Goal: Information Seeking & Learning: Check status

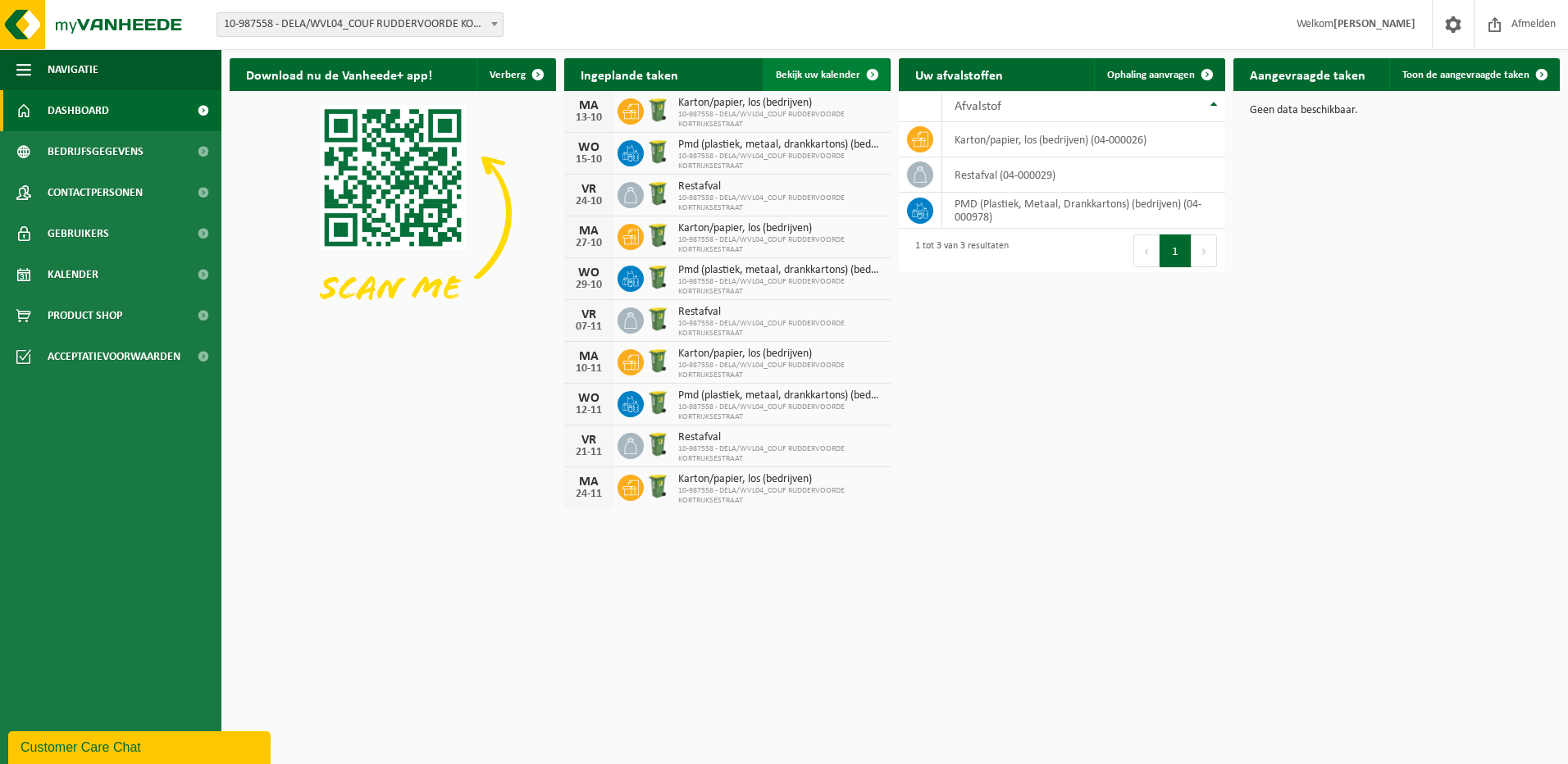
click at [875, 73] on span at bounding box center [873, 75] width 33 height 33
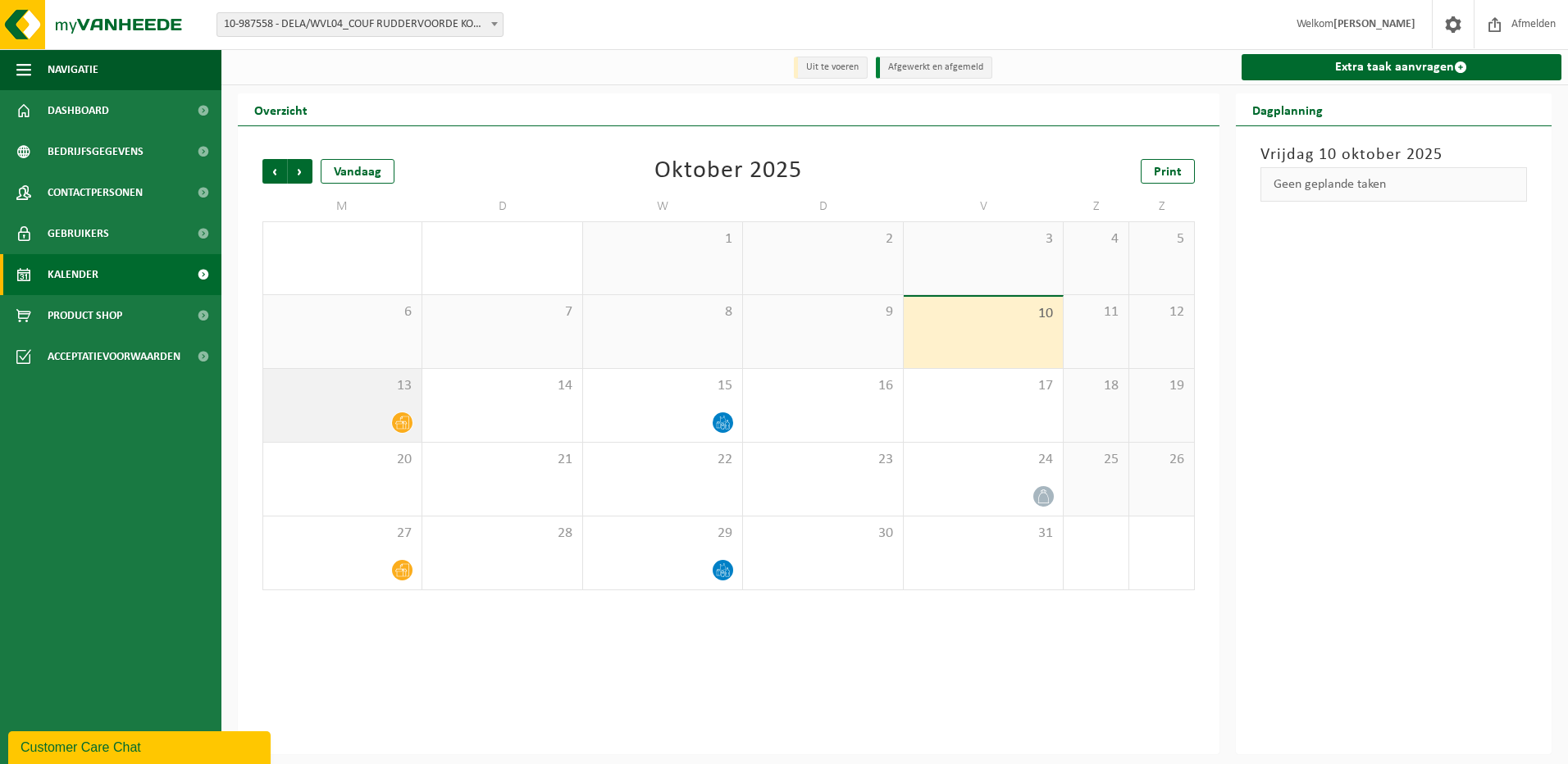
click at [406, 421] on icon at bounding box center [402, 422] width 14 height 14
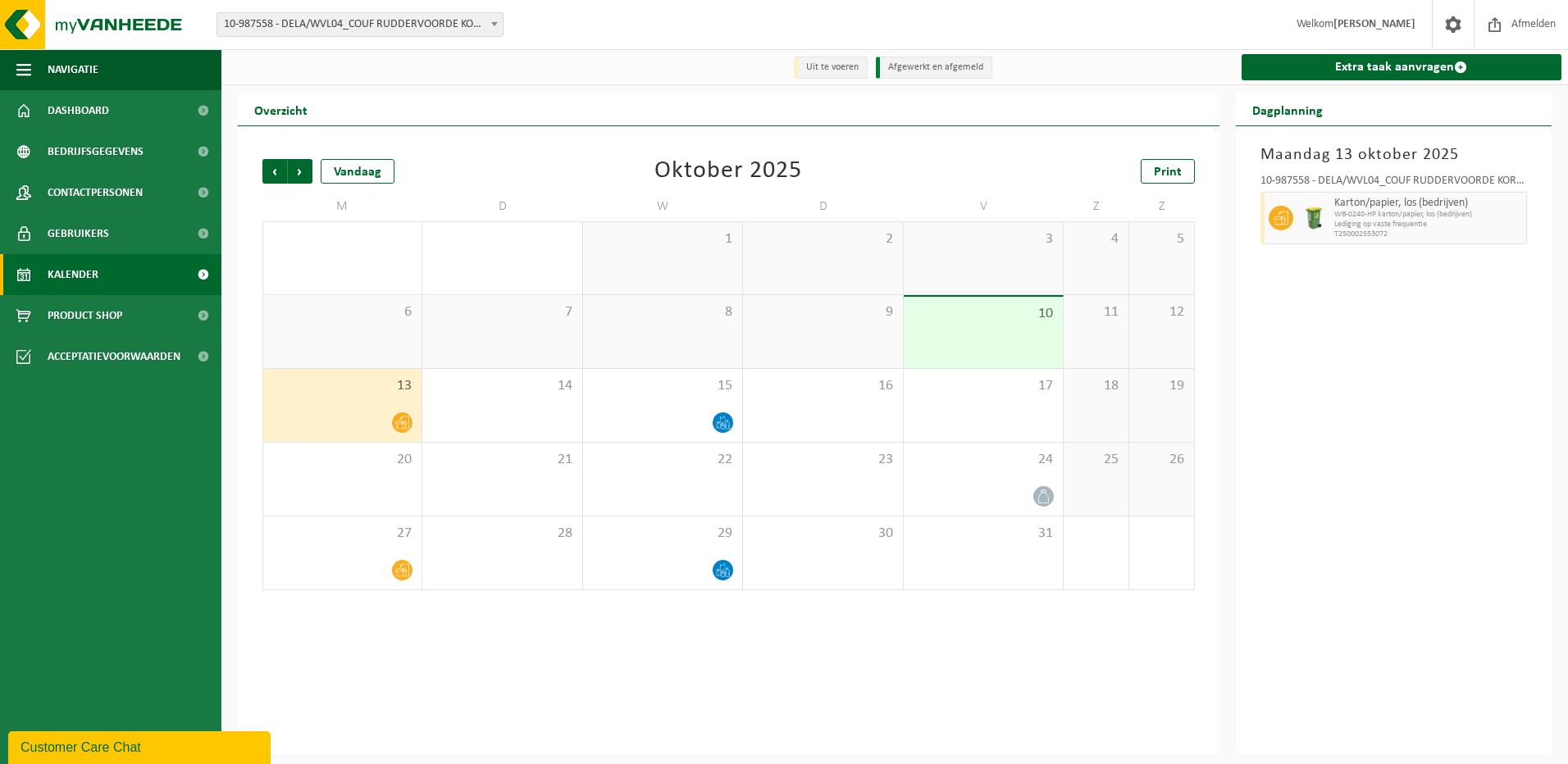
drag, startPoint x: 1391, startPoint y: 210, endPoint x: 1272, endPoint y: 289, distance: 142.8
click at [1272, 289] on div "Maandag 13 oktober 2025 10-987558 - DELA/WVL04_COUF RUDDERVOORDE KORTRIJKSESTRA…" at bounding box center [1394, 440] width 317 height 628
click at [197, 271] on span at bounding box center [203, 275] width 37 height 41
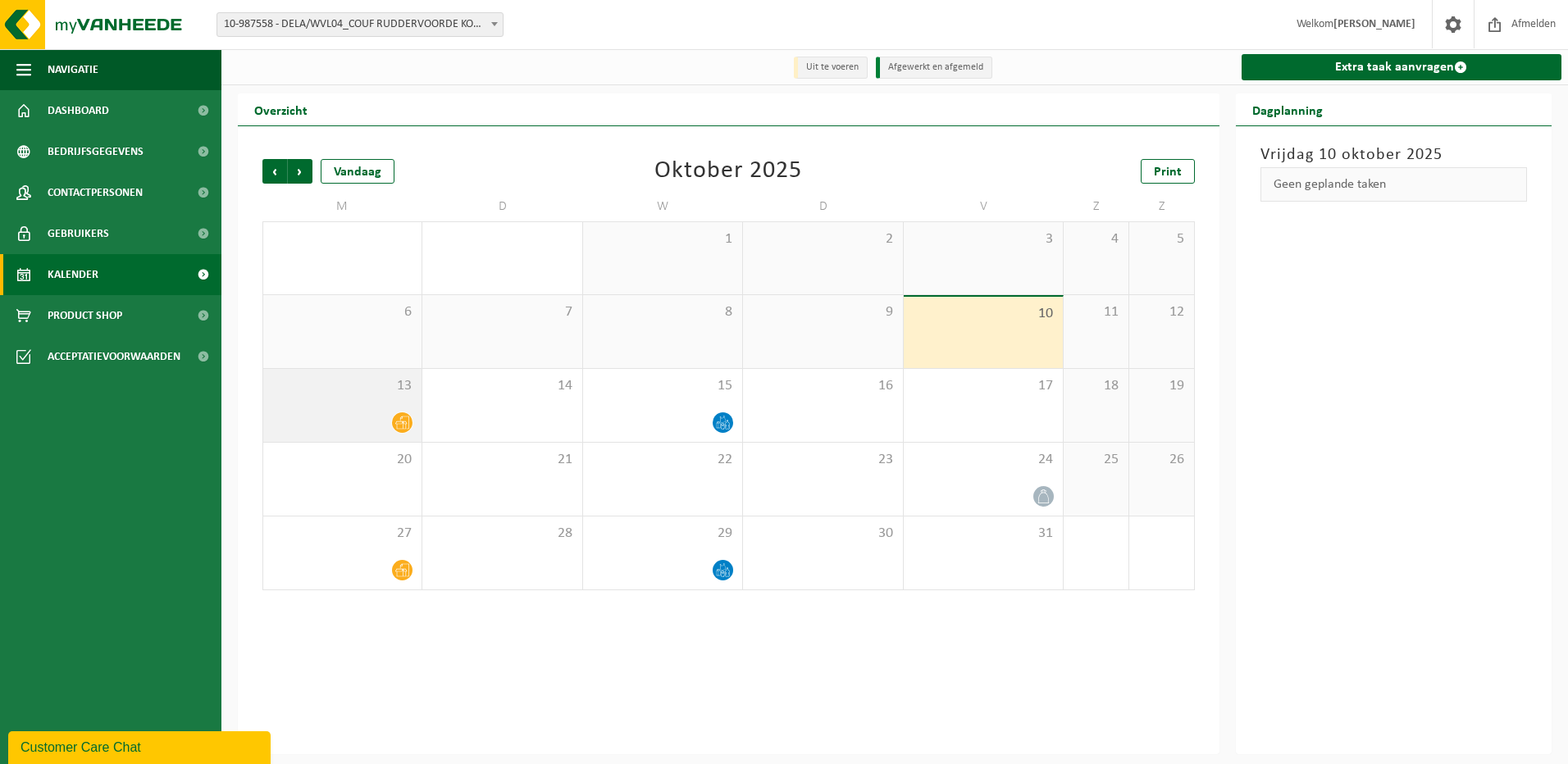
click at [390, 418] on div at bounding box center [342, 422] width 142 height 22
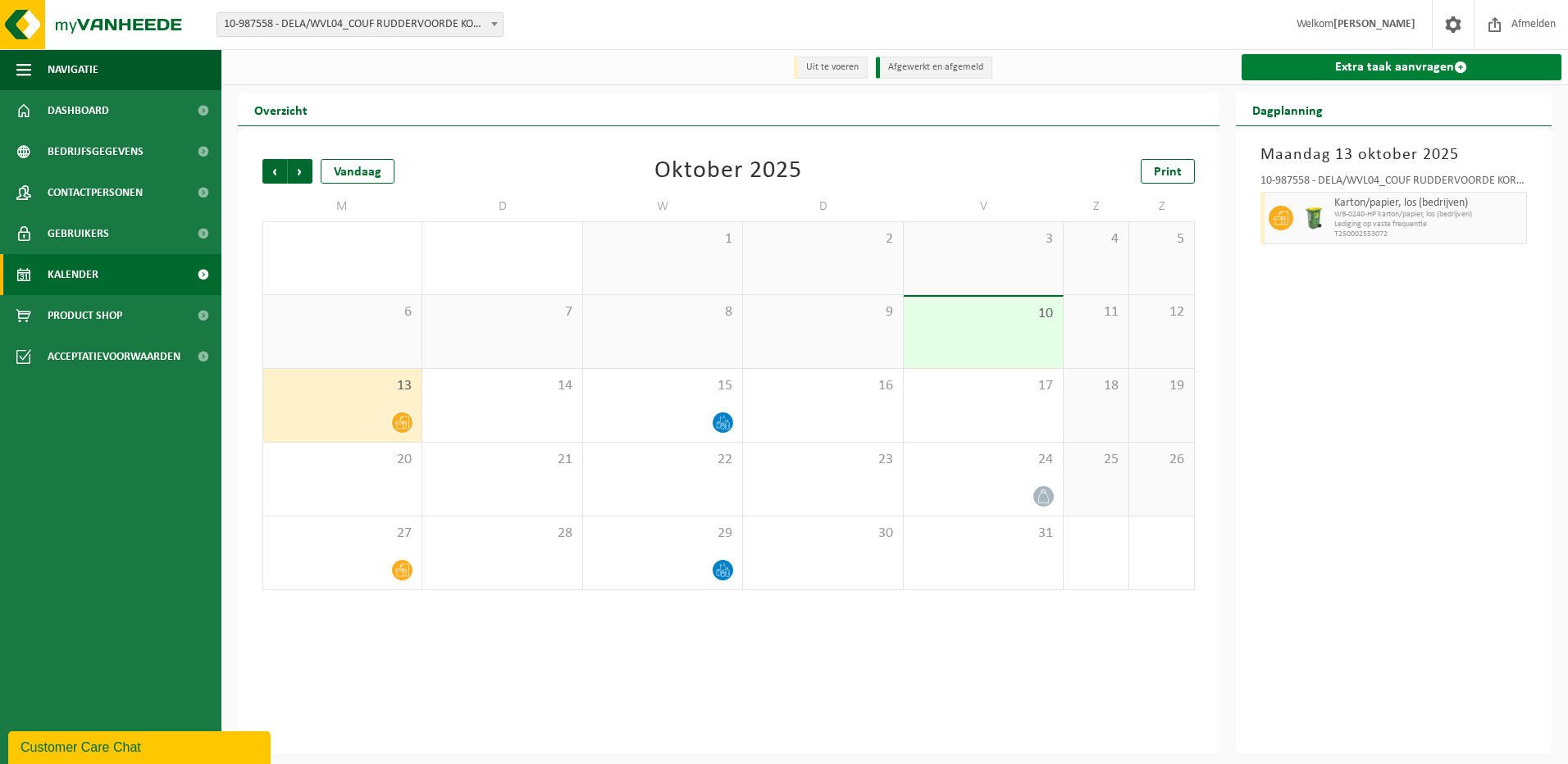
click at [1410, 62] on link "Extra taak aanvragen" at bounding box center [1402, 67] width 321 height 26
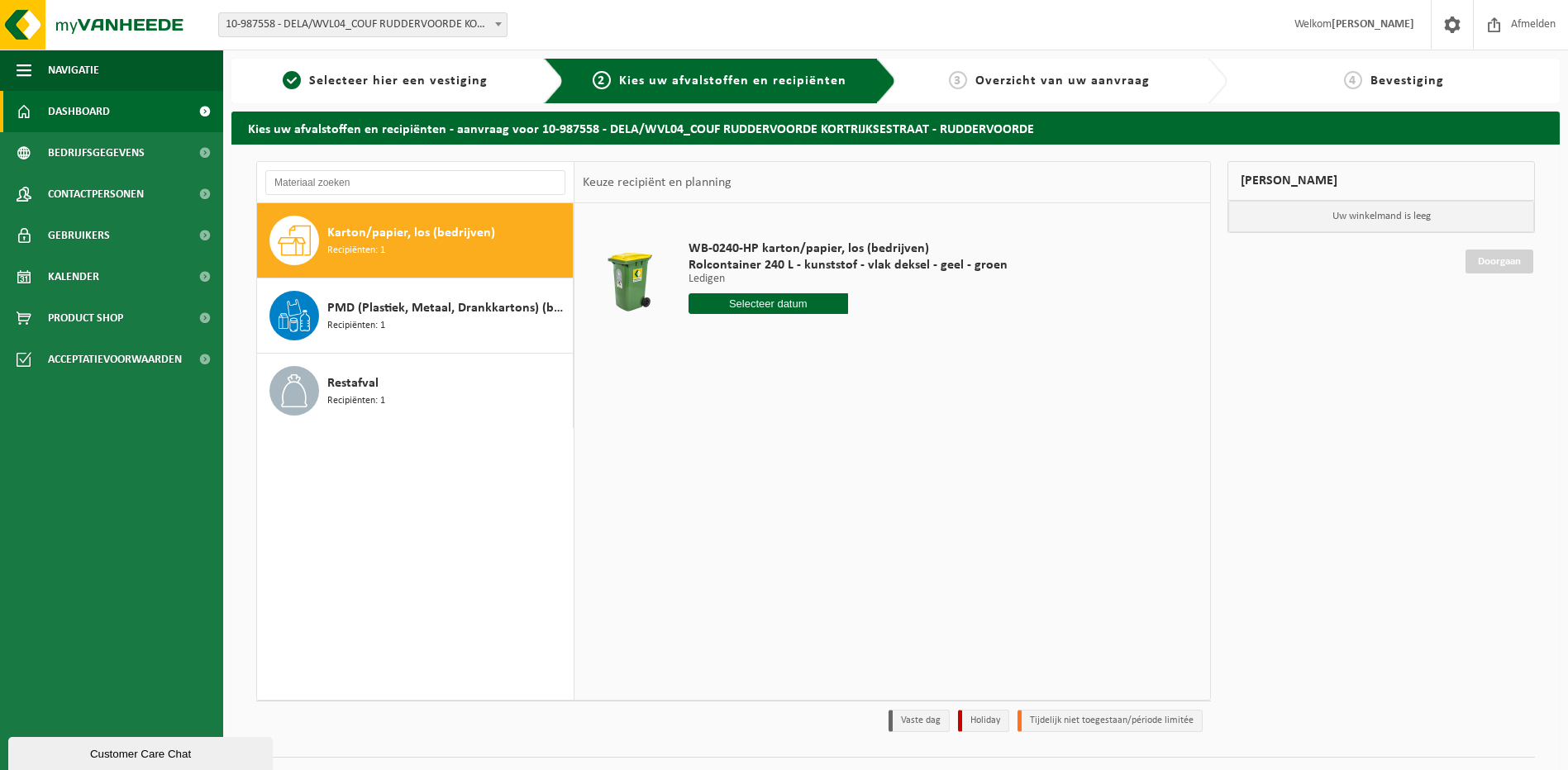
click at [85, 111] on span "Dashboard" at bounding box center [79, 112] width 62 height 41
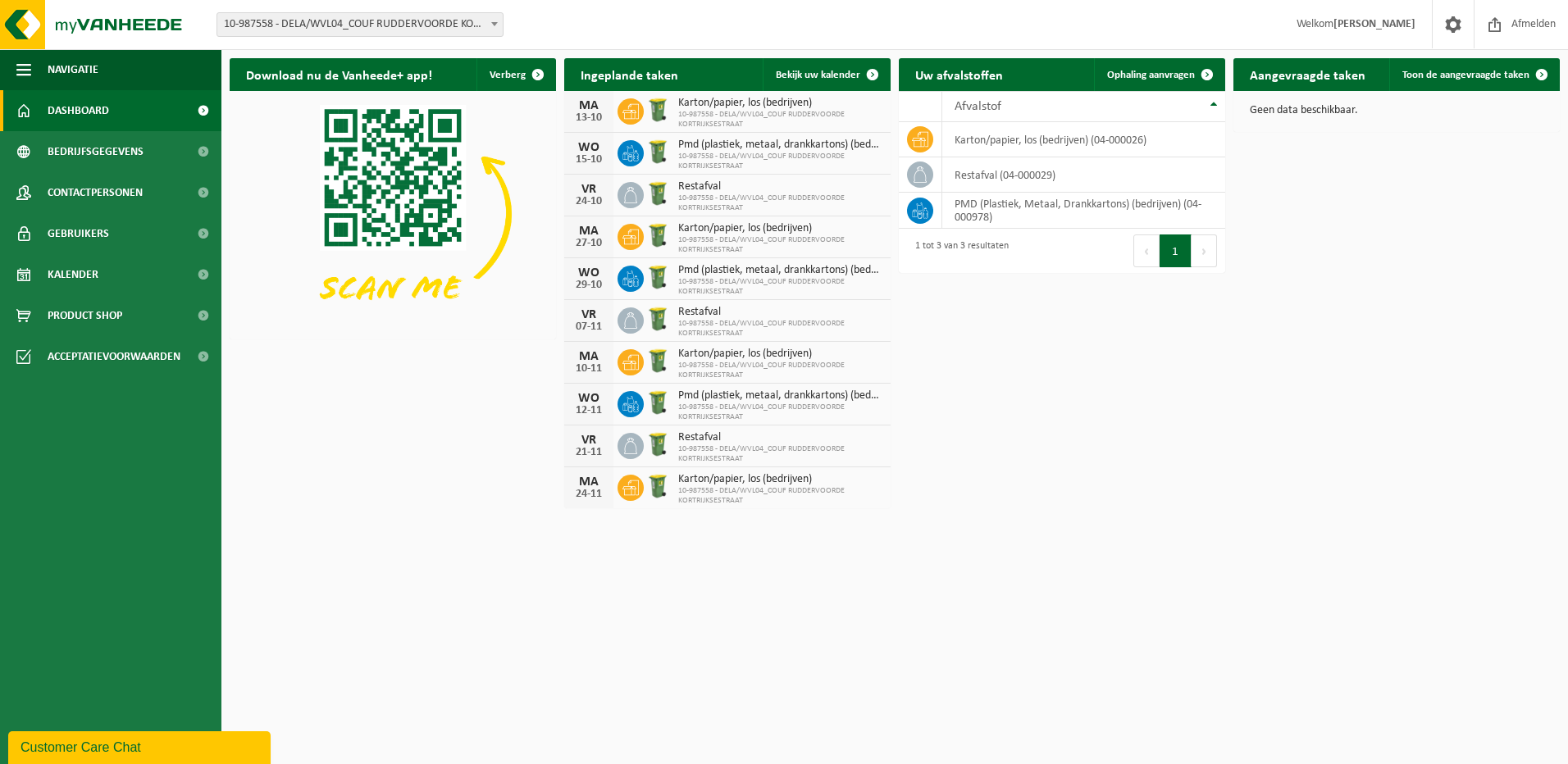
click at [769, 110] on span "10-987558 - DELA/WVL04_COUF RUDDERVOORDE KORTRIJKSESTRAAT" at bounding box center [780, 120] width 204 height 20
click at [634, 110] on icon at bounding box center [631, 111] width 16 height 15
drag, startPoint x: 634, startPoint y: 110, endPoint x: 147, endPoint y: 354, distance: 544.7
click at [147, 354] on span "Acceptatievoorwaarden" at bounding box center [114, 357] width 133 height 41
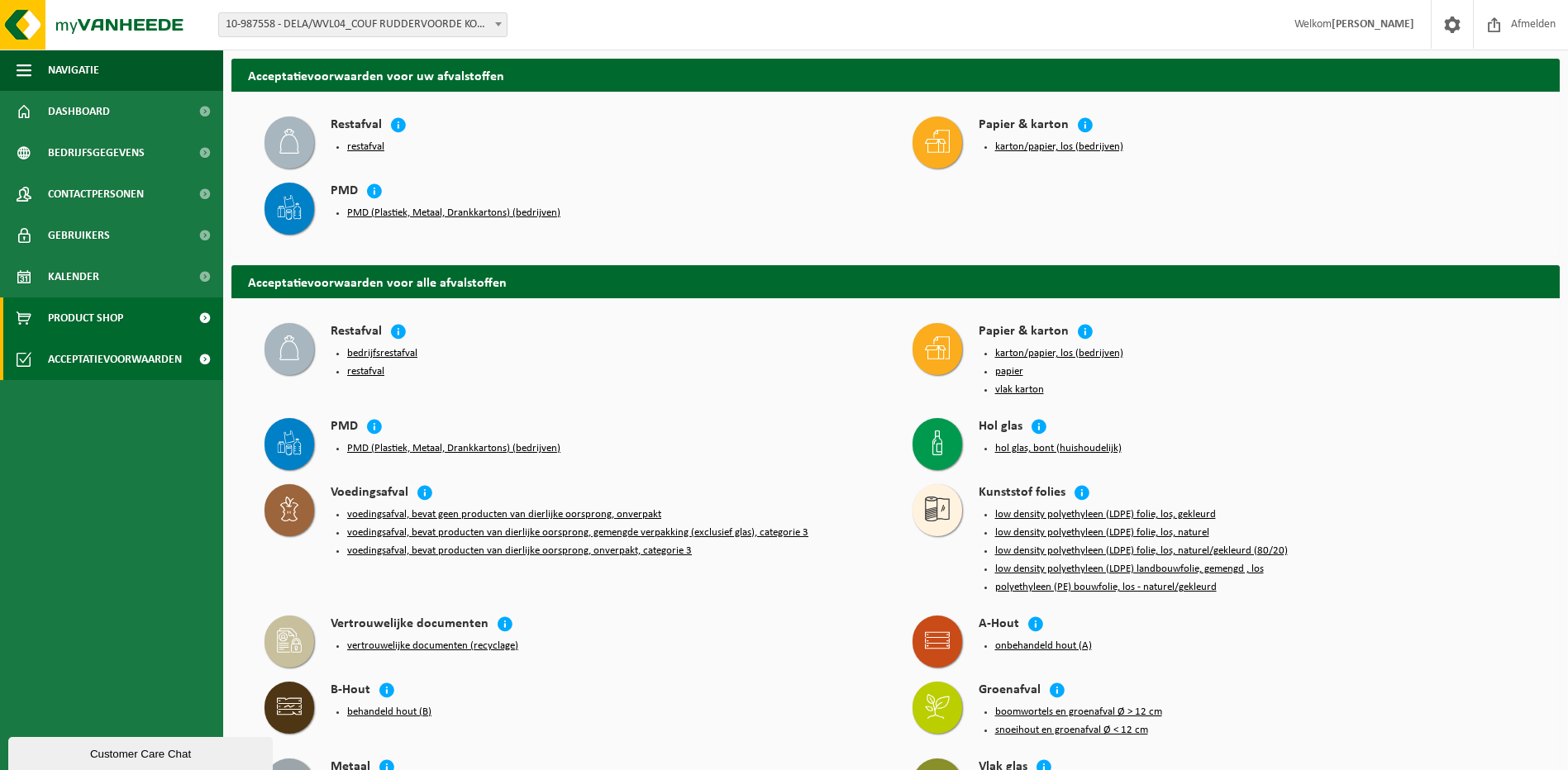
click at [108, 317] on span "Product Shop" at bounding box center [85, 318] width 75 height 41
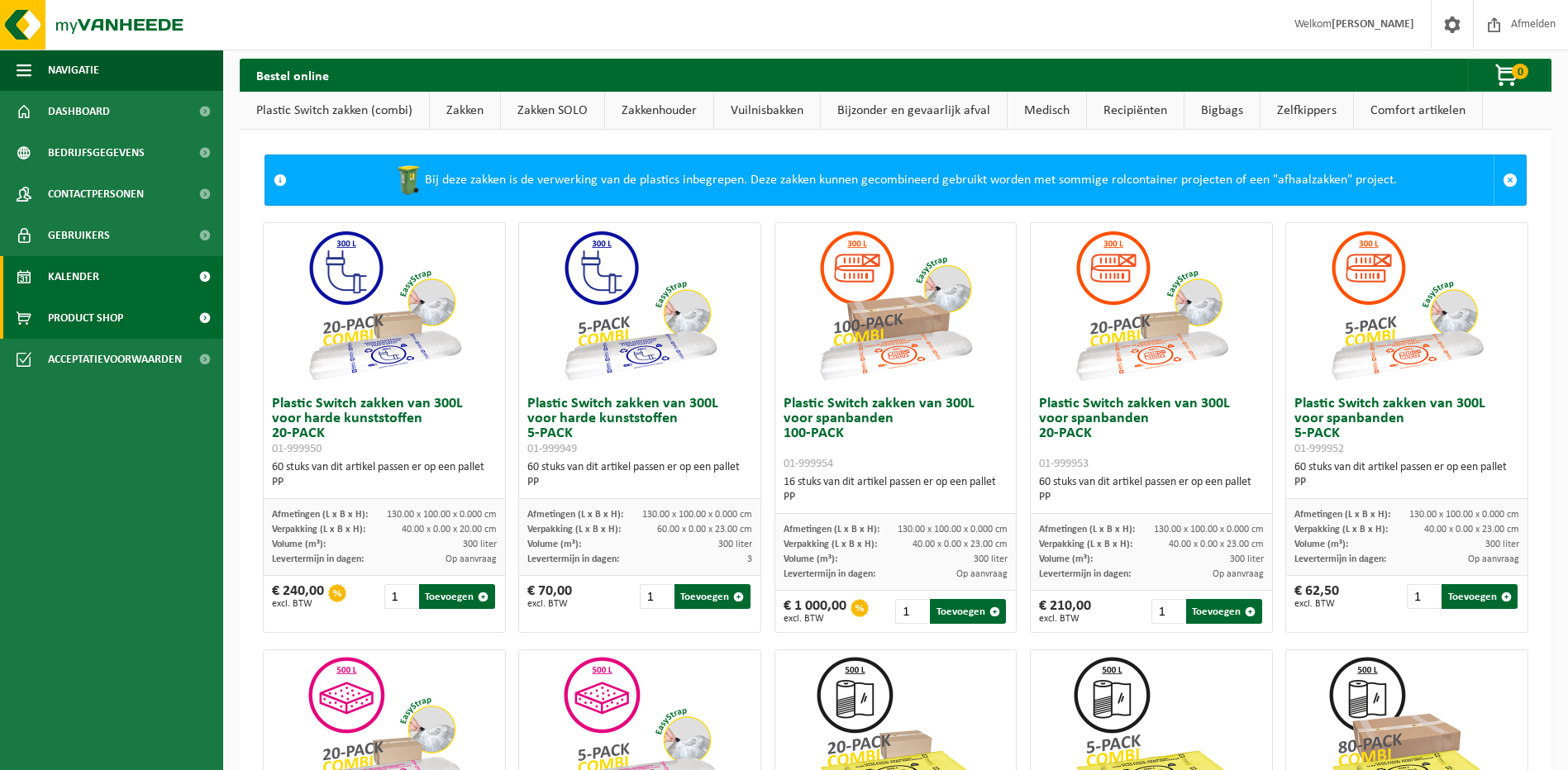
click at [92, 279] on span "Kalender" at bounding box center [74, 277] width 51 height 41
click at [93, 235] on span "Gebruikers" at bounding box center [79, 235] width 62 height 41
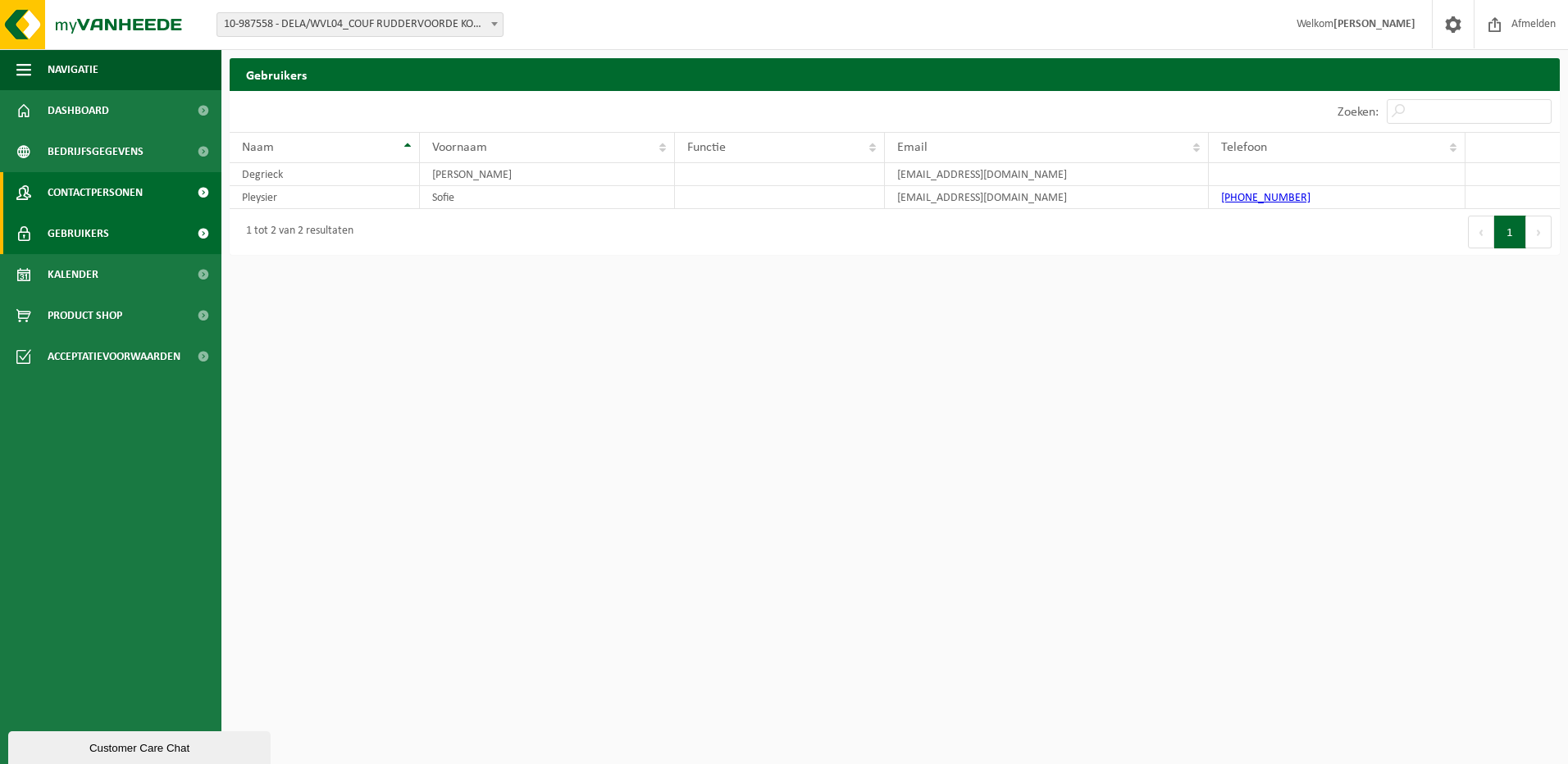
click at [101, 203] on span "Contactpersonen" at bounding box center [95, 193] width 95 height 41
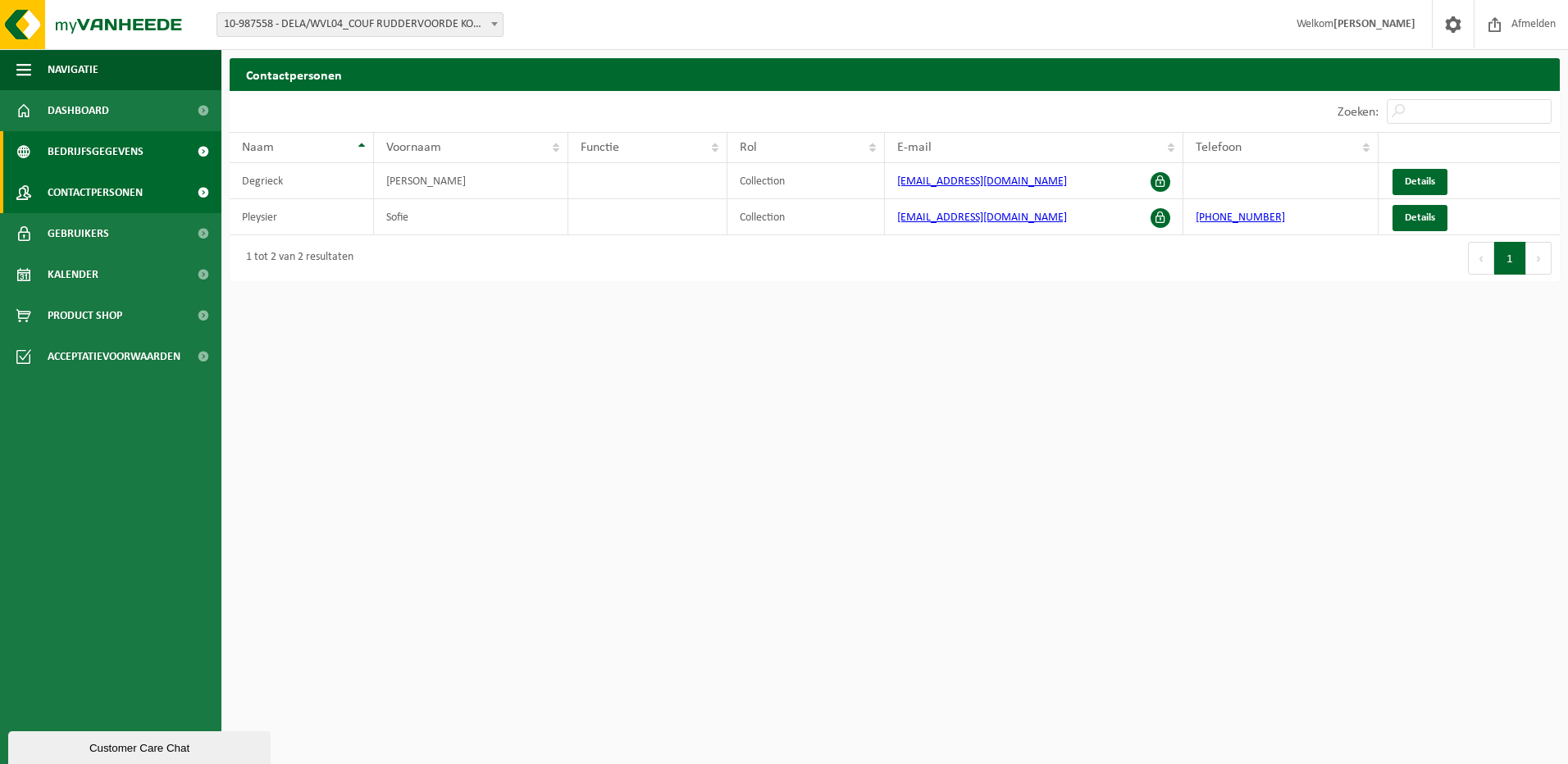
click at [105, 144] on span "Bedrijfsgegevens" at bounding box center [95, 152] width 96 height 41
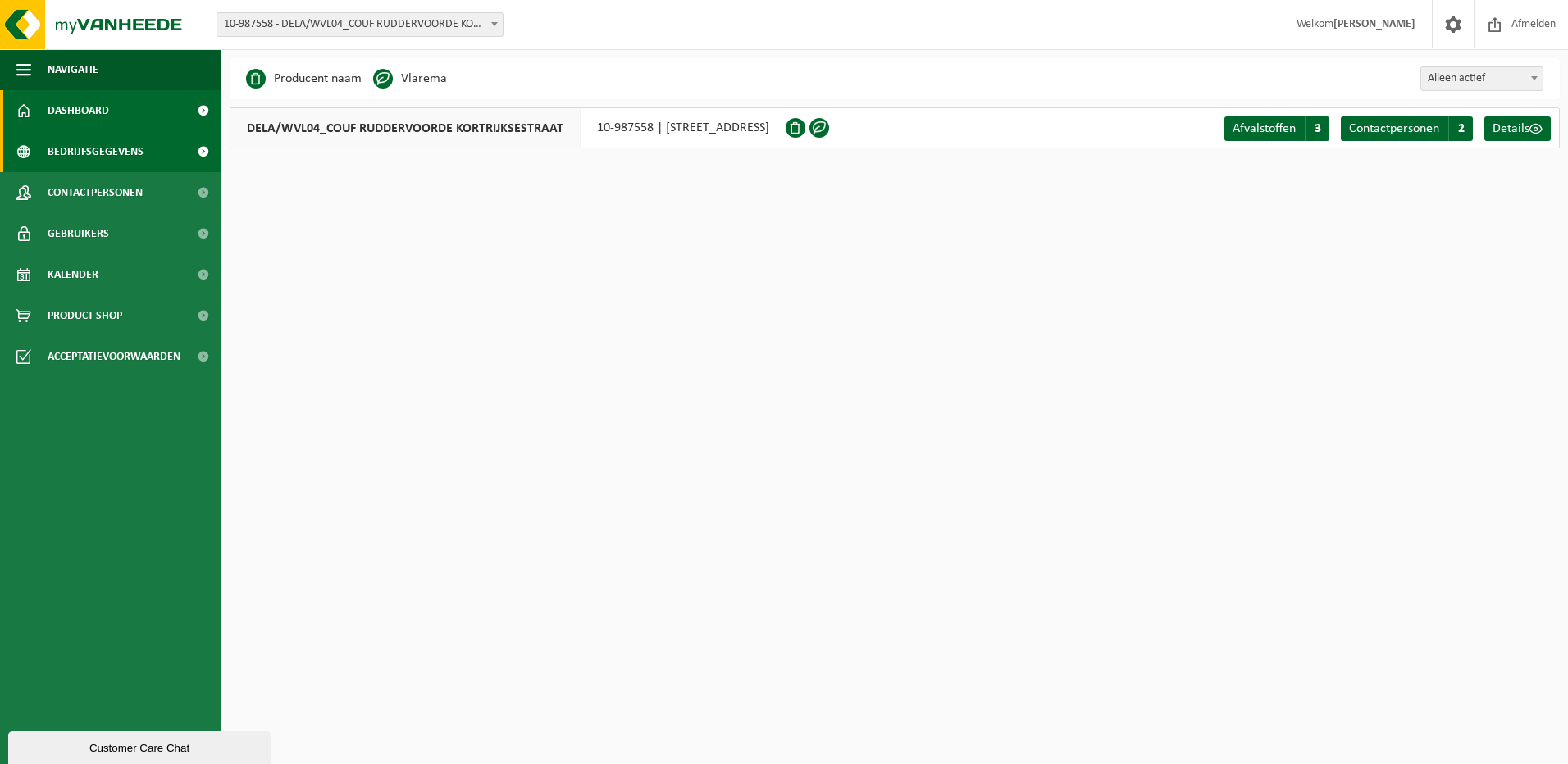
click at [109, 110] on link "Dashboard" at bounding box center [111, 111] width 221 height 41
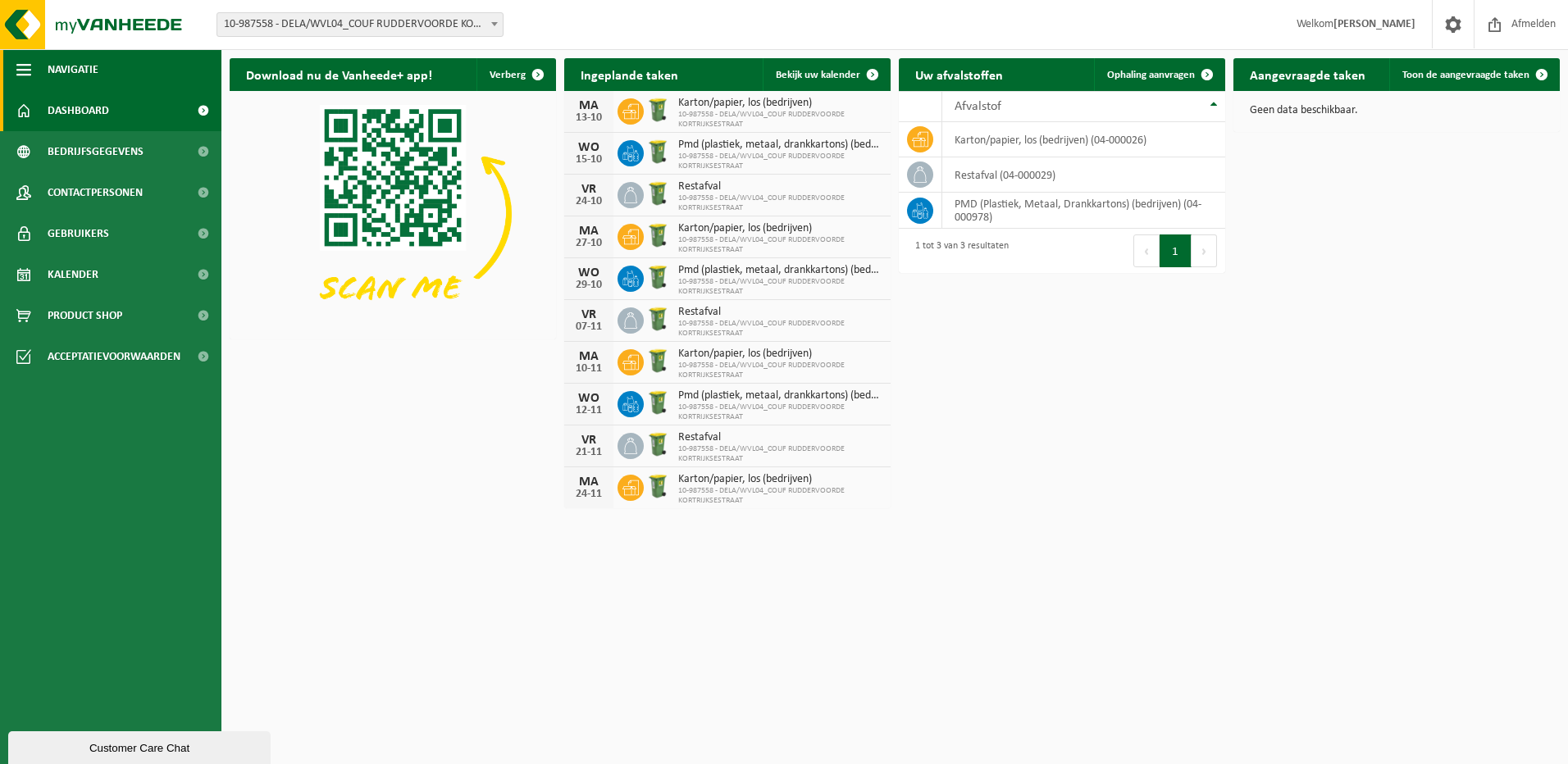
click at [21, 61] on span "button" at bounding box center [24, 70] width 15 height 41
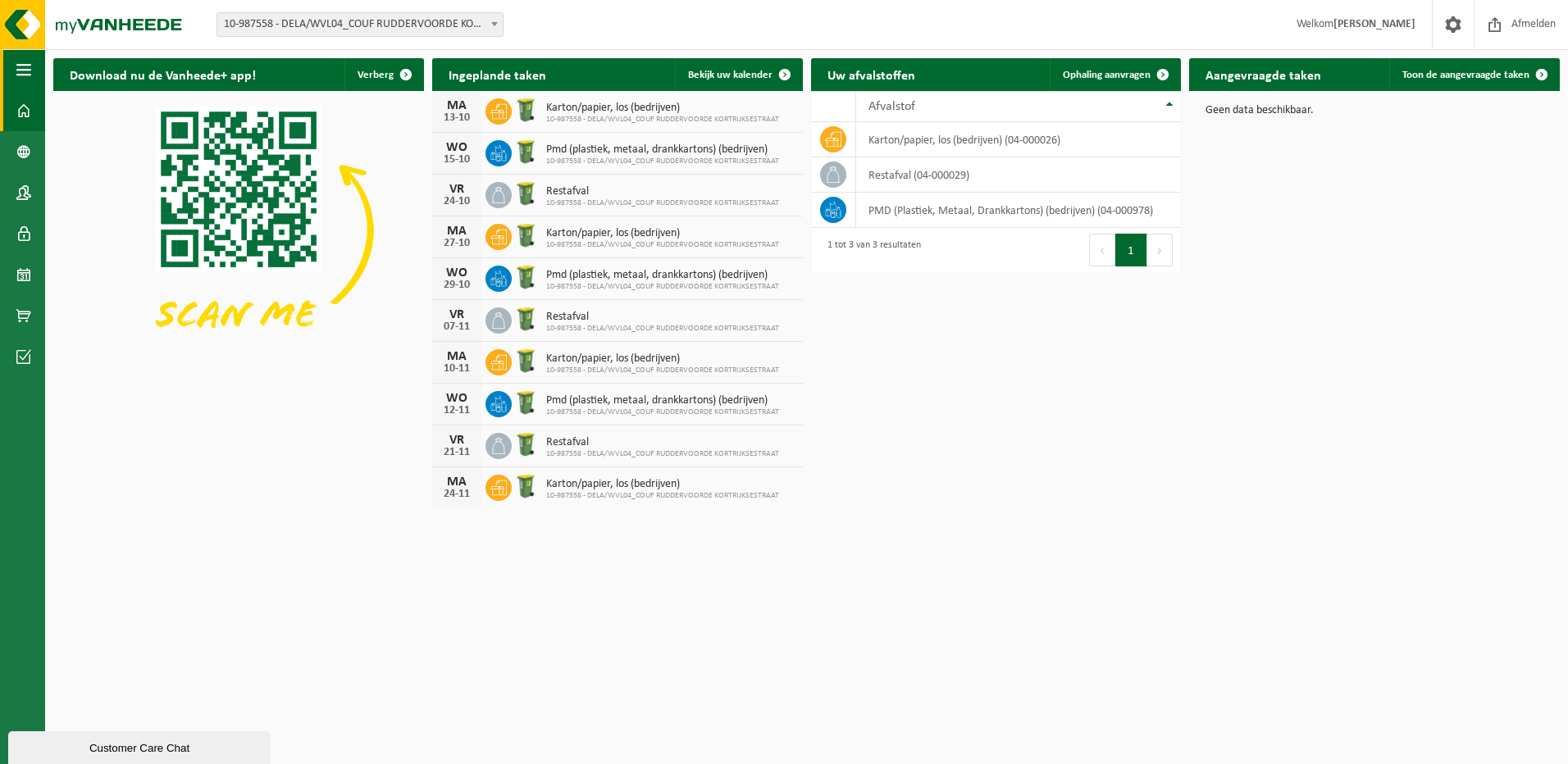
click at [21, 62] on span "button" at bounding box center [24, 70] width 15 height 41
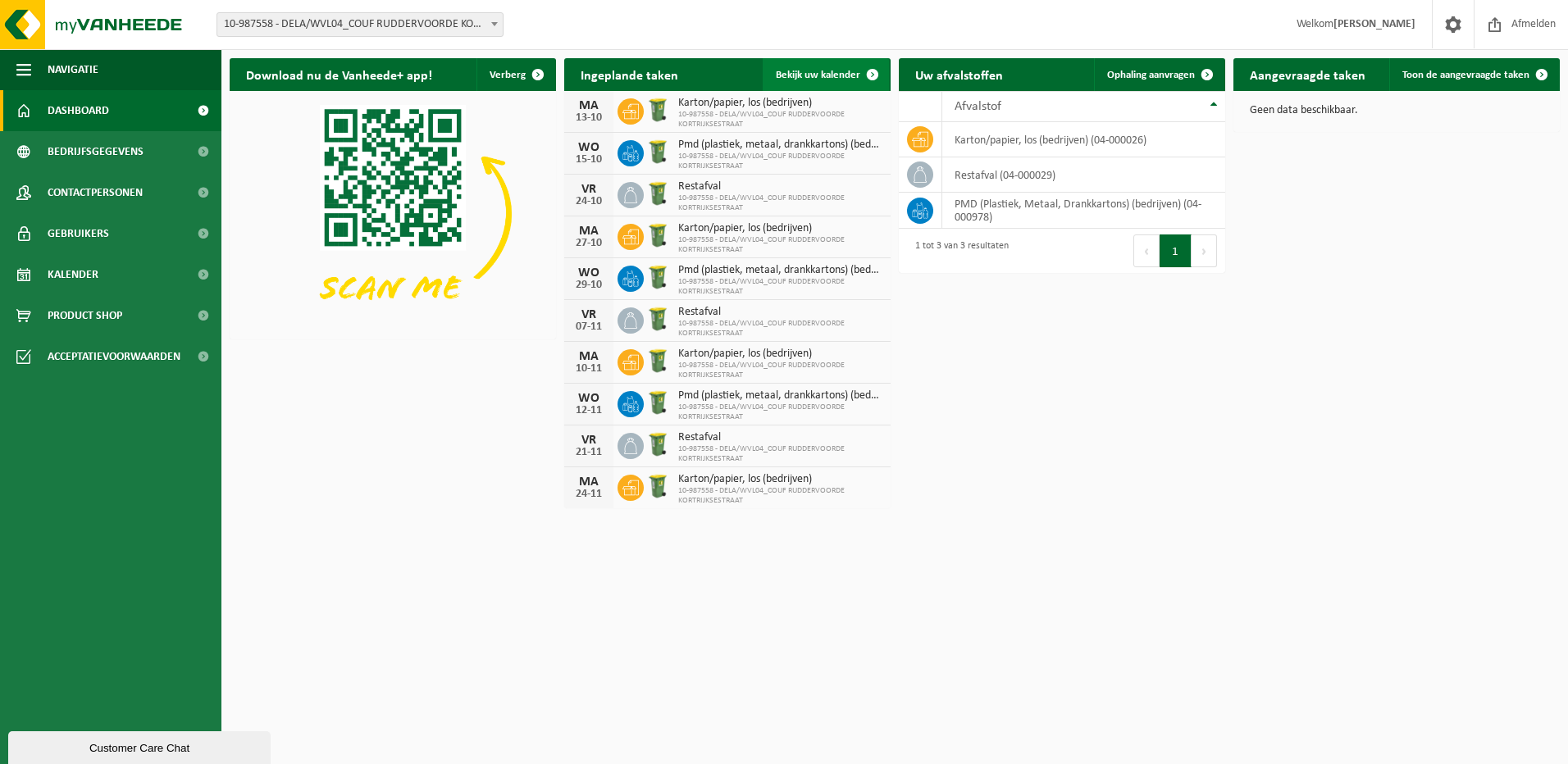
click at [872, 70] on span at bounding box center [873, 75] width 33 height 33
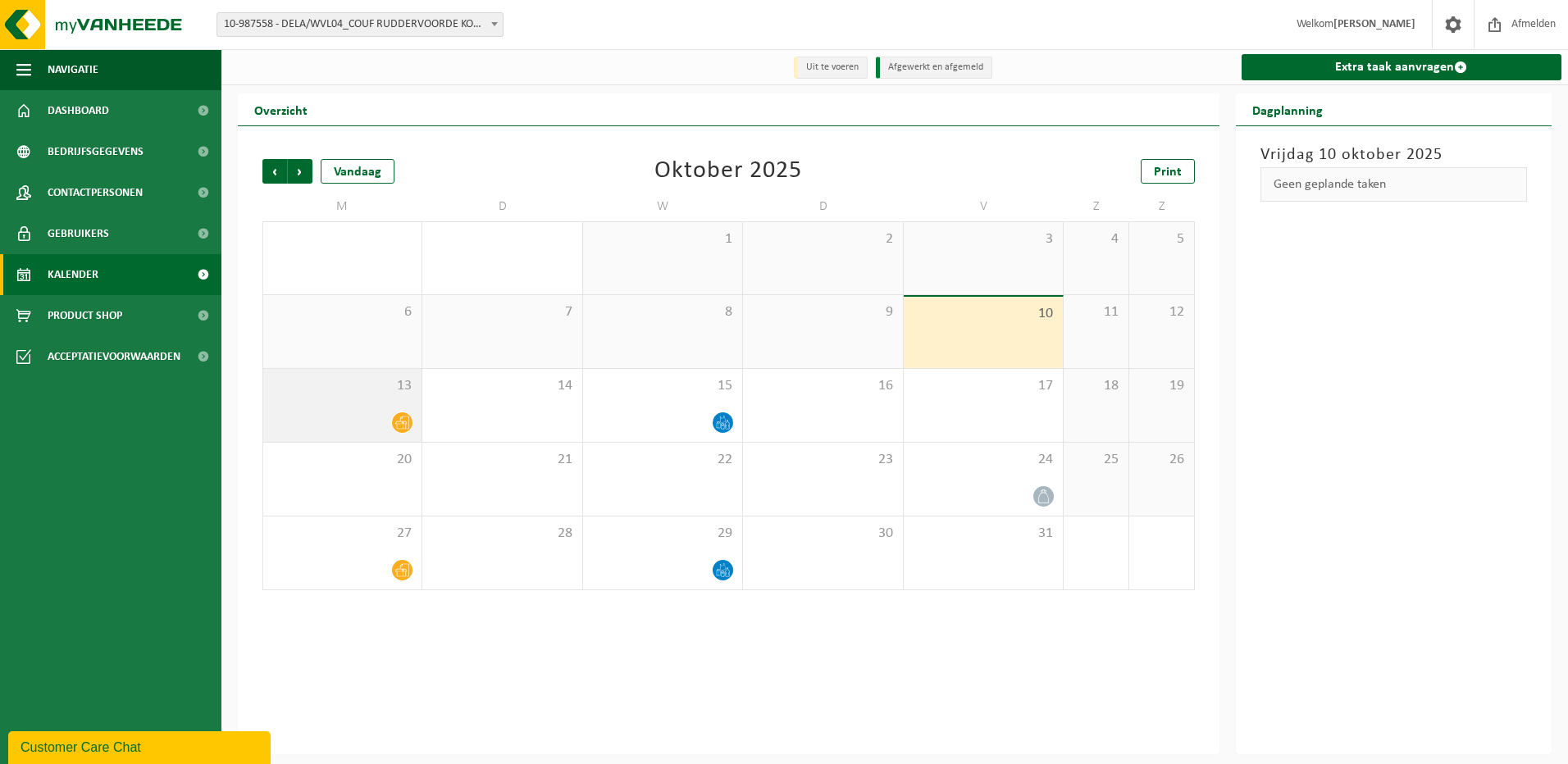
click at [377, 403] on div "13" at bounding box center [342, 405] width 158 height 73
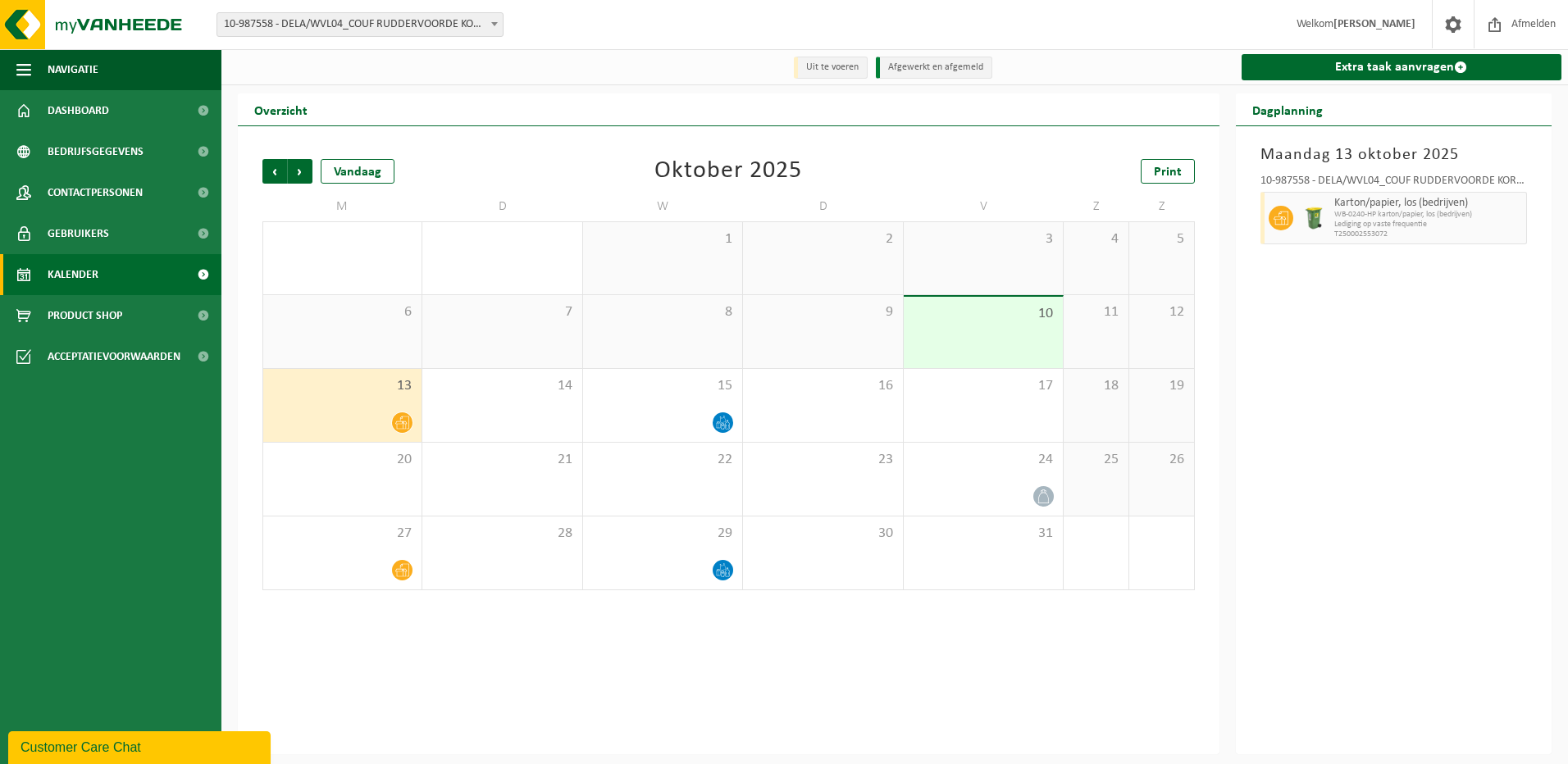
drag, startPoint x: 388, startPoint y: 389, endPoint x: 346, endPoint y: 398, distance: 43.0
click at [346, 398] on div "13" at bounding box center [342, 405] width 158 height 73
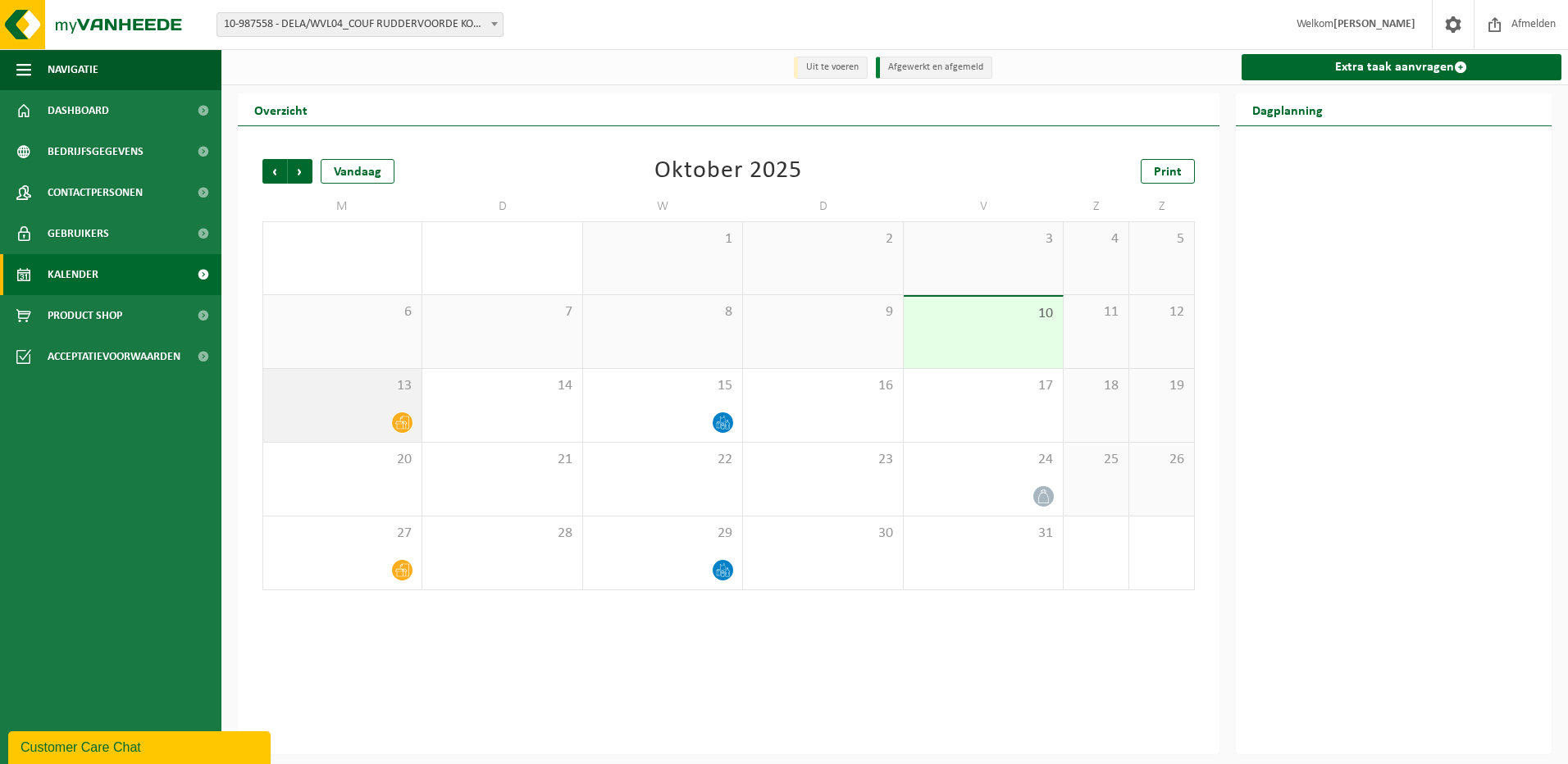
click at [346, 398] on div "13" at bounding box center [342, 405] width 158 height 73
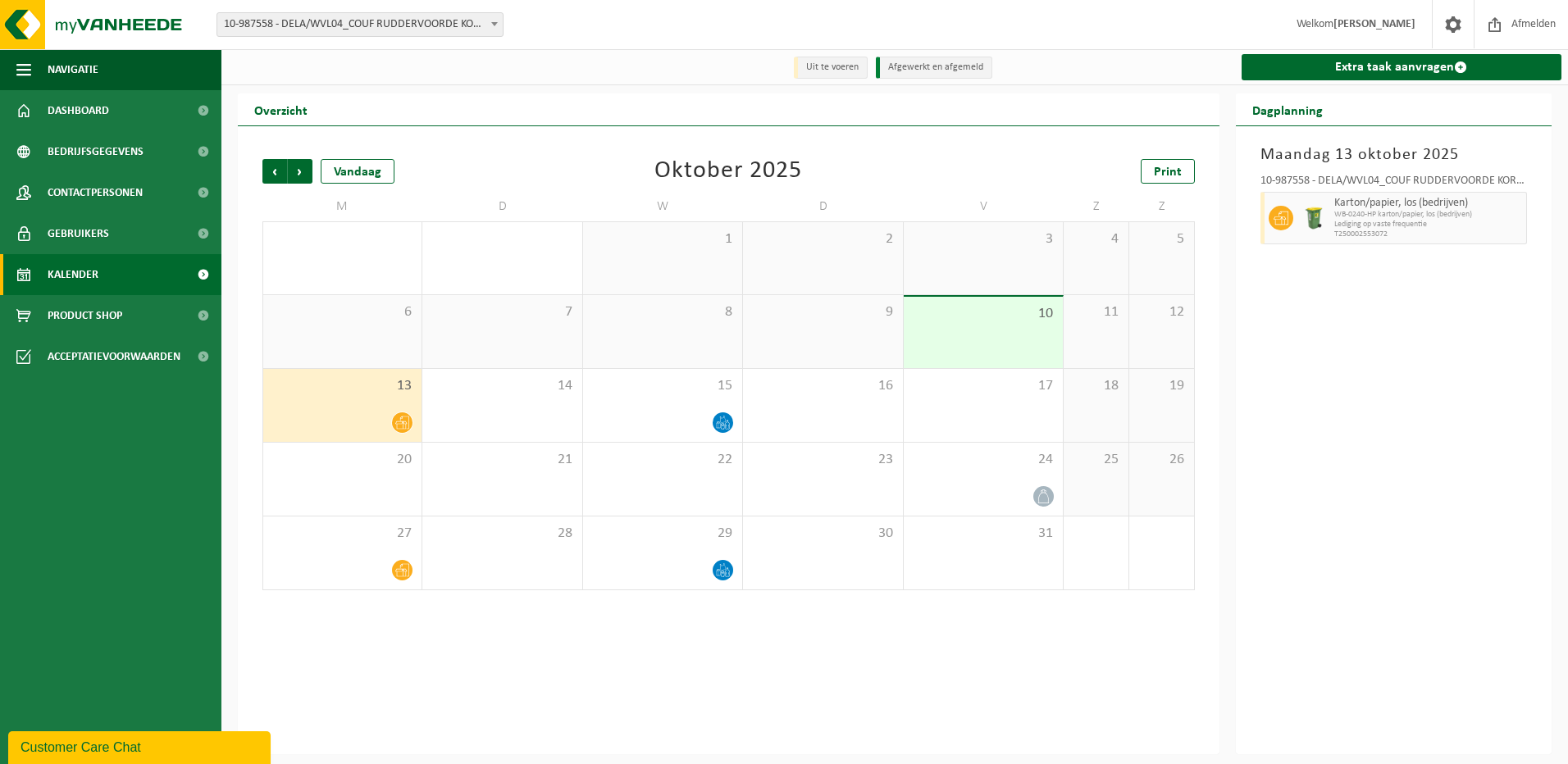
drag, startPoint x: 1393, startPoint y: 219, endPoint x: 1295, endPoint y: 125, distance: 135.8
click at [1294, 124] on h2 "Dagplanning" at bounding box center [1288, 109] width 103 height 32
click at [1320, 180] on div "10-987558 - DELA/WVL04_COUF RUDDERVOORDE KORTRIJKSESTRAAT - [GEOGRAPHIC_DATA]" at bounding box center [1394, 184] width 267 height 16
click at [1315, 154] on h3 "Maandag 13 oktober 2025" at bounding box center [1394, 155] width 267 height 25
click at [1428, 184] on div "10-987558 - DELA/WVL04_COUF RUDDERVOORDE KORTRIJKSESTRAAT - [GEOGRAPHIC_DATA]" at bounding box center [1394, 184] width 267 height 16
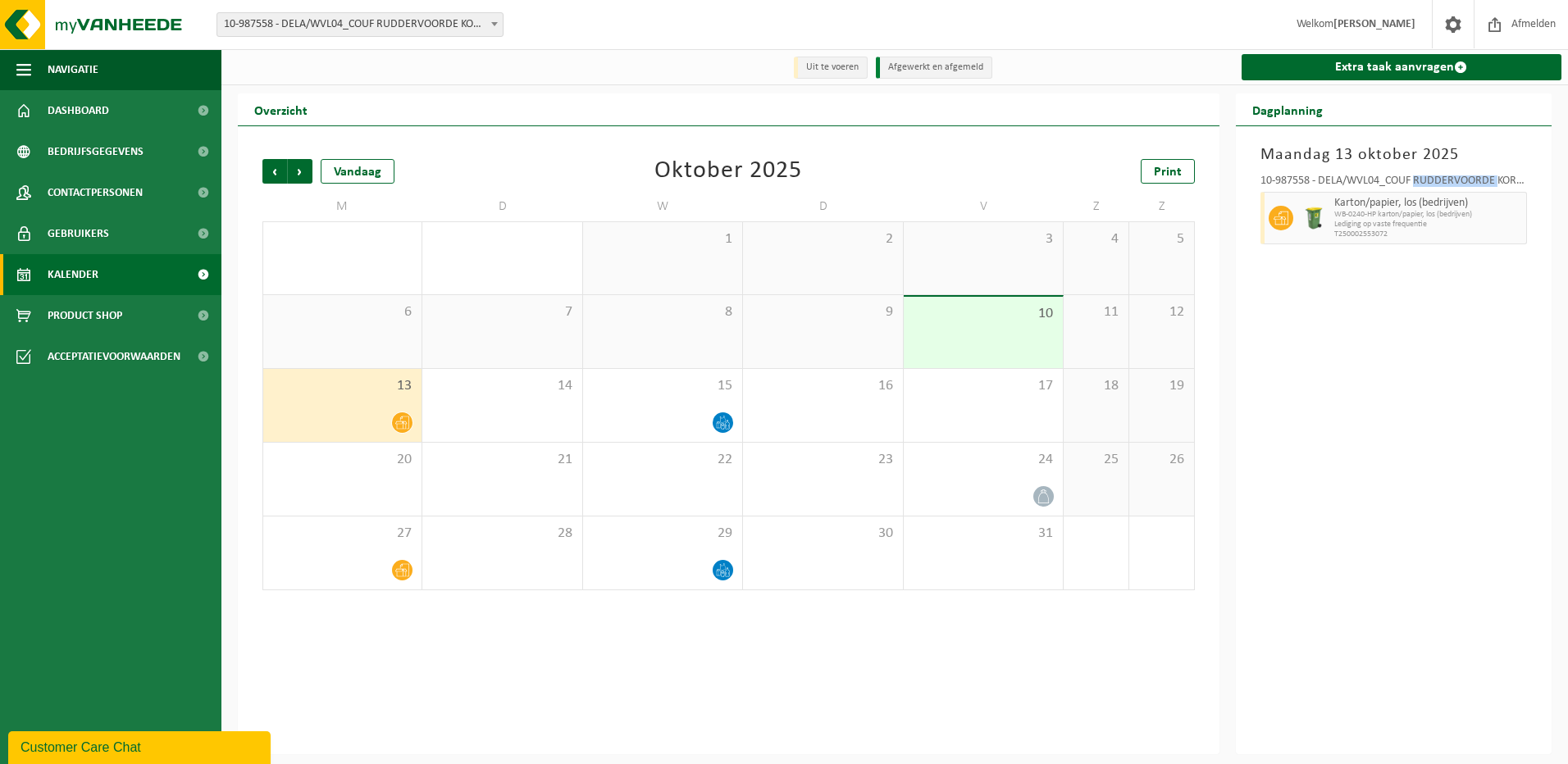
click at [1428, 183] on div "10-987558 - DELA/WVL04_COUF RUDDERVOORDE KORTRIJKSESTRAAT - [GEOGRAPHIC_DATA]" at bounding box center [1394, 184] width 267 height 16
drag, startPoint x: 1428, startPoint y: 183, endPoint x: 1384, endPoint y: 193, distance: 45.1
click at [1384, 193] on div "Karton/papier, los (bedrijven) WB-0240-HP karton/papier, los (bedrijven) Ledigi…" at bounding box center [1429, 218] width 198 height 52
click at [834, 70] on li "Uit te voeren" at bounding box center [831, 67] width 74 height 22
click at [1456, 24] on span at bounding box center [1453, 24] width 25 height 48
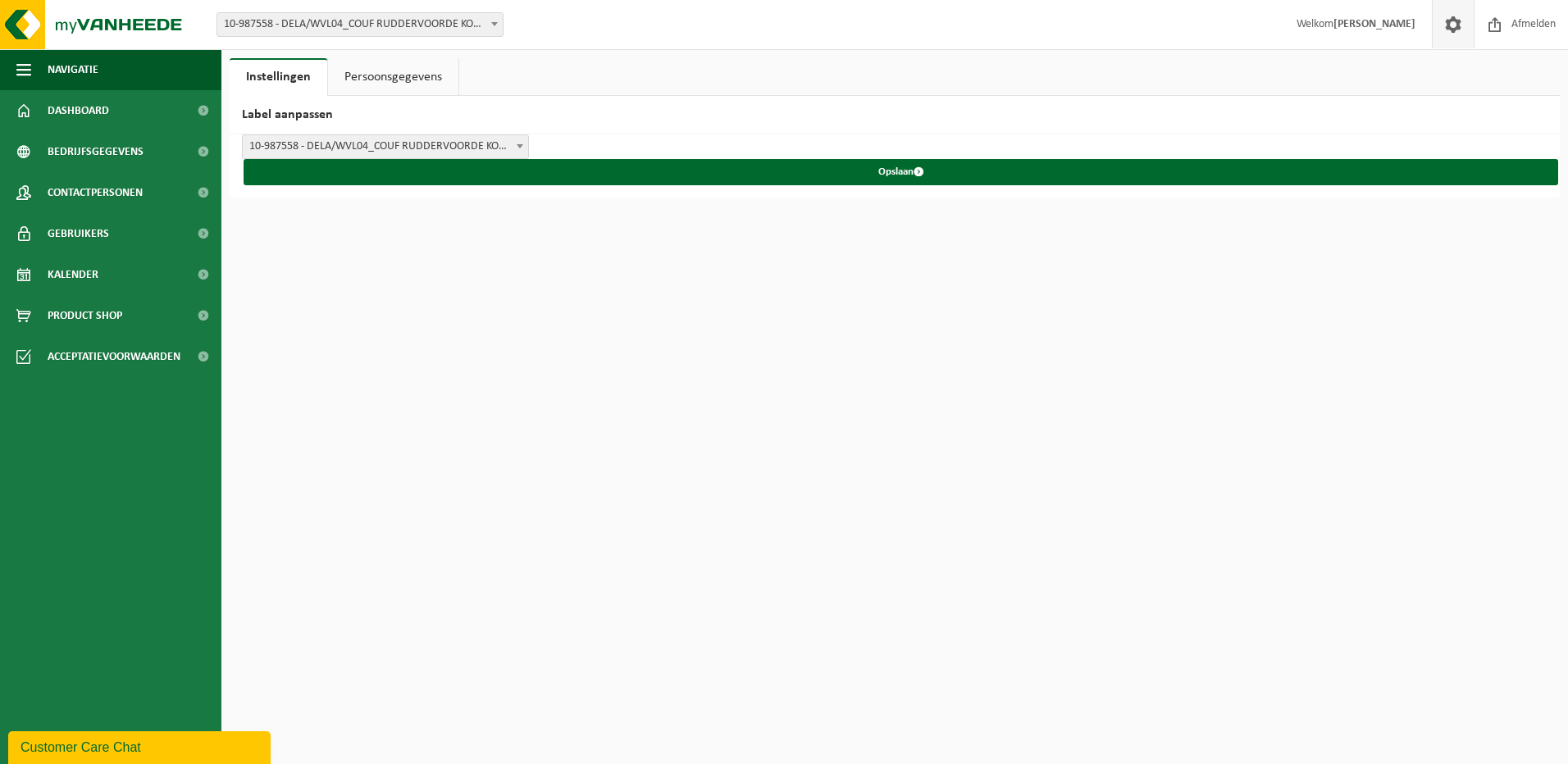
click at [403, 80] on link "Persoonsgegevens" at bounding box center [393, 77] width 130 height 38
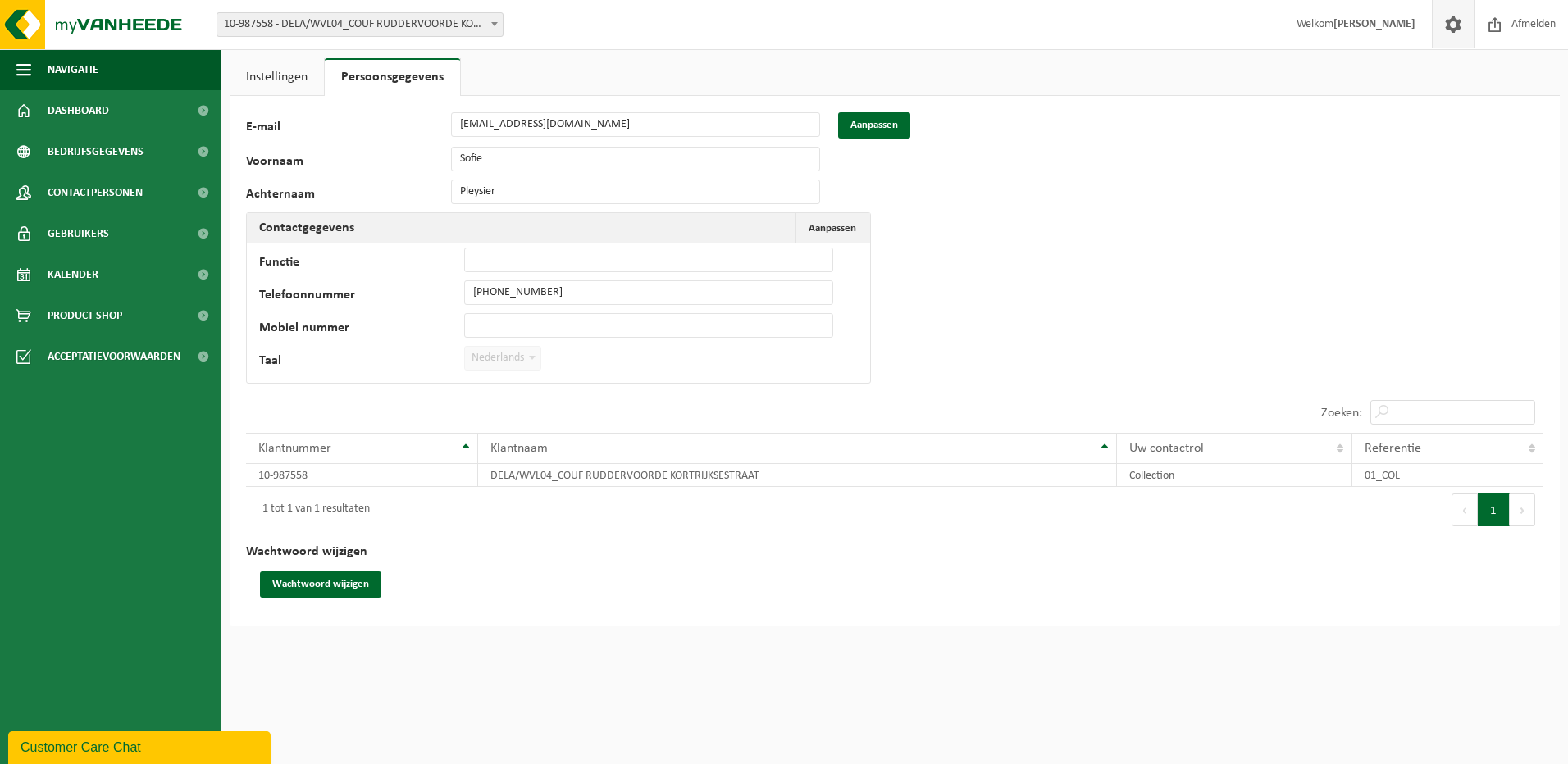
click at [295, 76] on link "Instellingen" at bounding box center [276, 77] width 94 height 38
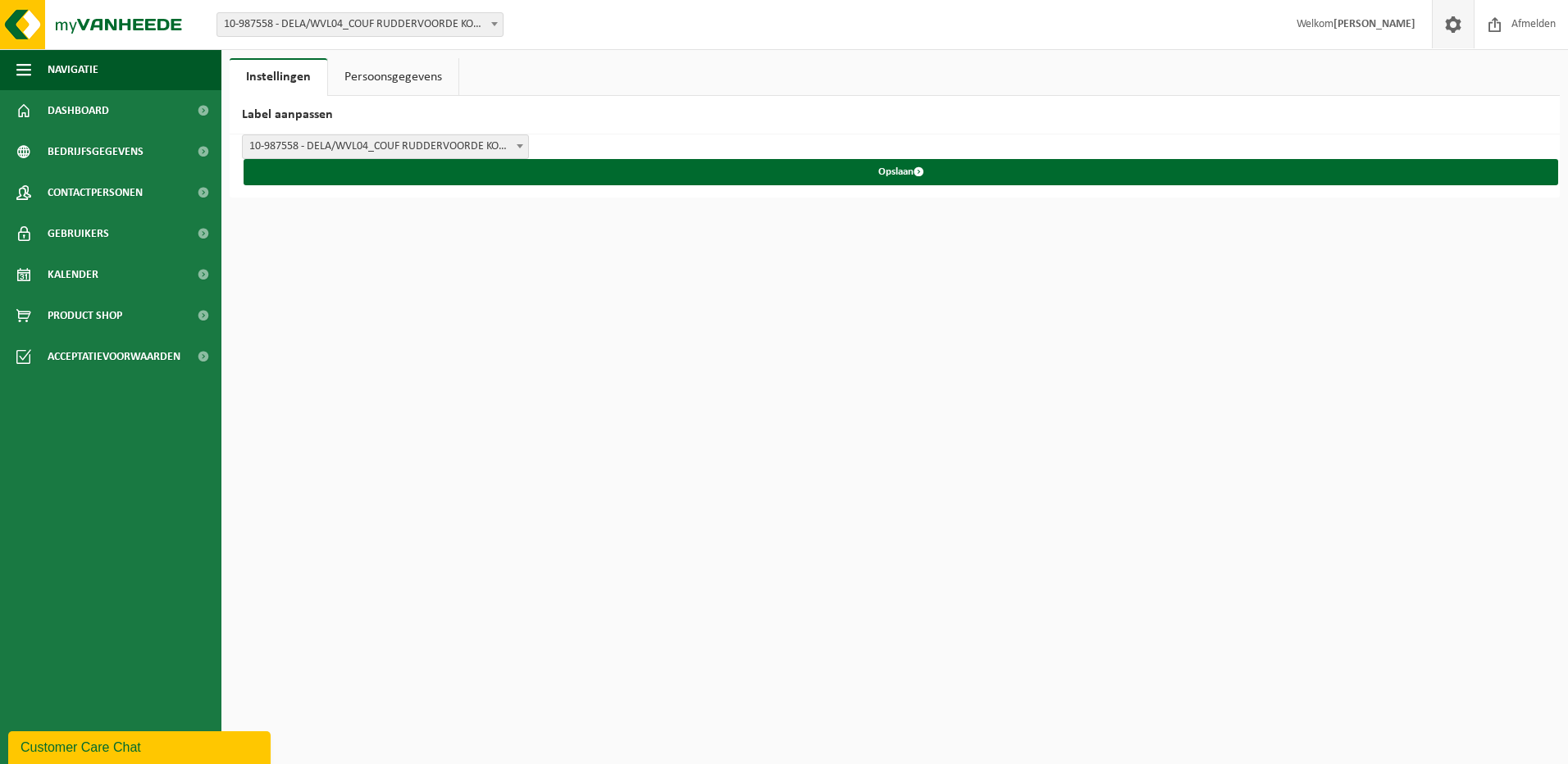
click at [495, 20] on span at bounding box center [495, 24] width 16 height 21
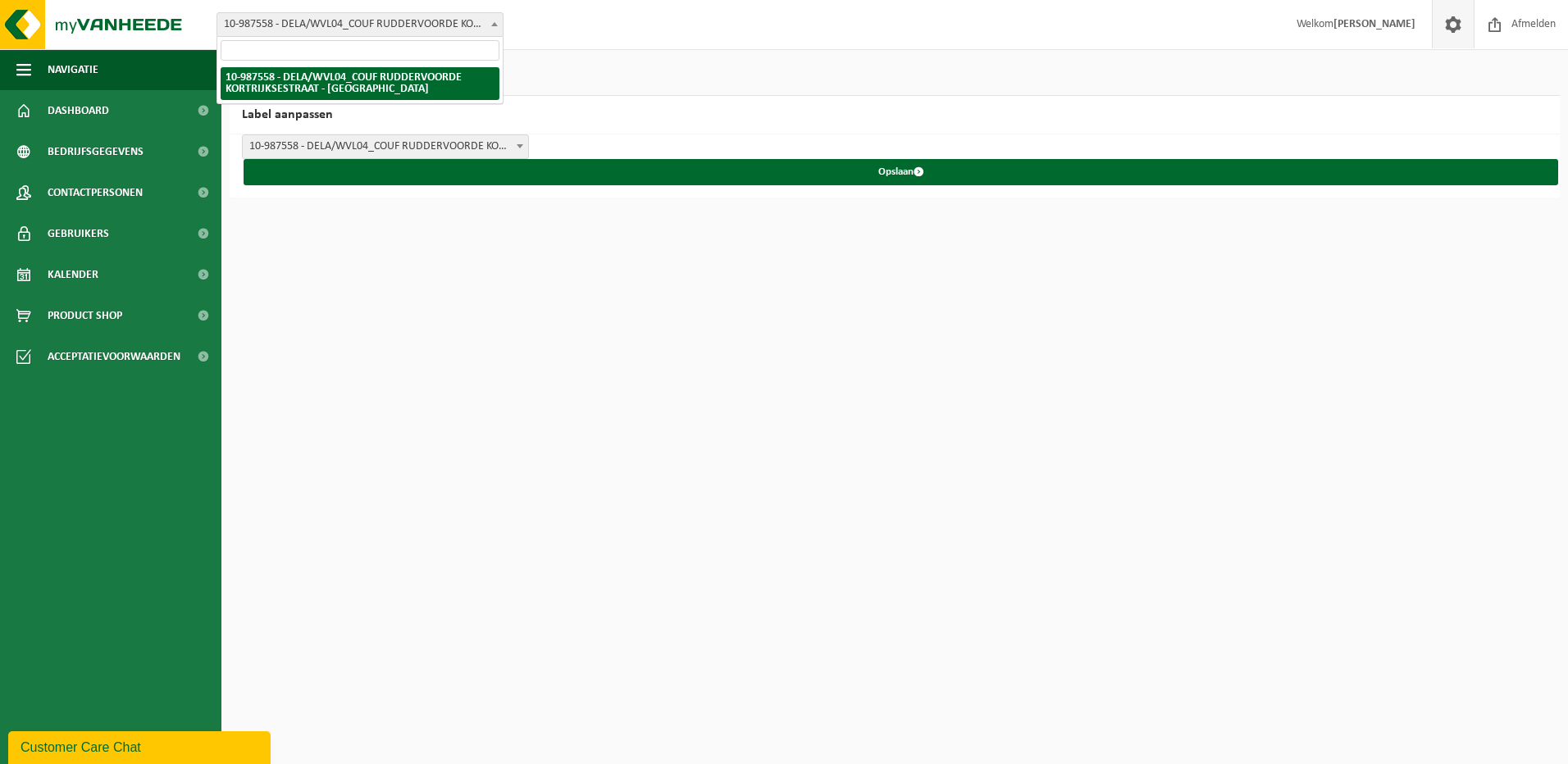
click at [495, 20] on span at bounding box center [495, 24] width 16 height 21
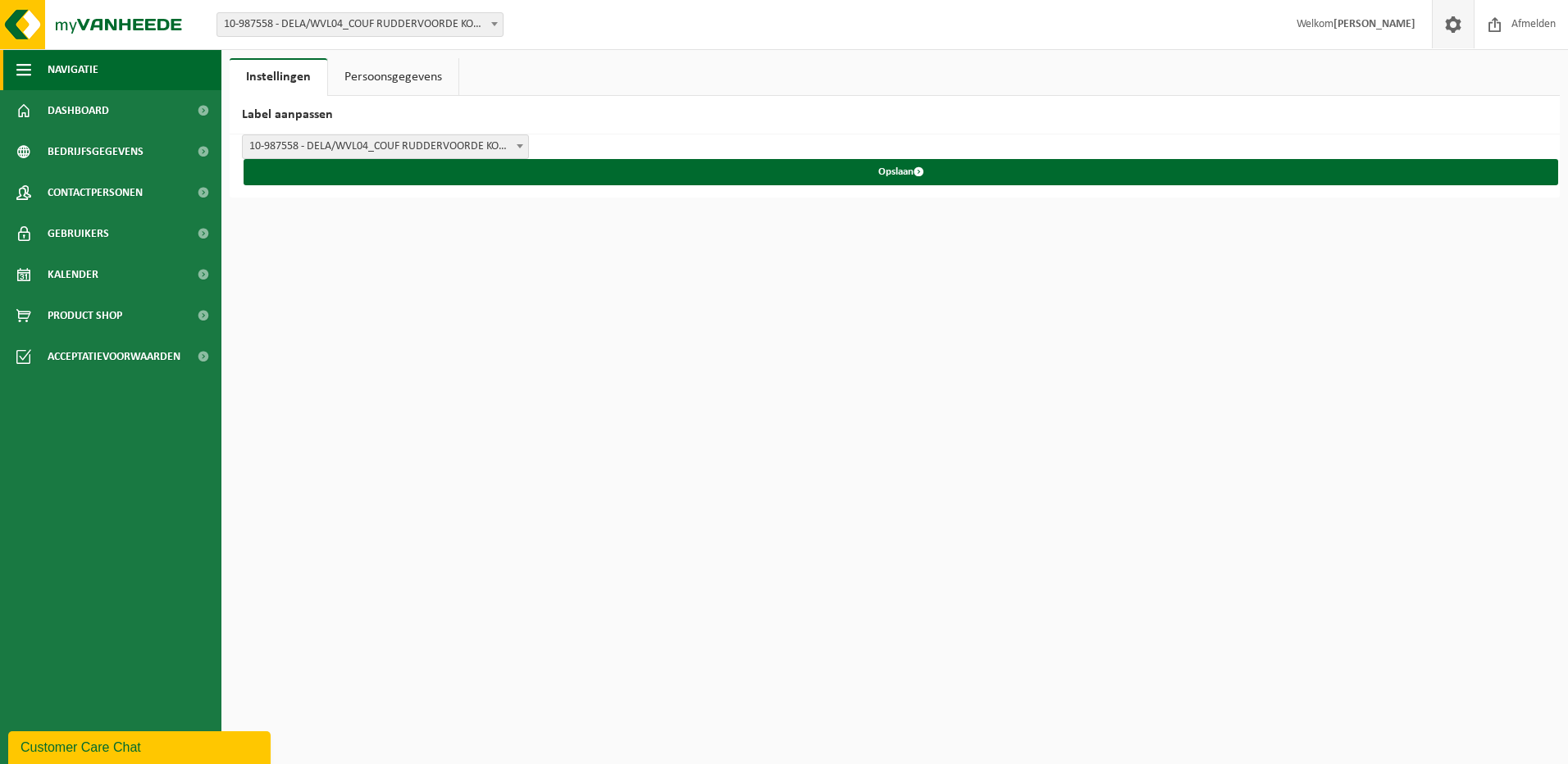
click at [29, 72] on span "button" at bounding box center [24, 70] width 15 height 41
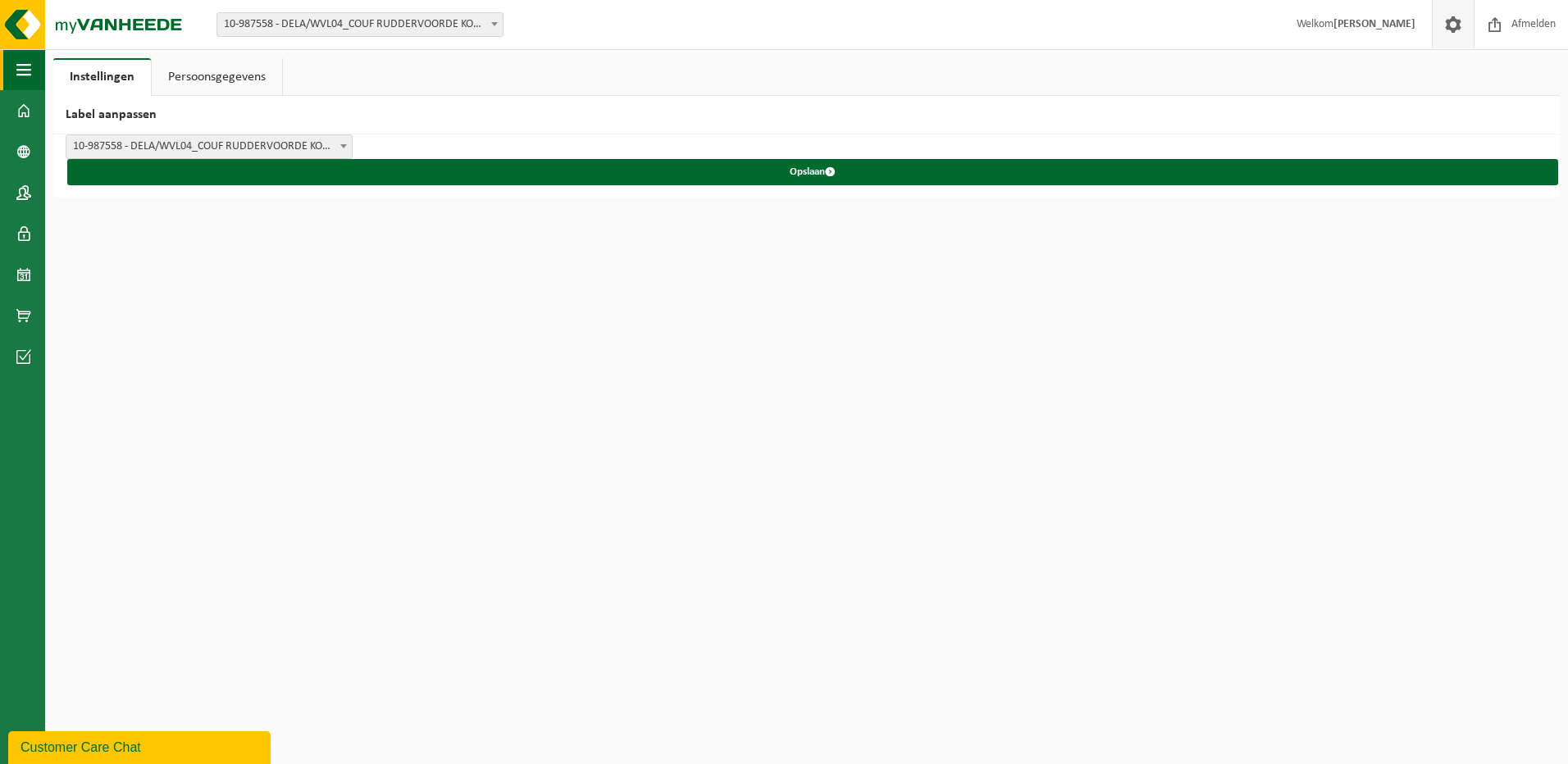
click at [29, 72] on span "button" at bounding box center [24, 70] width 15 height 41
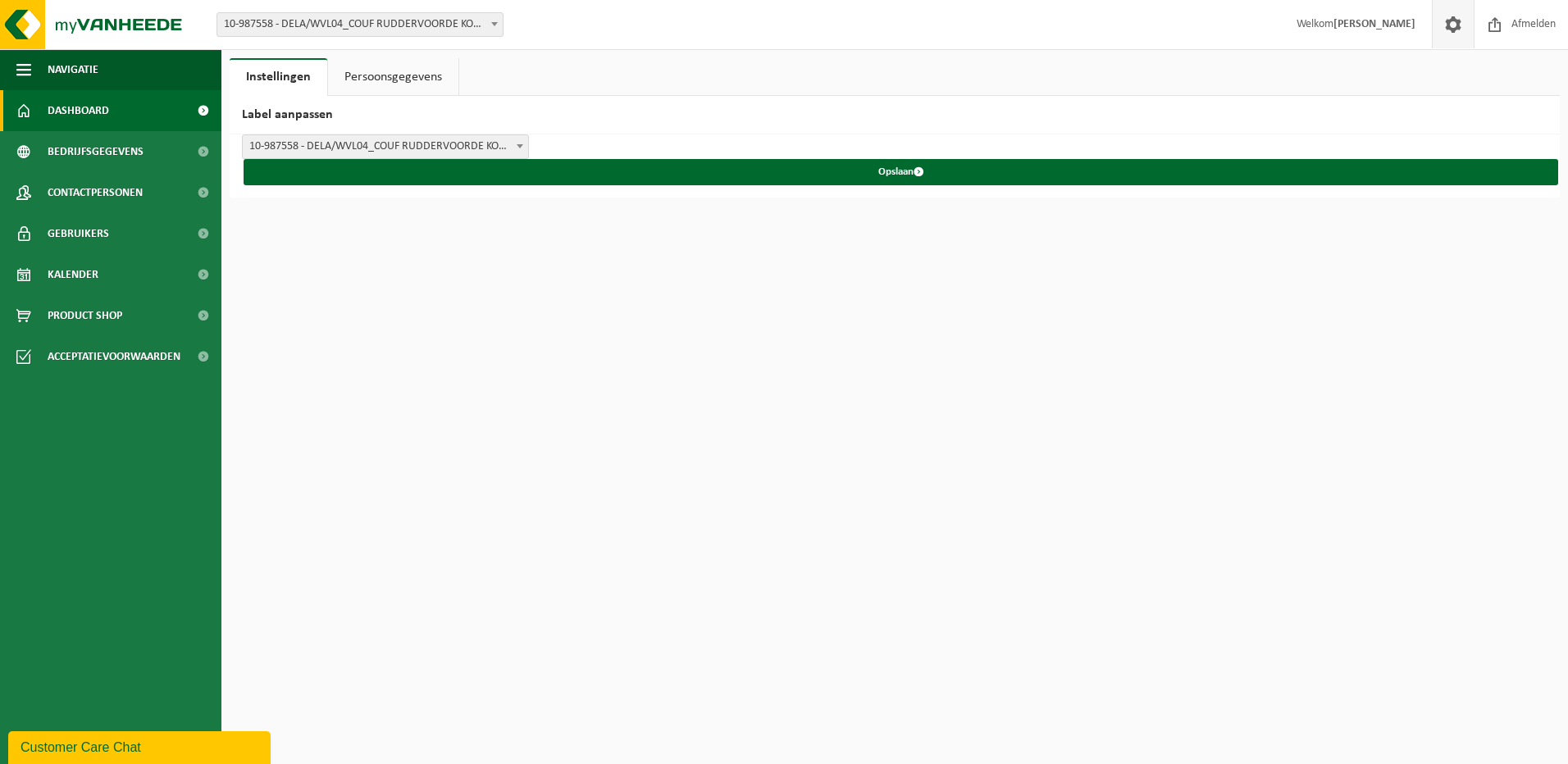
click at [203, 104] on span at bounding box center [203, 111] width 37 height 41
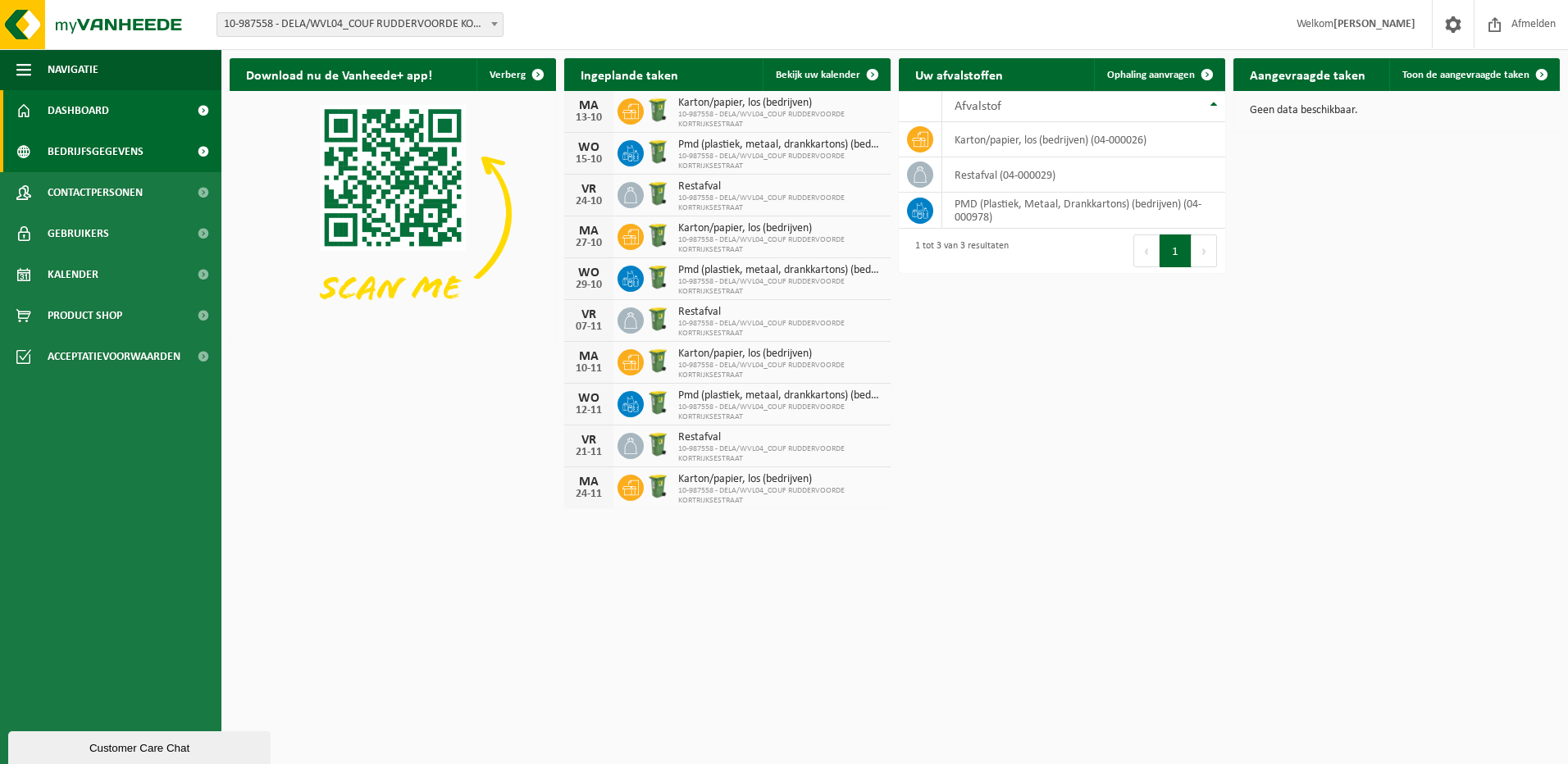
click at [203, 150] on span at bounding box center [203, 152] width 37 height 41
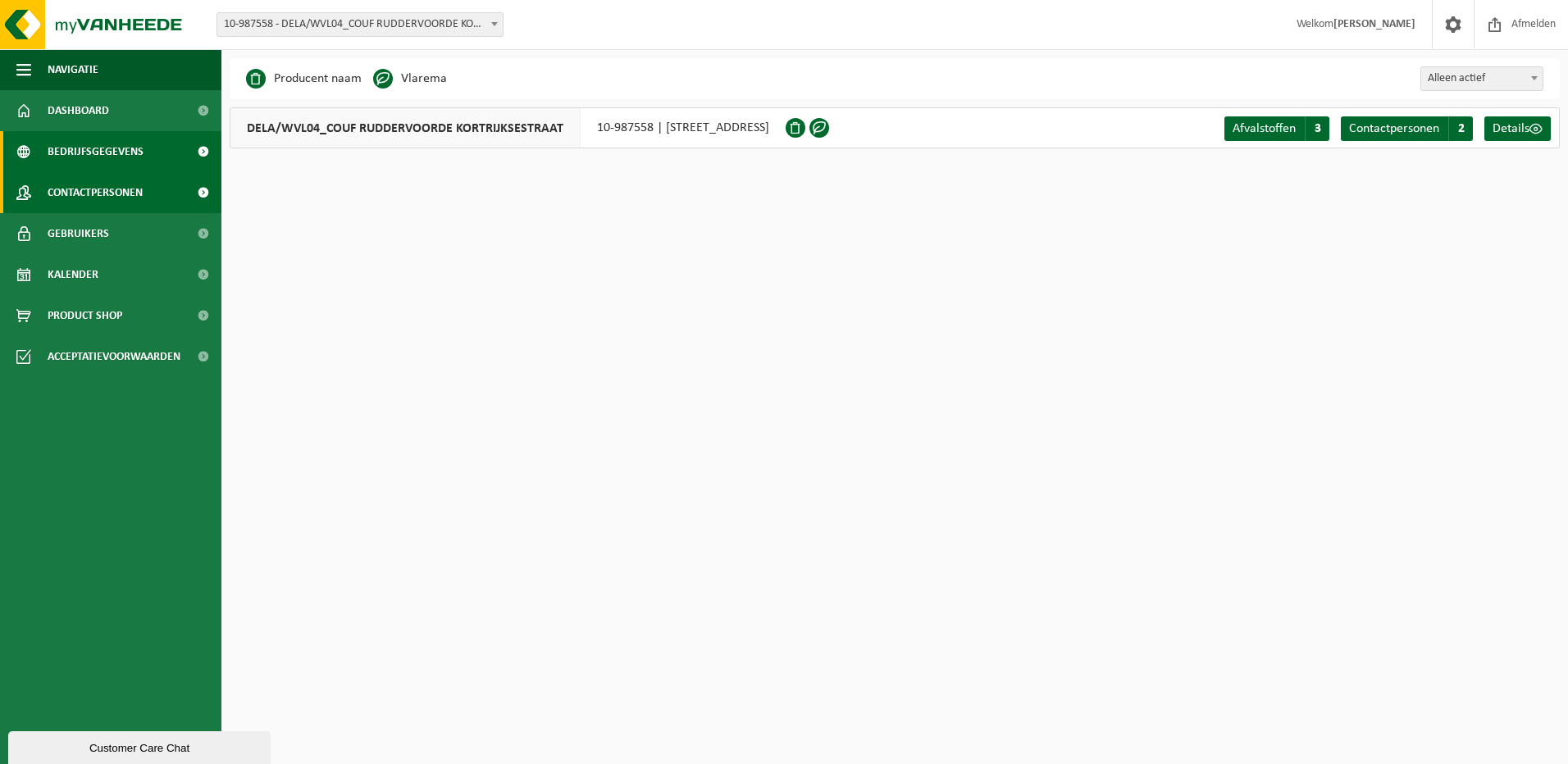
click at [200, 191] on span at bounding box center [203, 193] width 37 height 41
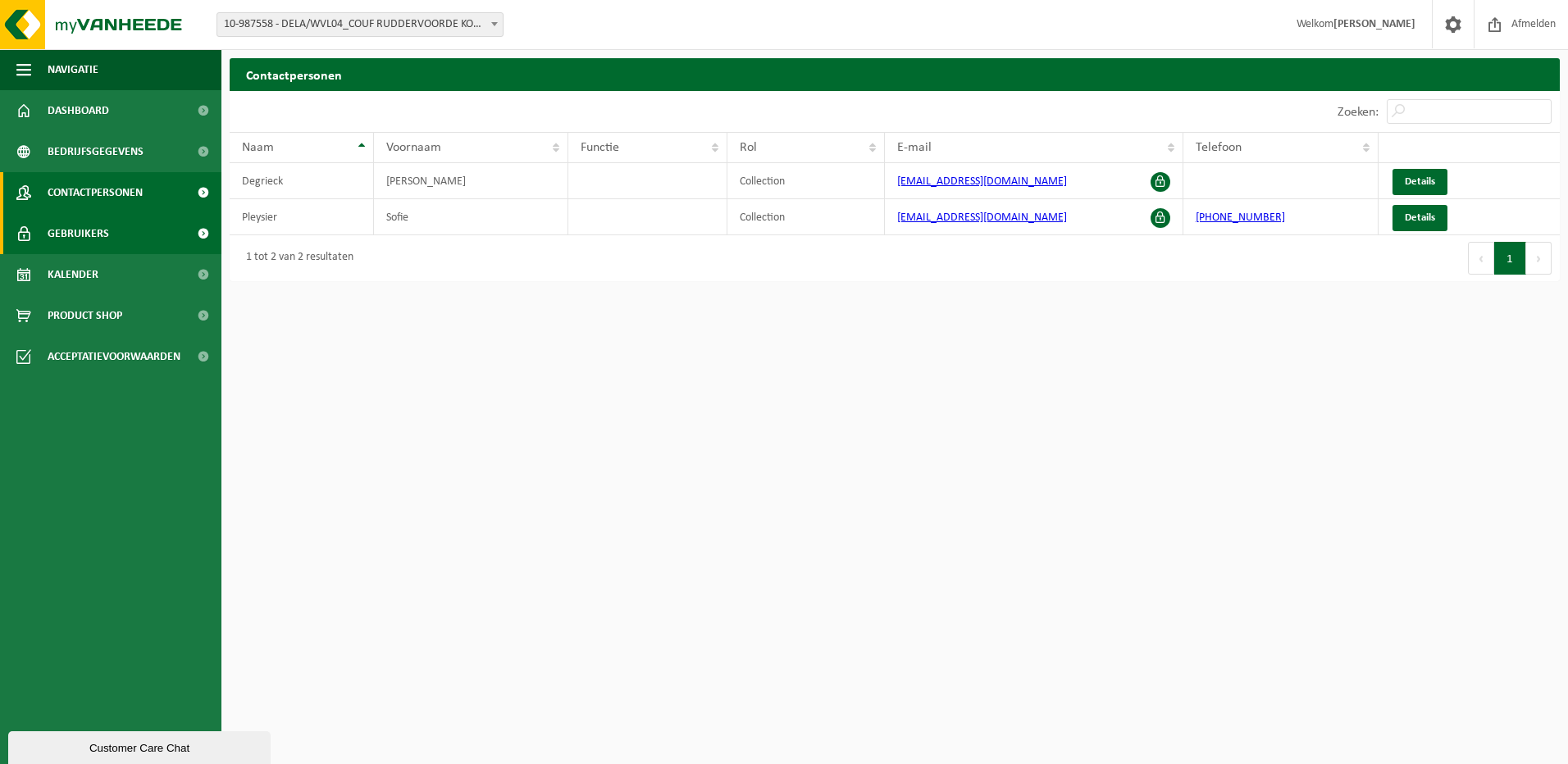
click at [203, 228] on span at bounding box center [203, 234] width 37 height 41
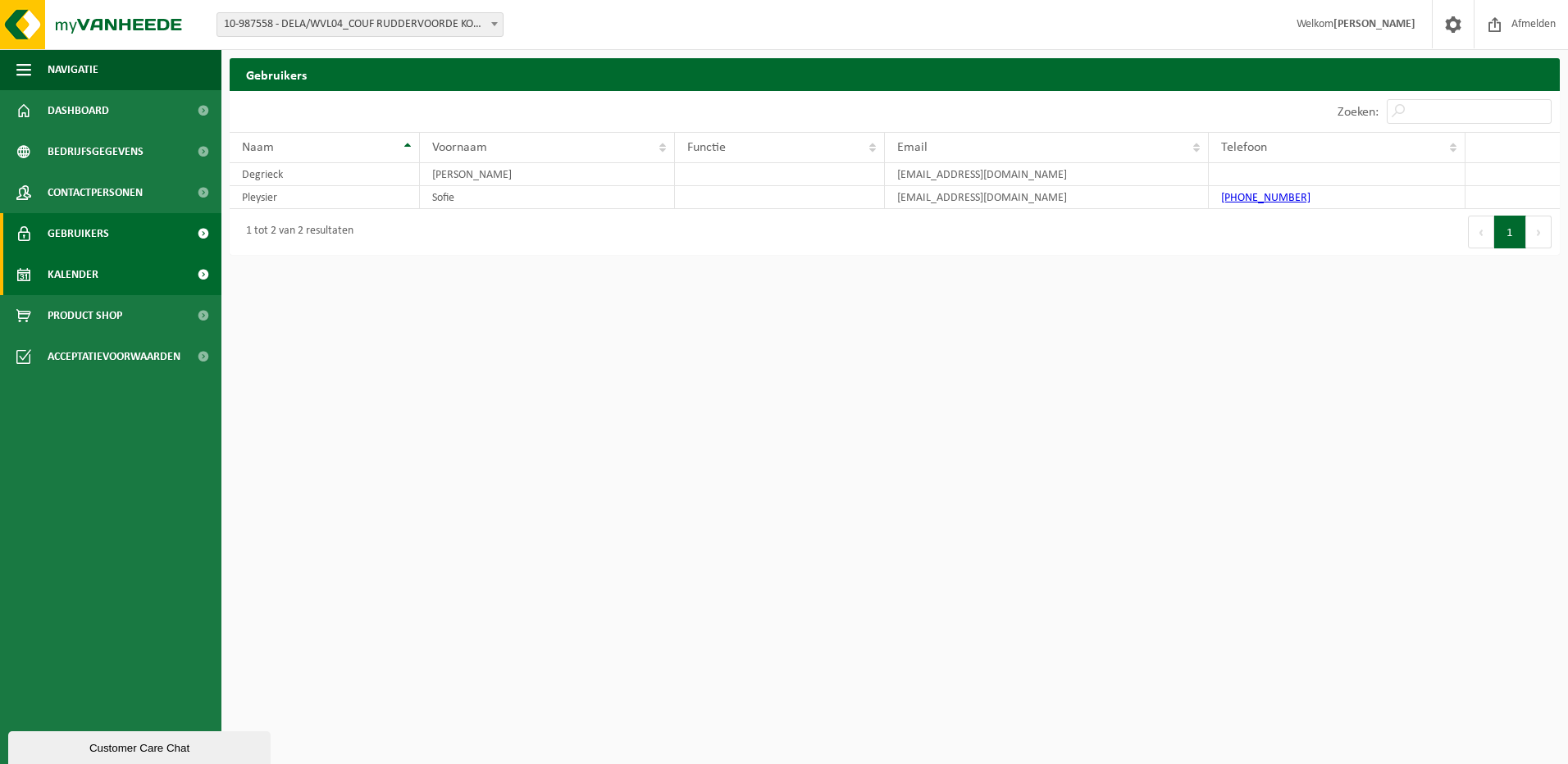
click at [201, 275] on span at bounding box center [203, 275] width 37 height 41
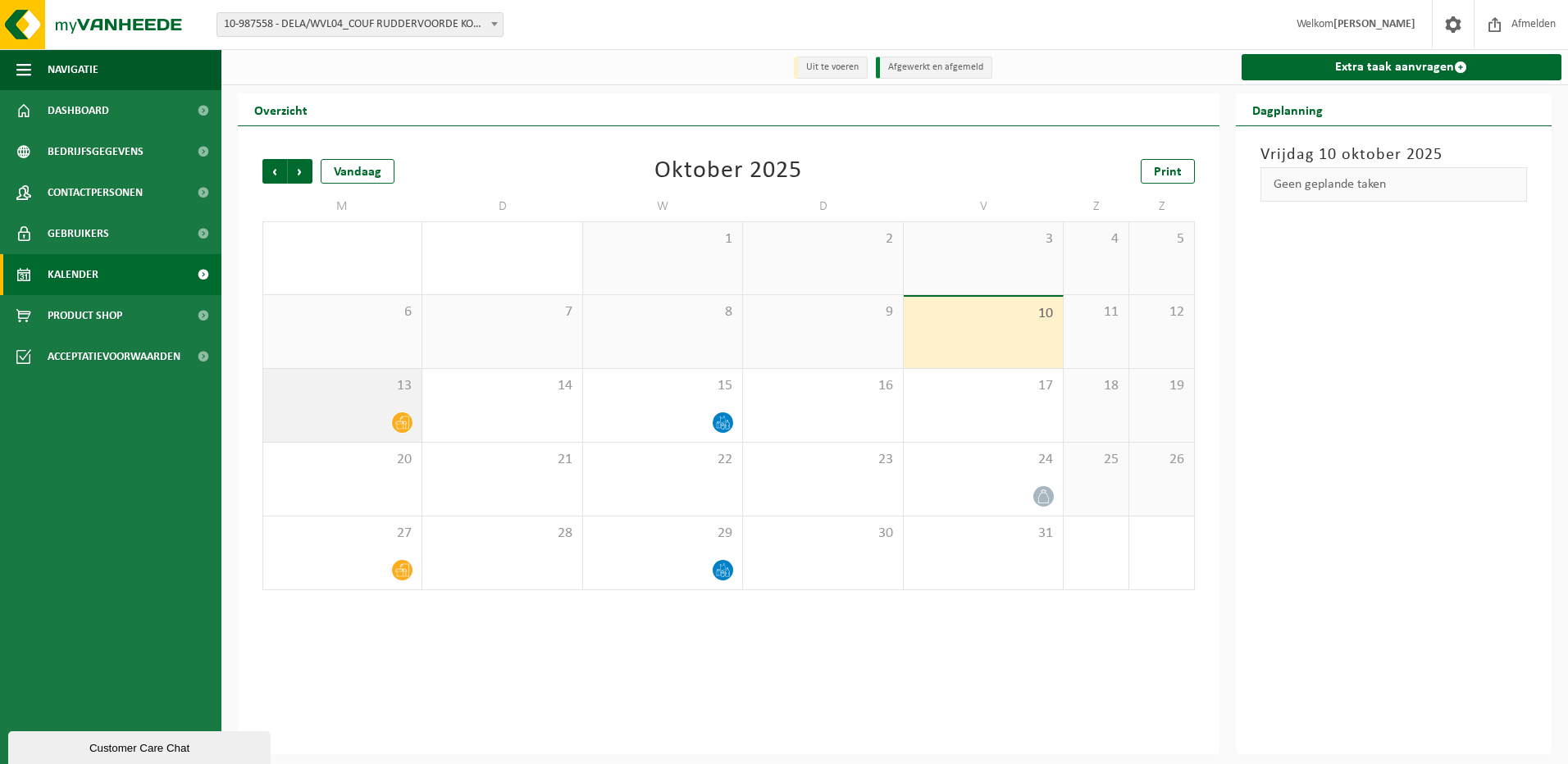
click at [407, 425] on icon at bounding box center [402, 423] width 14 height 13
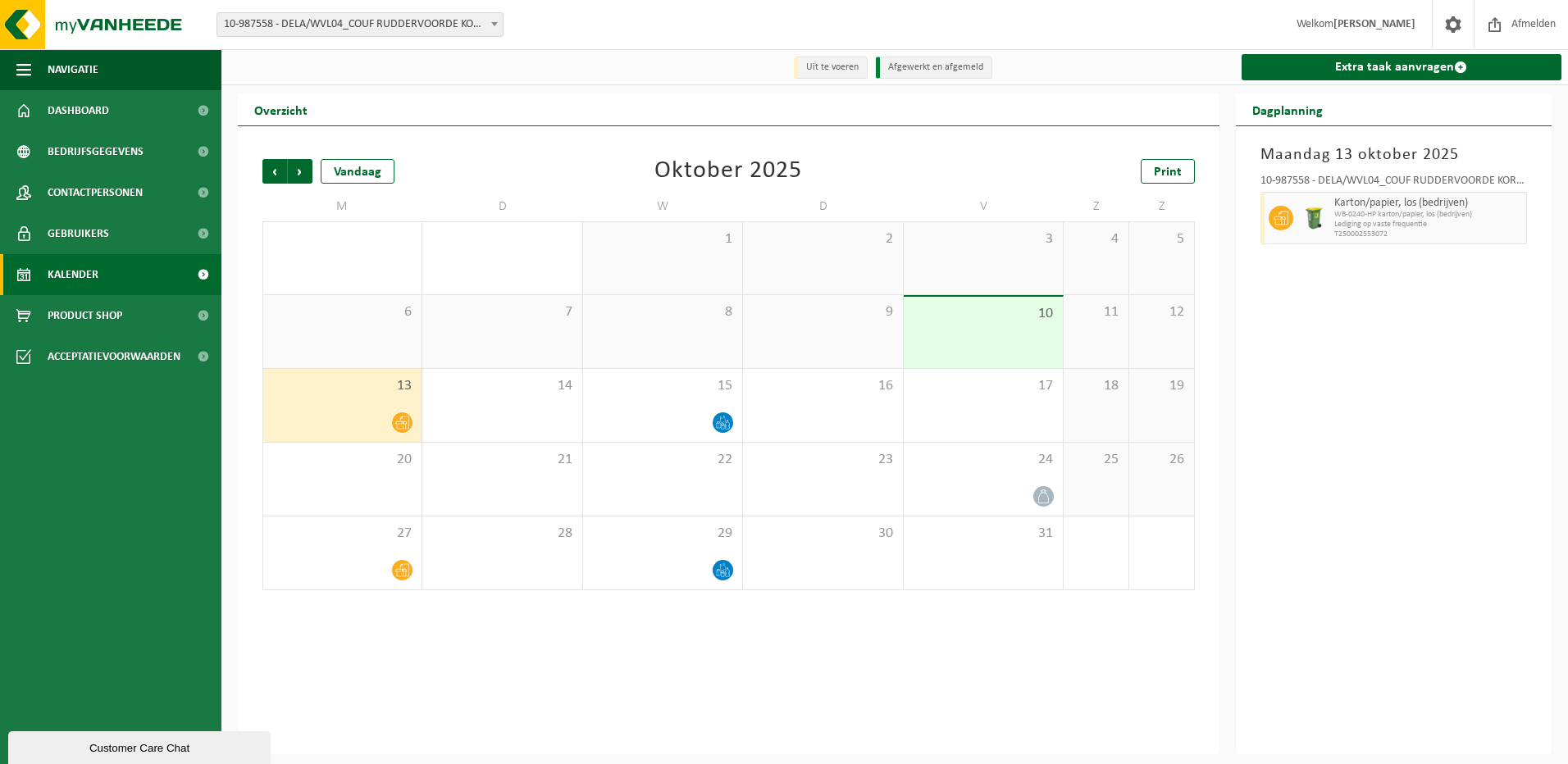
click at [407, 425] on icon at bounding box center [402, 423] width 14 height 13
drag, startPoint x: 407, startPoint y: 425, endPoint x: 393, endPoint y: 396, distance: 32.2
click at [393, 395] on span "13" at bounding box center [342, 386] width 142 height 18
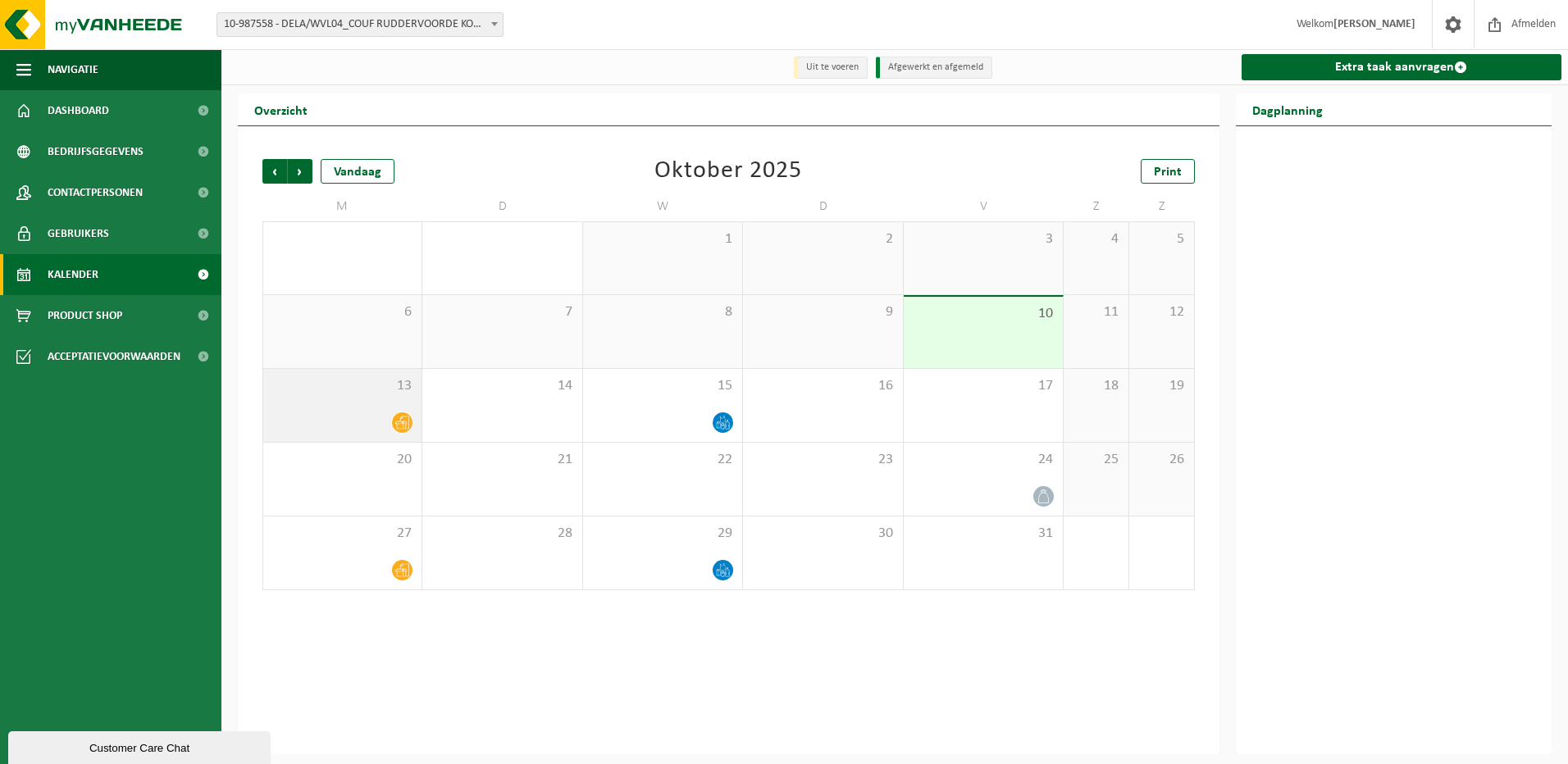
click at [355, 387] on span "13" at bounding box center [342, 386] width 142 height 18
drag, startPoint x: 355, startPoint y: 387, endPoint x: 386, endPoint y: 407, distance: 36.9
click at [386, 407] on div "13" at bounding box center [342, 405] width 158 height 73
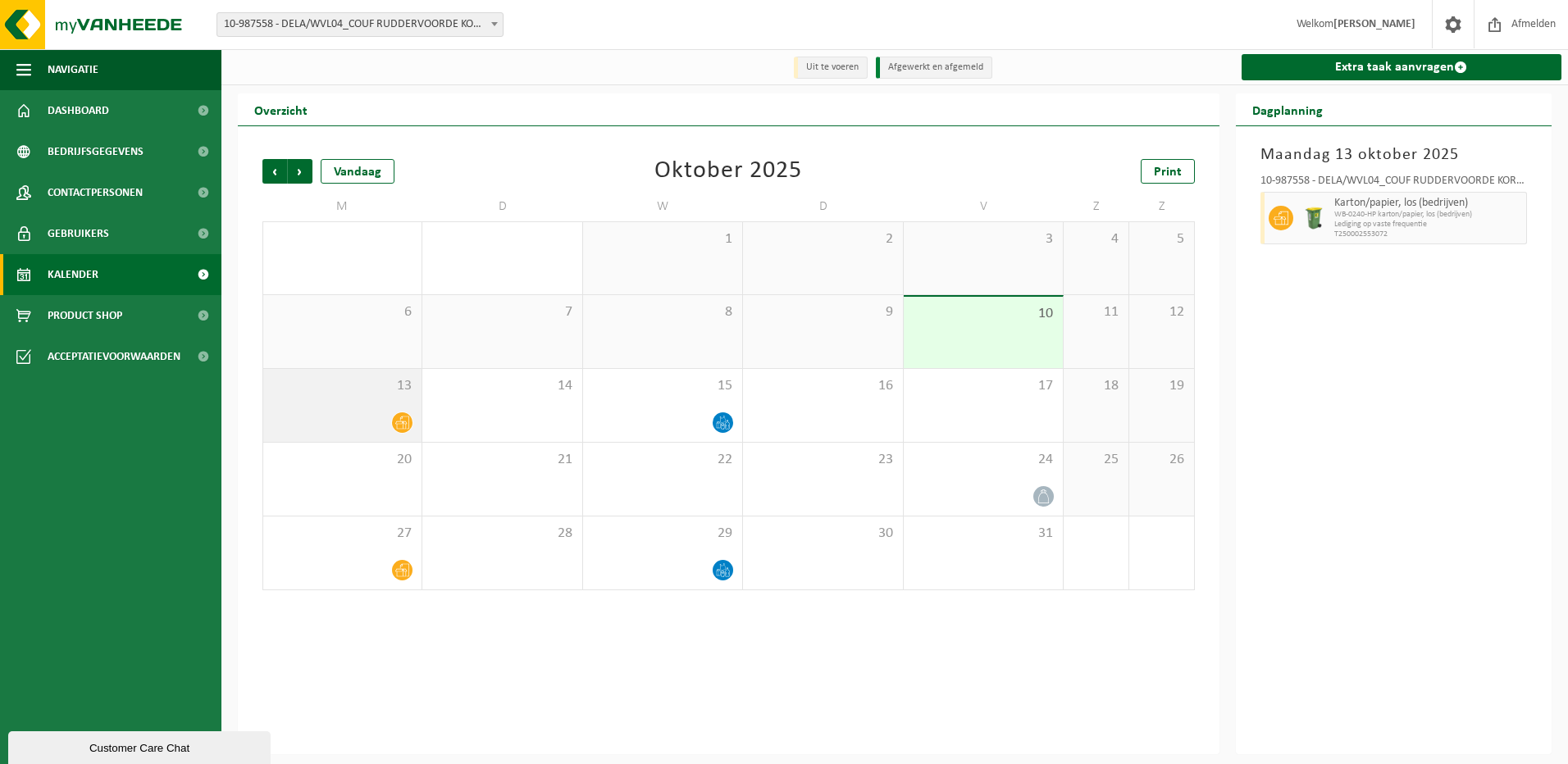
drag, startPoint x: 386, startPoint y: 407, endPoint x: 380, endPoint y: 396, distance: 12.5
click at [380, 395] on span "13" at bounding box center [342, 386] width 142 height 18
click at [1394, 211] on span "WB-0240-HP karton/papier, los (bedrijven)" at bounding box center [1429, 215] width 189 height 10
click at [1393, 221] on span "Lediging op vaste frequentie" at bounding box center [1429, 225] width 189 height 10
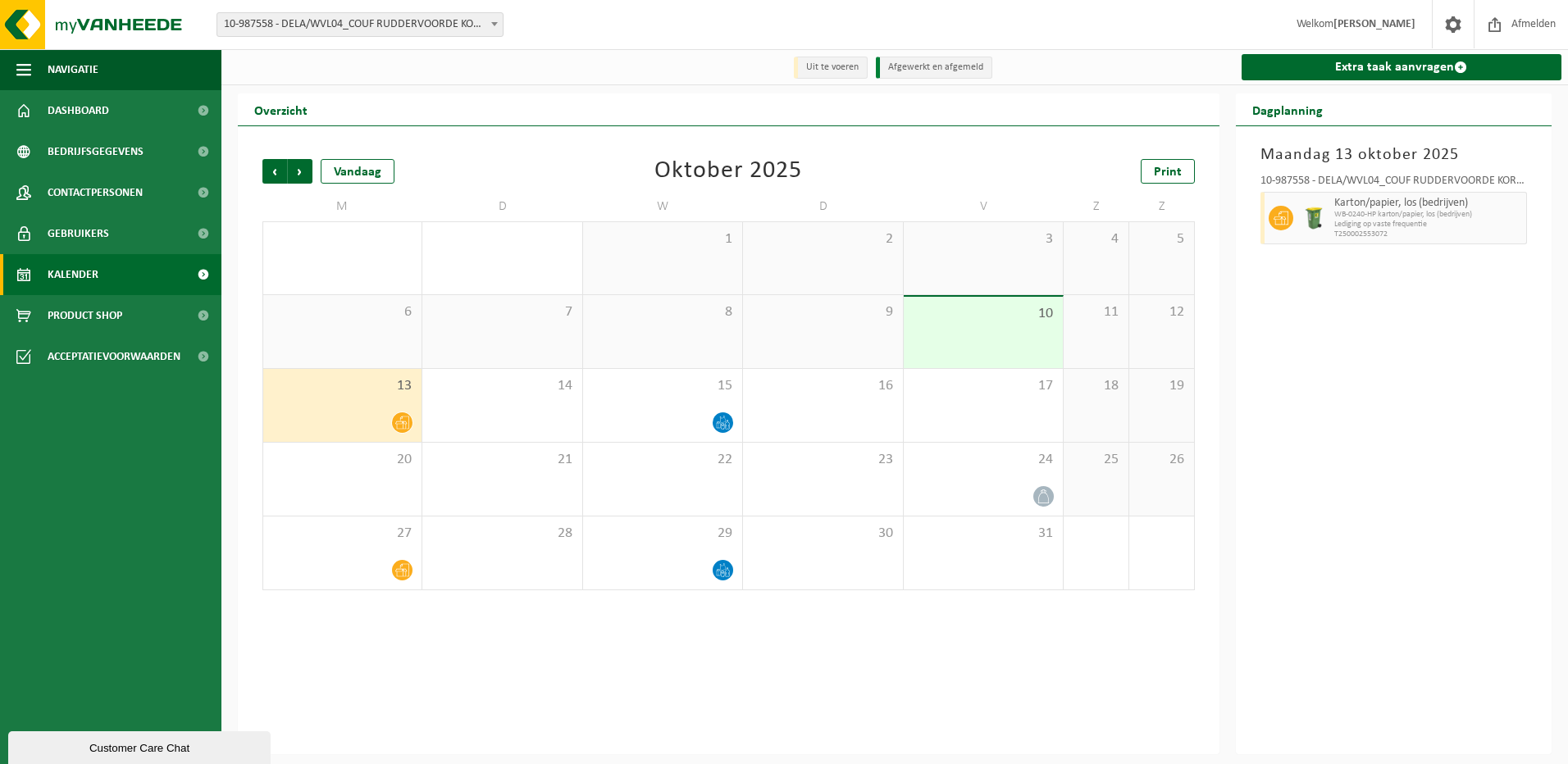
drag, startPoint x: 1393, startPoint y: 221, endPoint x: 1343, endPoint y: 220, distance: 50.0
drag, startPoint x: 1343, startPoint y: 220, endPoint x: 1275, endPoint y: 221, distance: 68.0
click at [1275, 221] on icon at bounding box center [1281, 218] width 15 height 14
click at [1280, 218] on icon at bounding box center [1281, 218] width 15 height 14
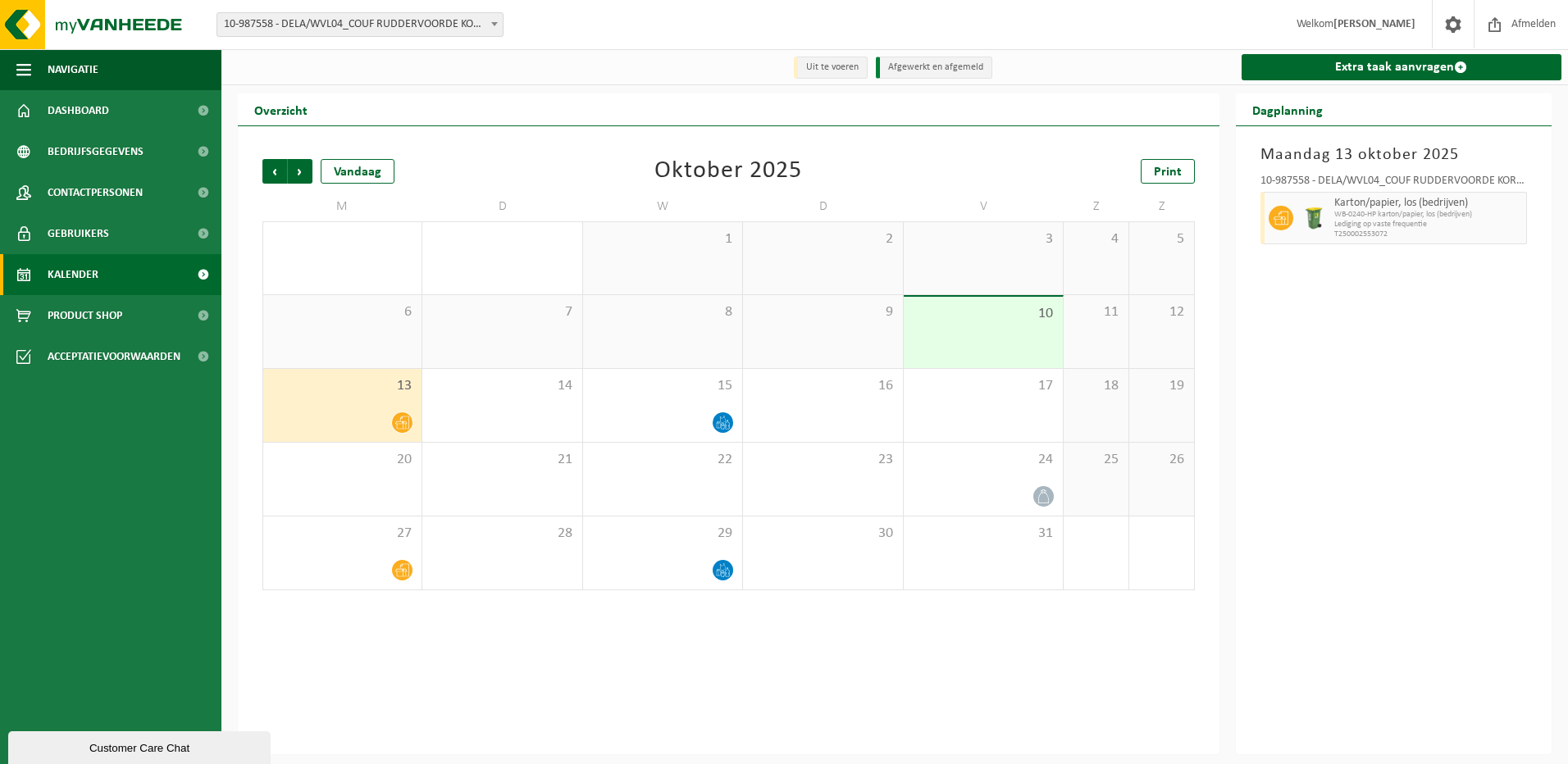
click at [1280, 218] on icon at bounding box center [1281, 218] width 15 height 14
click at [1452, 20] on span at bounding box center [1453, 24] width 25 height 48
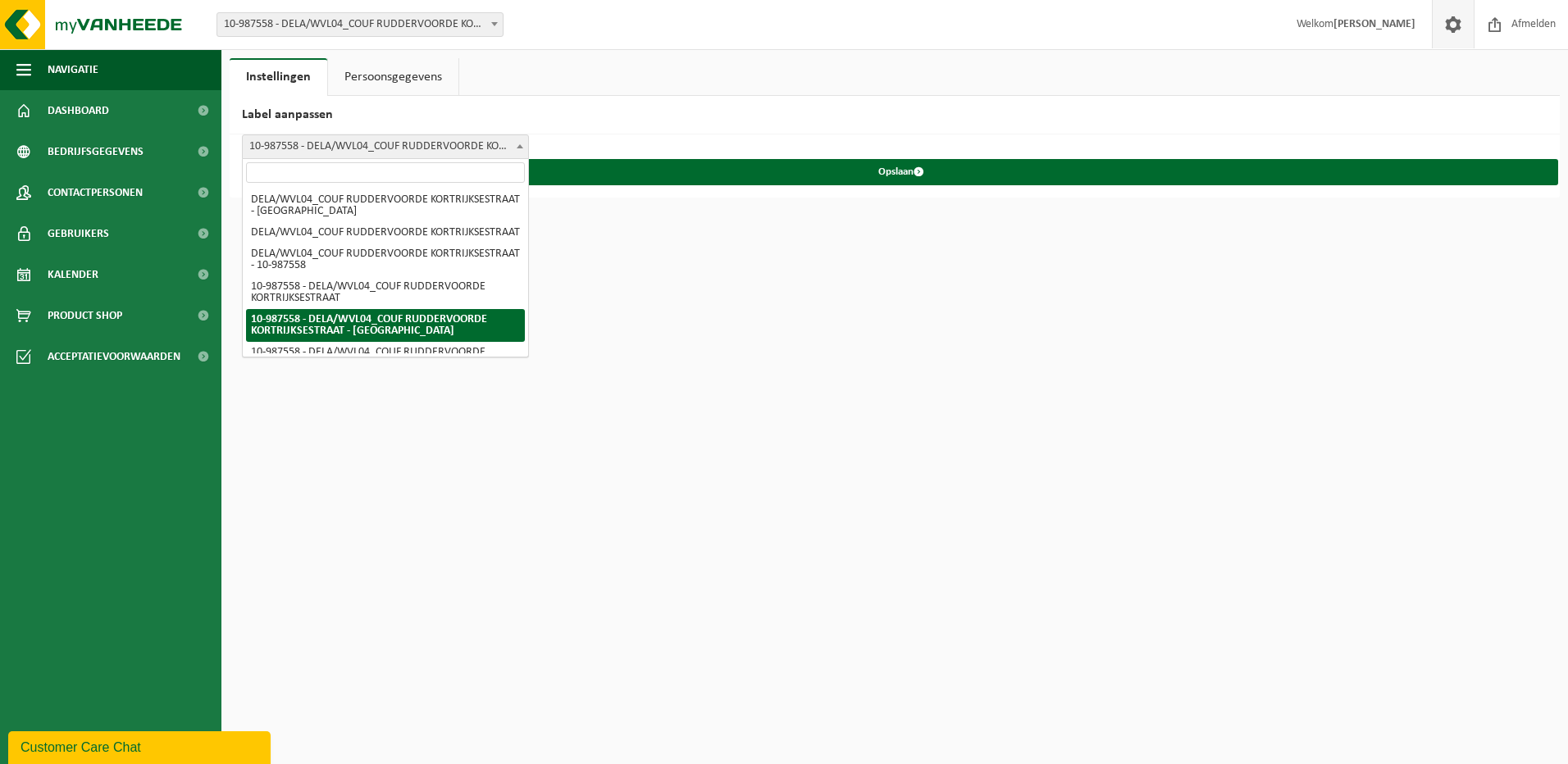
click at [521, 147] on b at bounding box center [520, 146] width 7 height 4
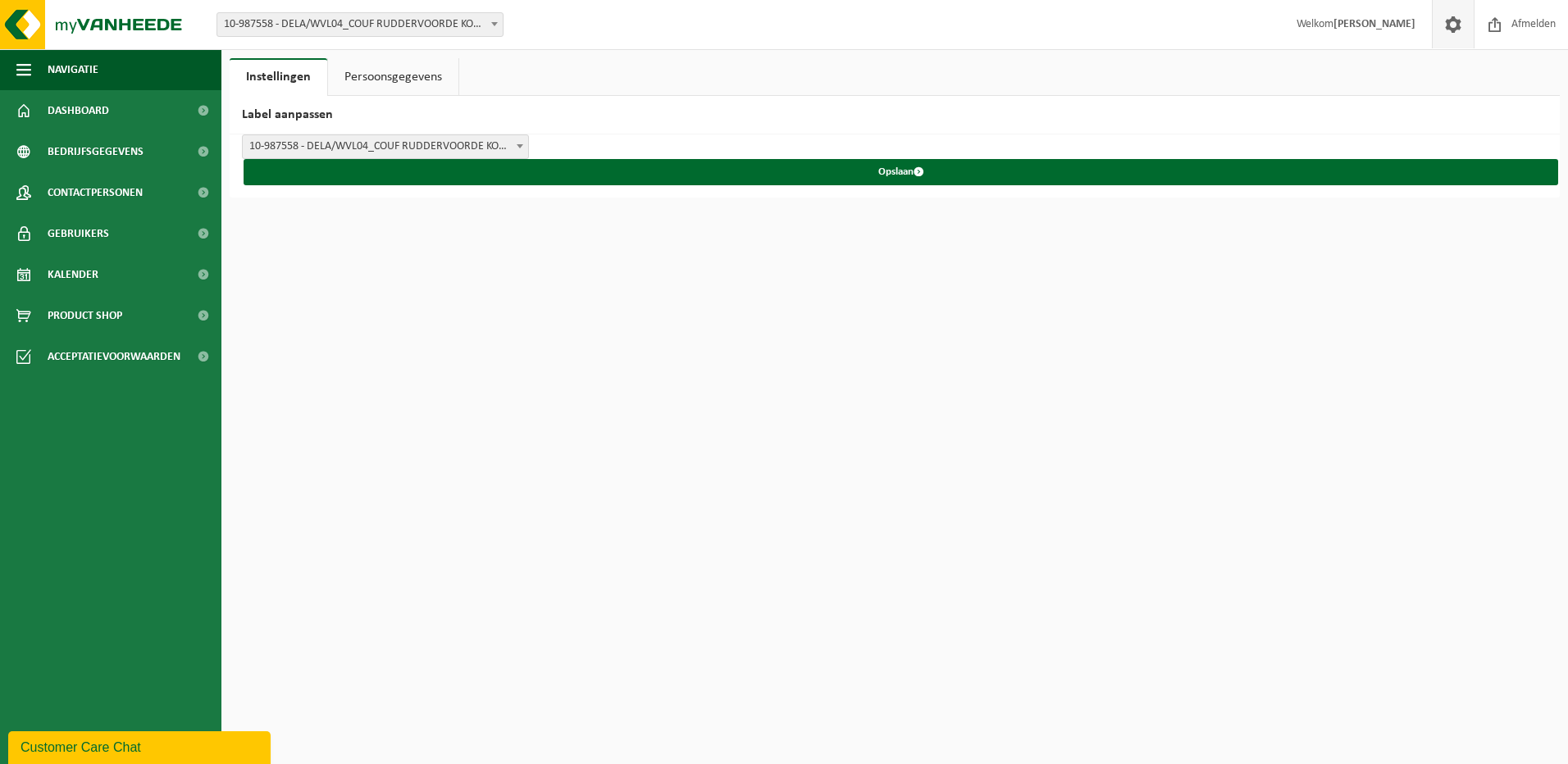
click at [365, 70] on link "Persoonsgegevens" at bounding box center [393, 77] width 130 height 38
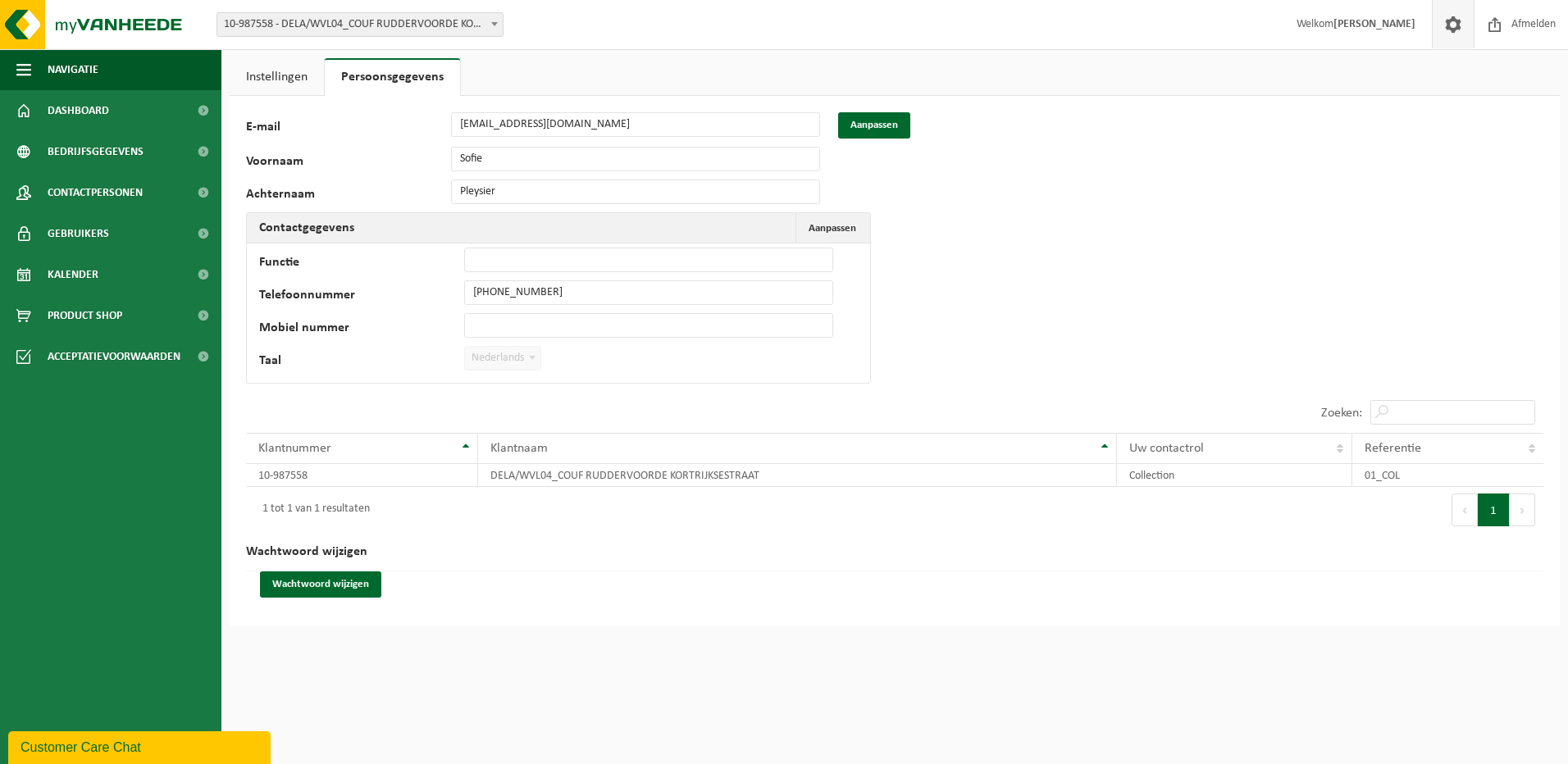
click at [237, 19] on span "10-987558 - DELA/WVL04_COUF RUDDERVOORDE KORTRIJKSESTRAAT - [GEOGRAPHIC_DATA]" at bounding box center [360, 25] width 285 height 23
click at [116, 29] on img at bounding box center [98, 25] width 197 height 49
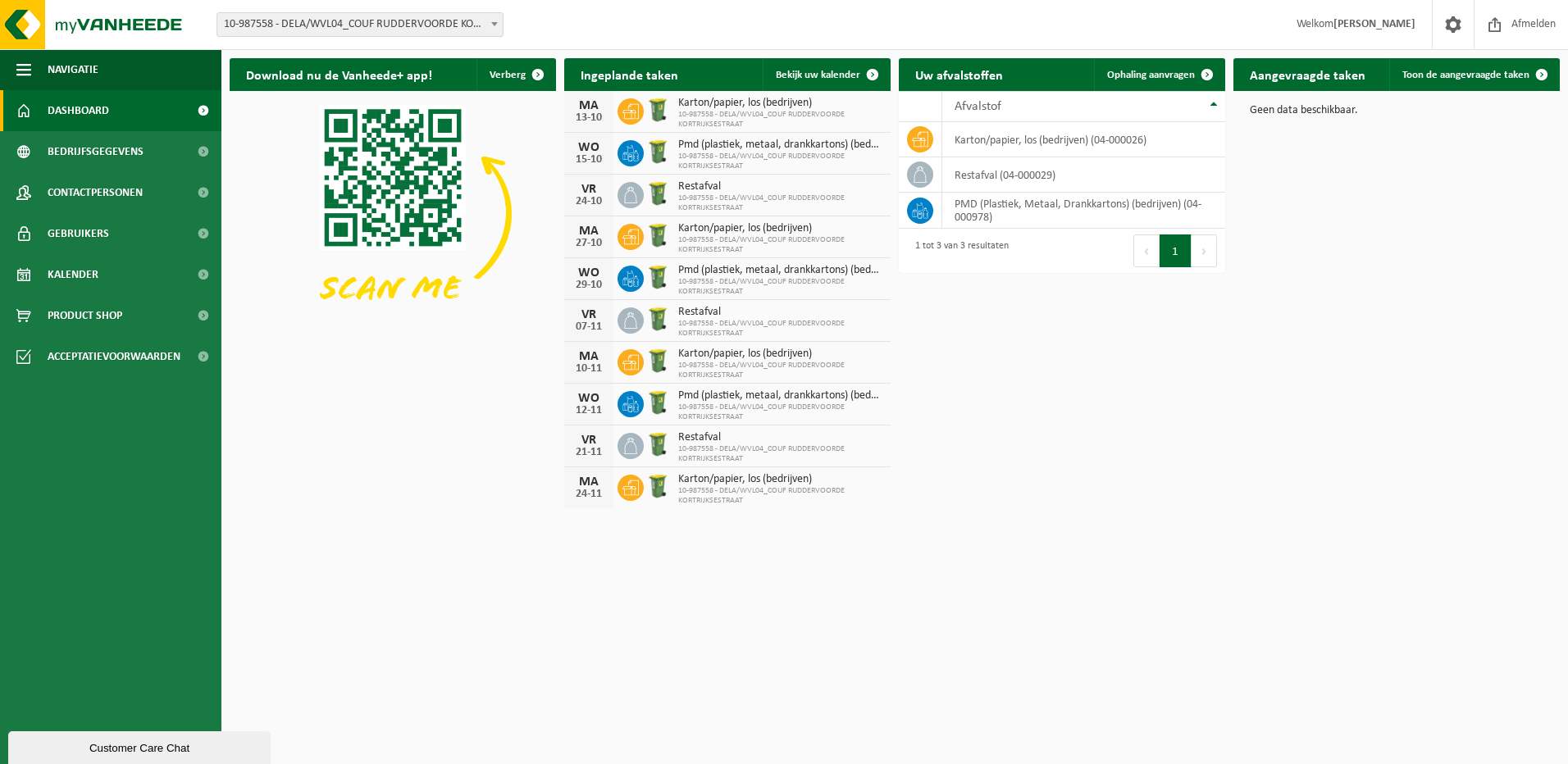
drag, startPoint x: 584, startPoint y: 110, endPoint x: 722, endPoint y: 99, distance: 138.4
click at [722, 99] on span "Karton/papier, los (bedrijven)" at bounding box center [780, 103] width 204 height 13
click at [1484, 71] on span "Toon de aangevraagde taken" at bounding box center [1465, 75] width 127 height 11
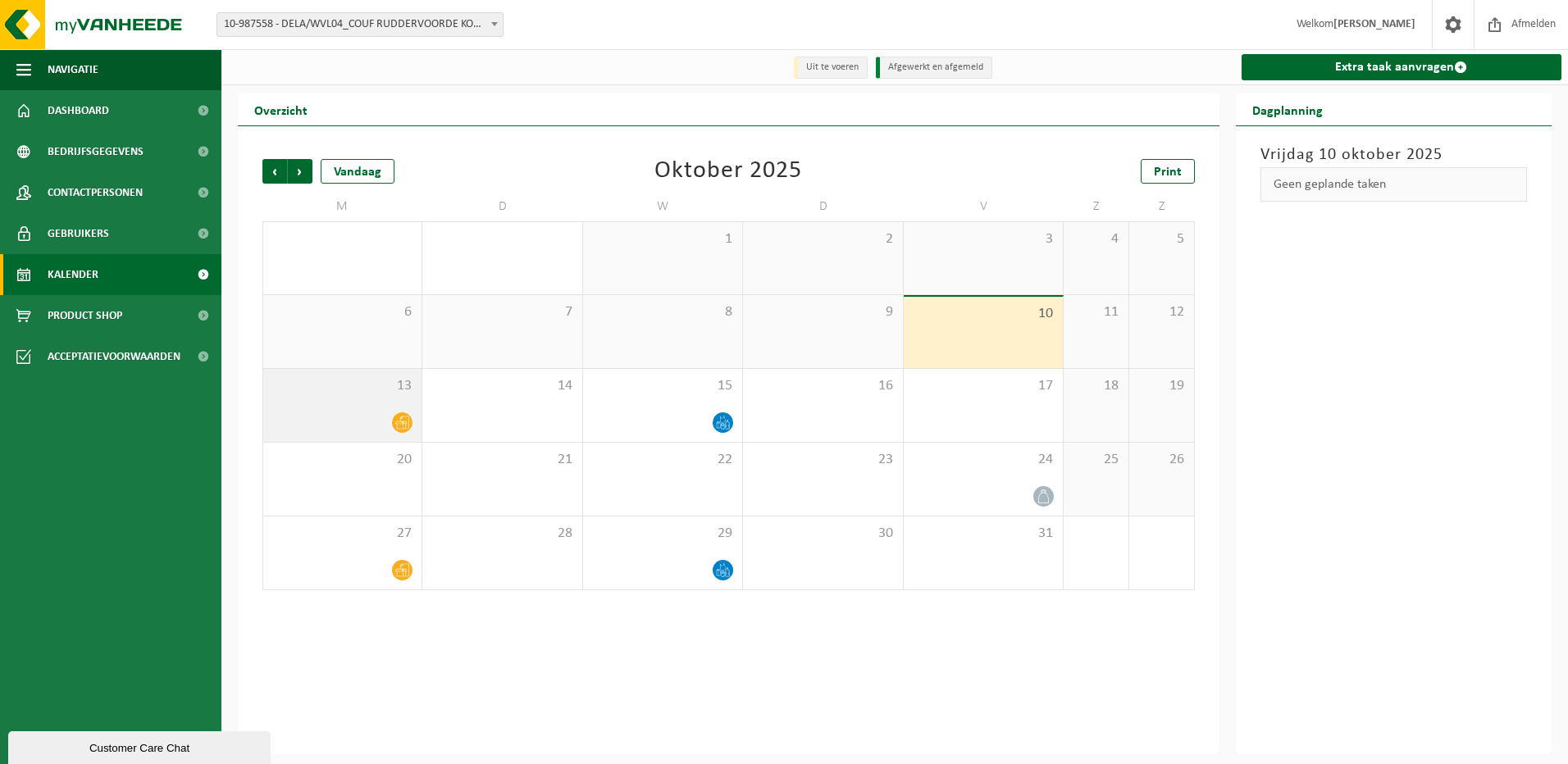
click at [400, 416] on icon at bounding box center [402, 422] width 14 height 14
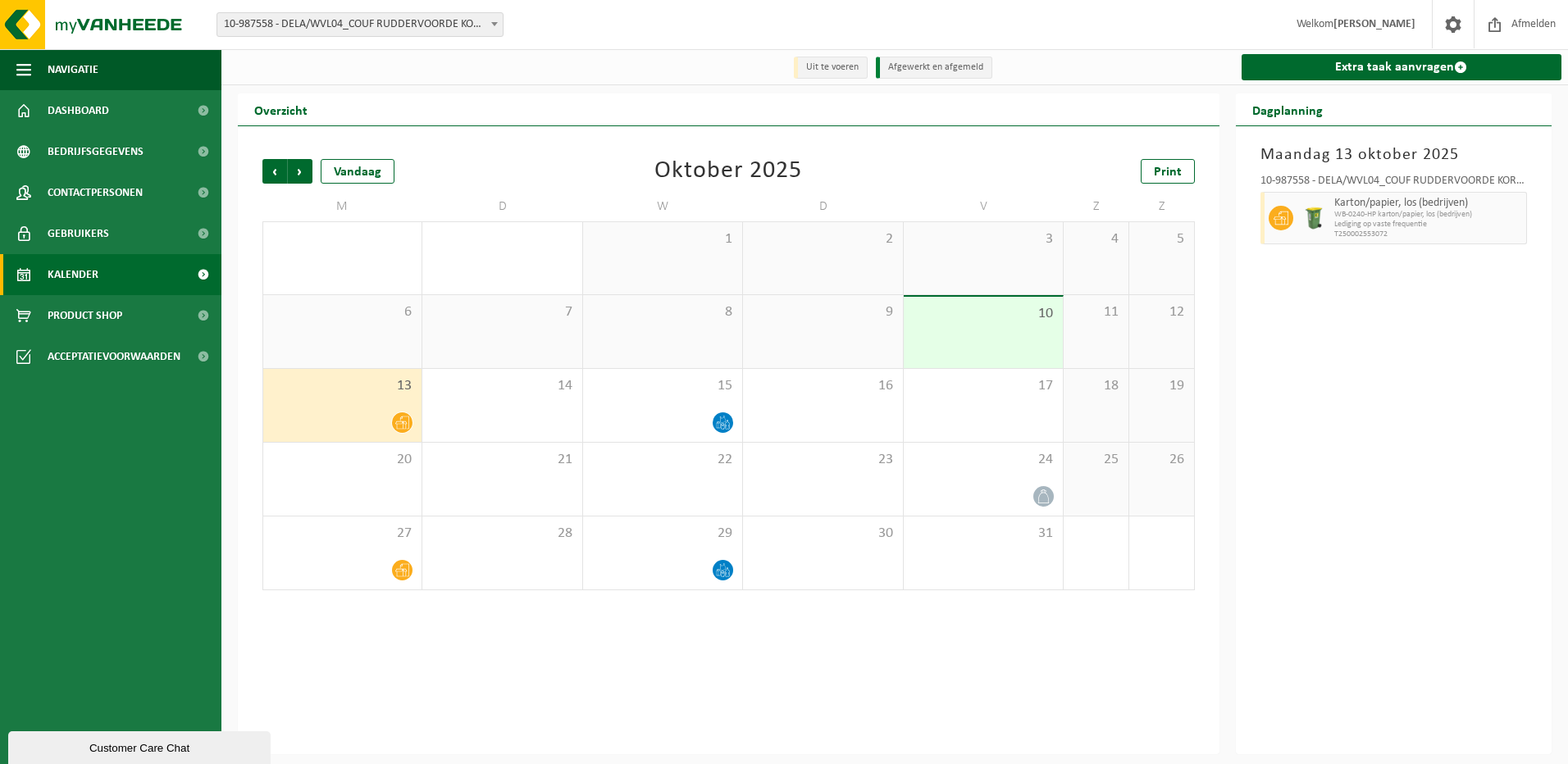
drag, startPoint x: 394, startPoint y: 400, endPoint x: 74, endPoint y: 271, distance: 345.0
click at [74, 271] on span "Kalender" at bounding box center [73, 275] width 51 height 41
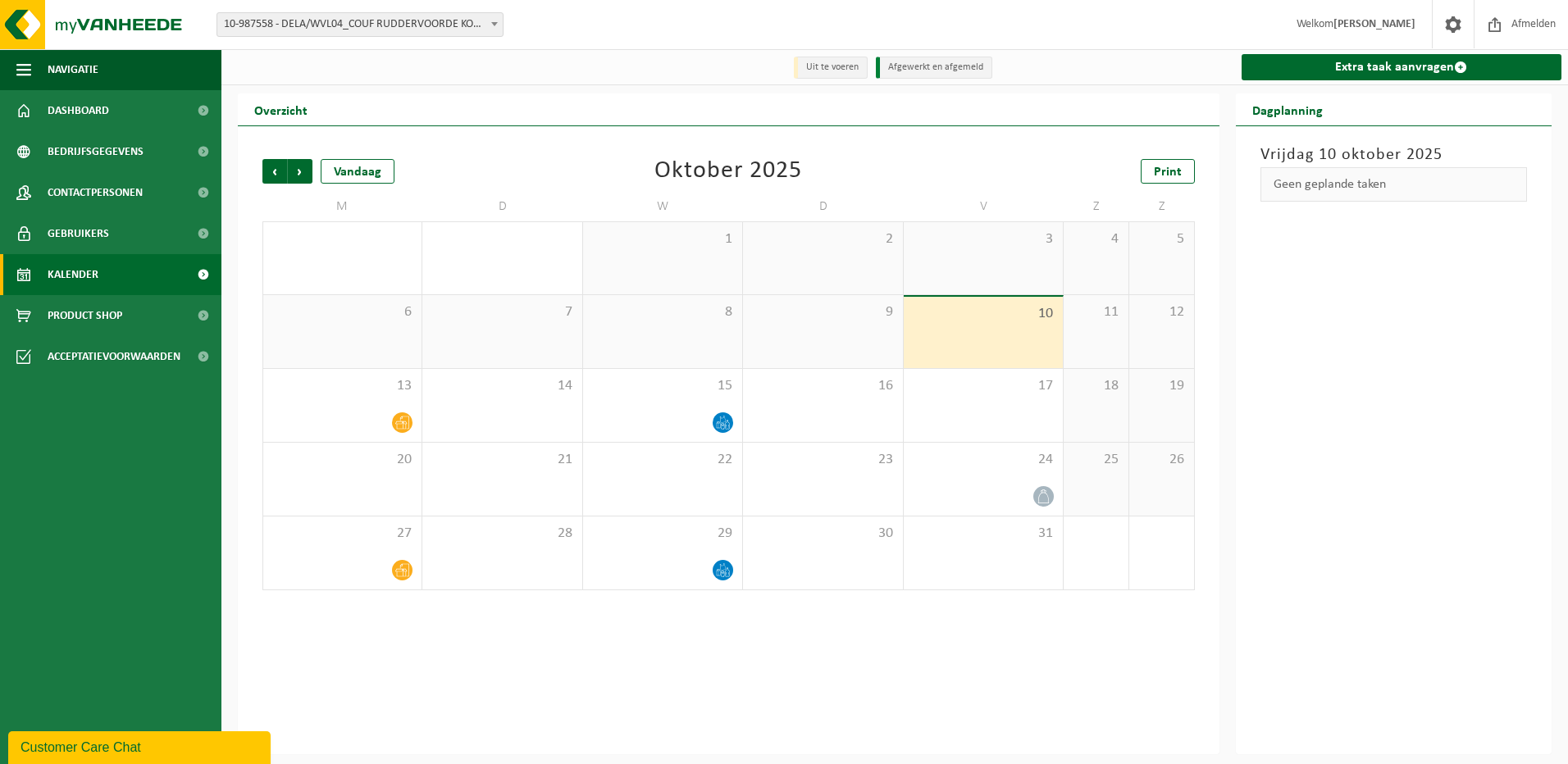
click at [74, 271] on span "Kalender" at bounding box center [73, 275] width 51 height 41
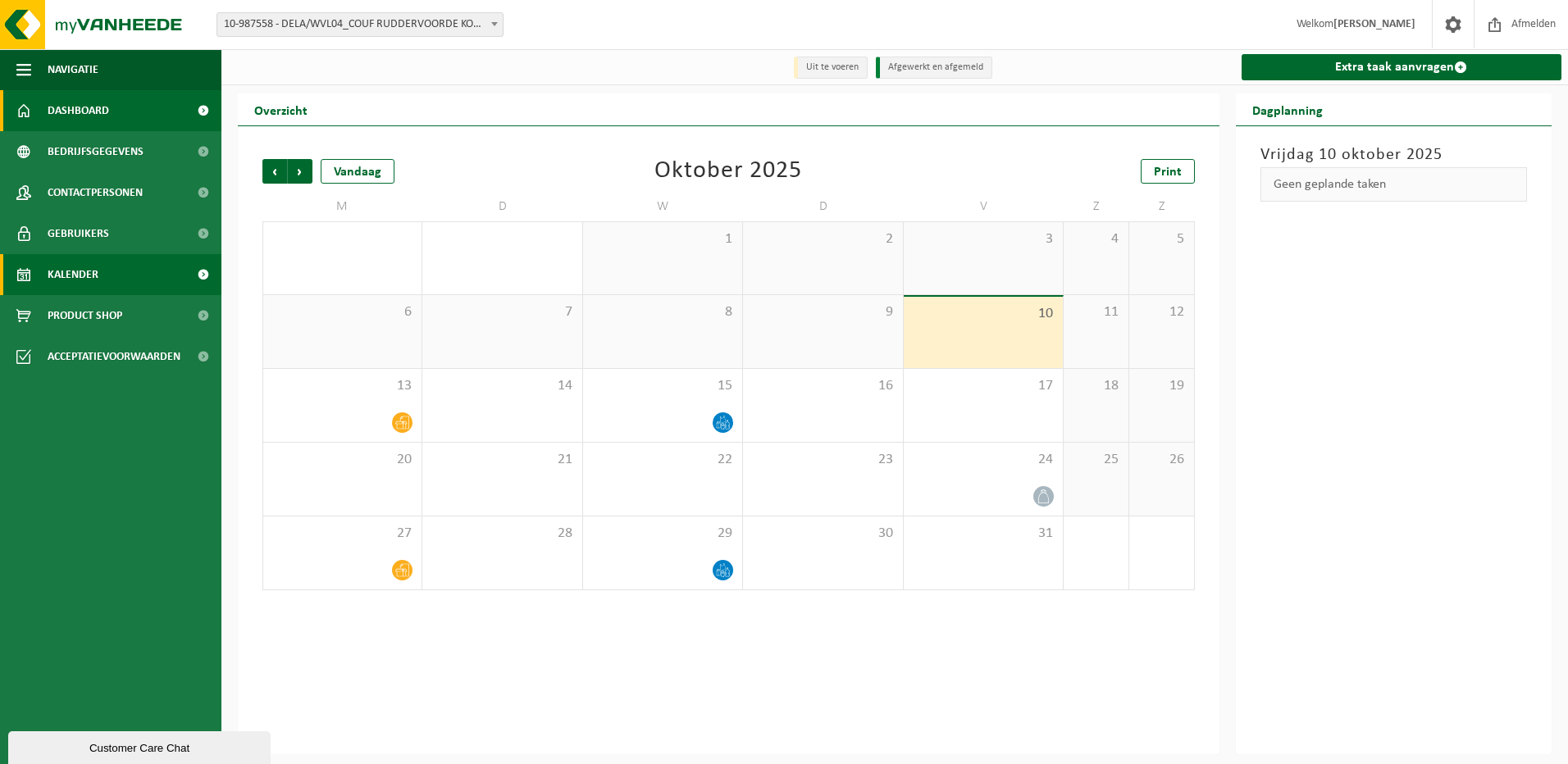
click at [84, 108] on span "Dashboard" at bounding box center [78, 111] width 62 height 41
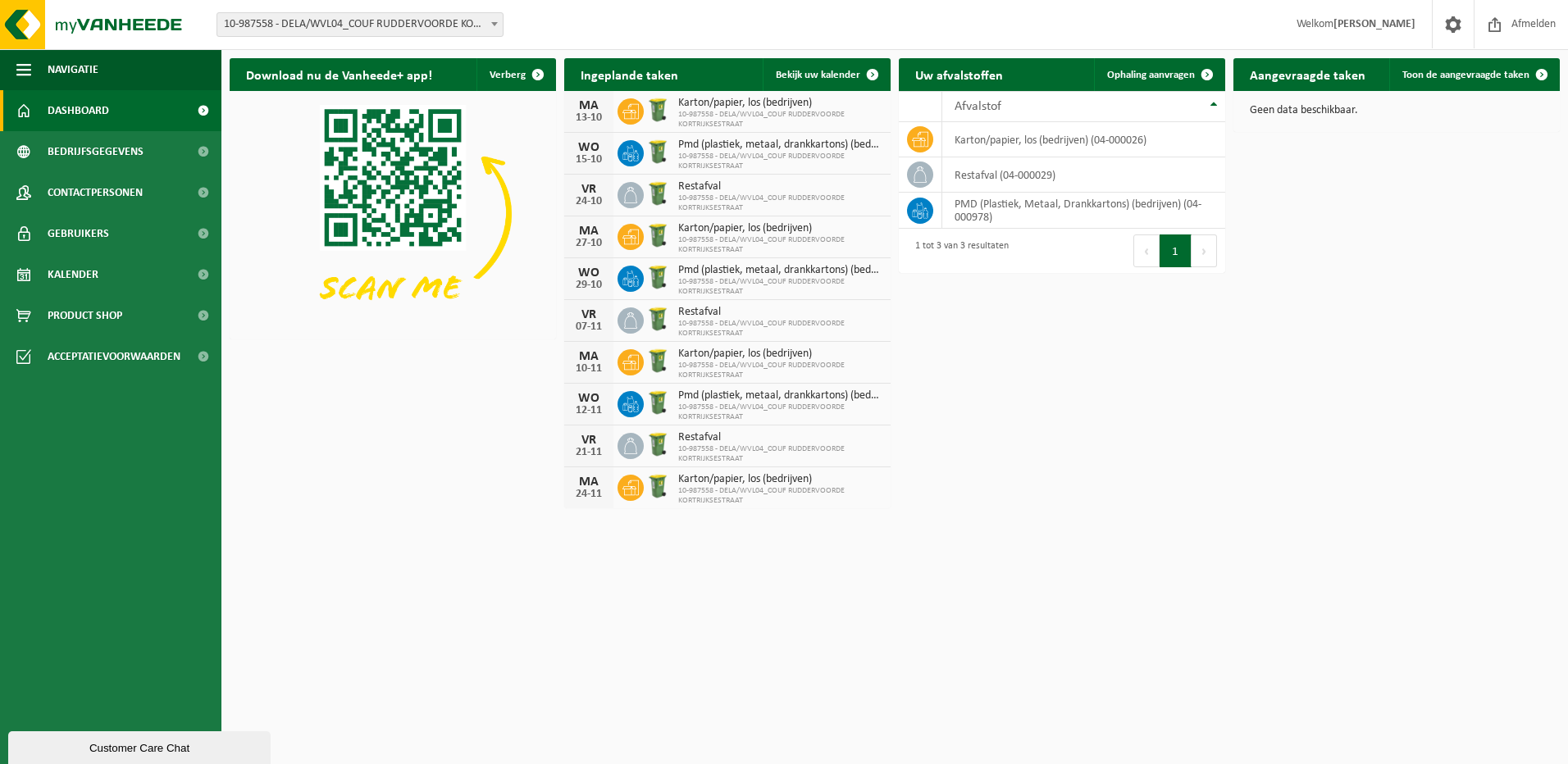
click at [727, 111] on span "10-987558 - DELA/WVL04_COUF RUDDERVOORDE KORTRIJKSESTRAAT" at bounding box center [780, 120] width 204 height 20
click at [1212, 74] on span at bounding box center [1207, 75] width 33 height 33
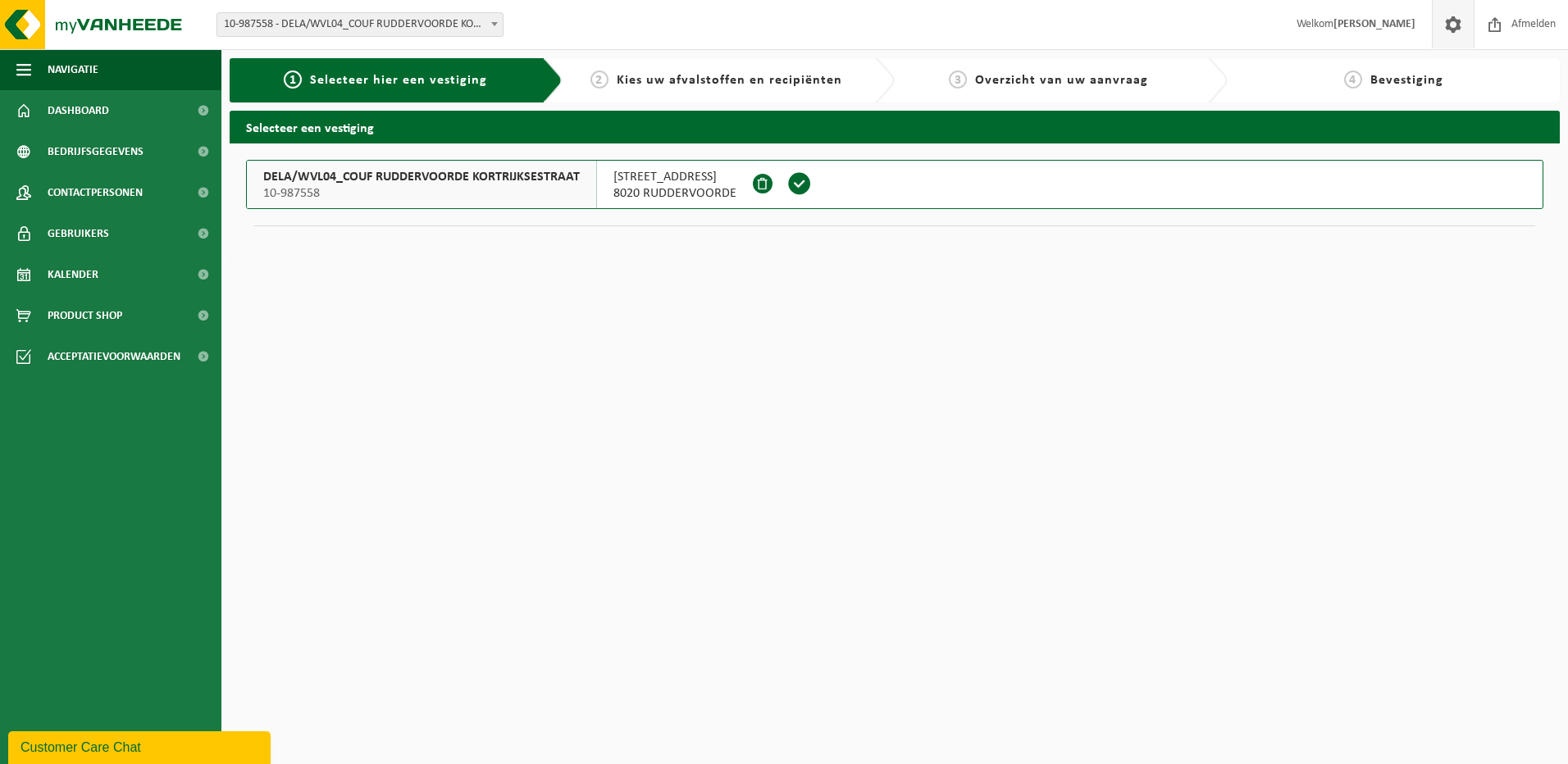
click at [1454, 25] on span at bounding box center [1453, 24] width 25 height 48
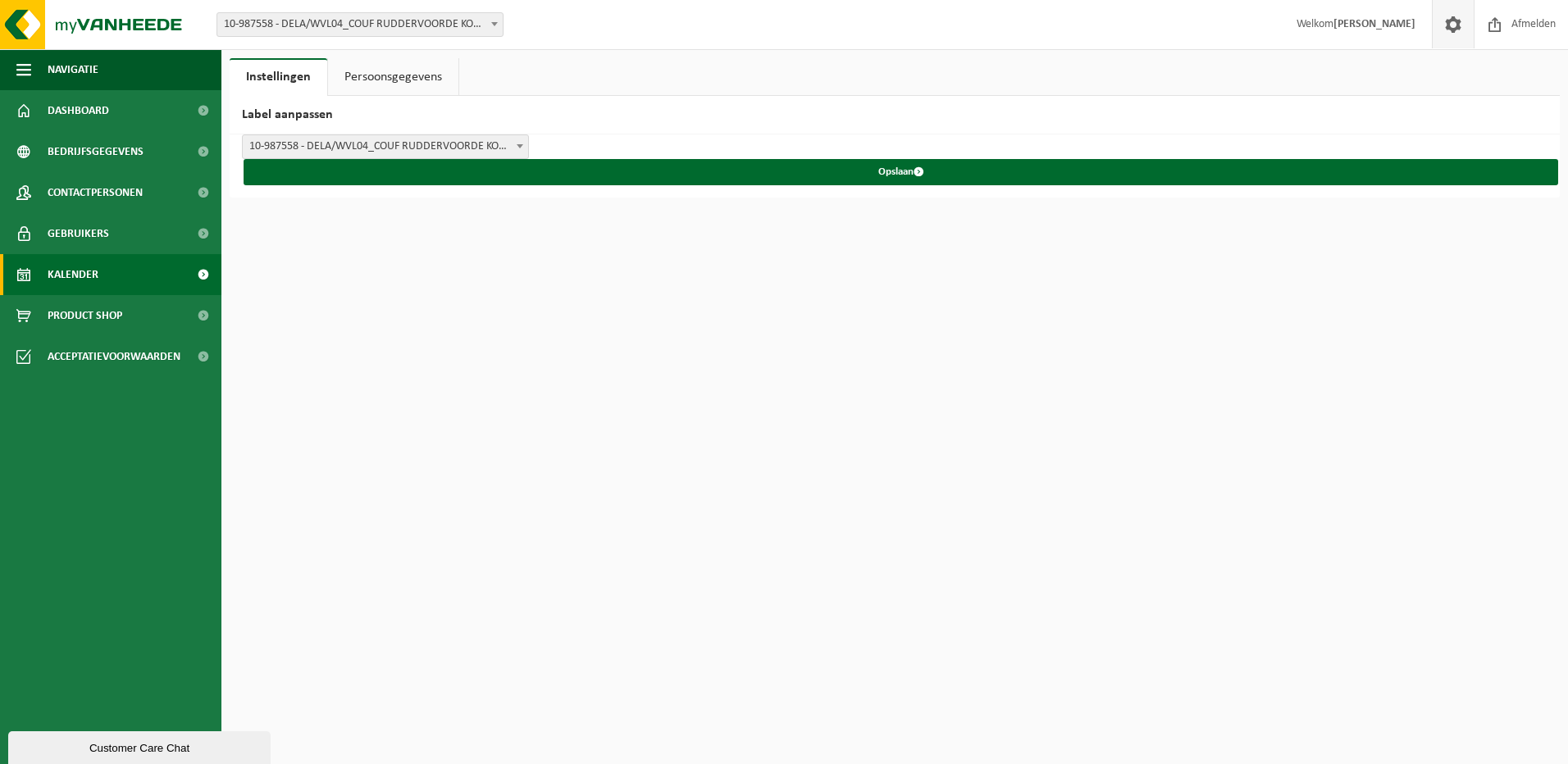
click at [59, 271] on span "Kalender" at bounding box center [73, 275] width 51 height 41
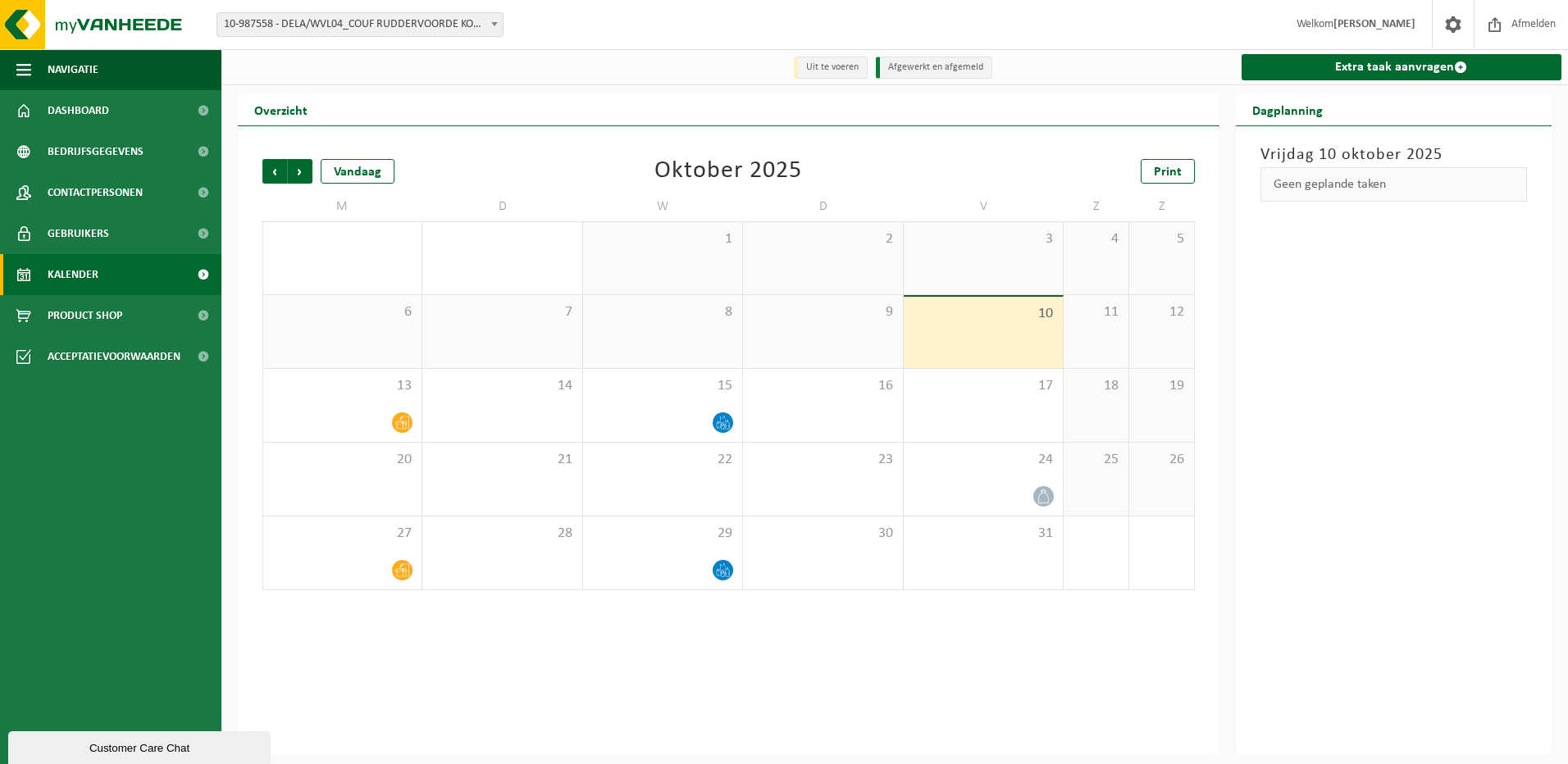
click at [204, 270] on span at bounding box center [203, 275] width 37 height 41
click at [389, 408] on div "13" at bounding box center [342, 405] width 158 height 73
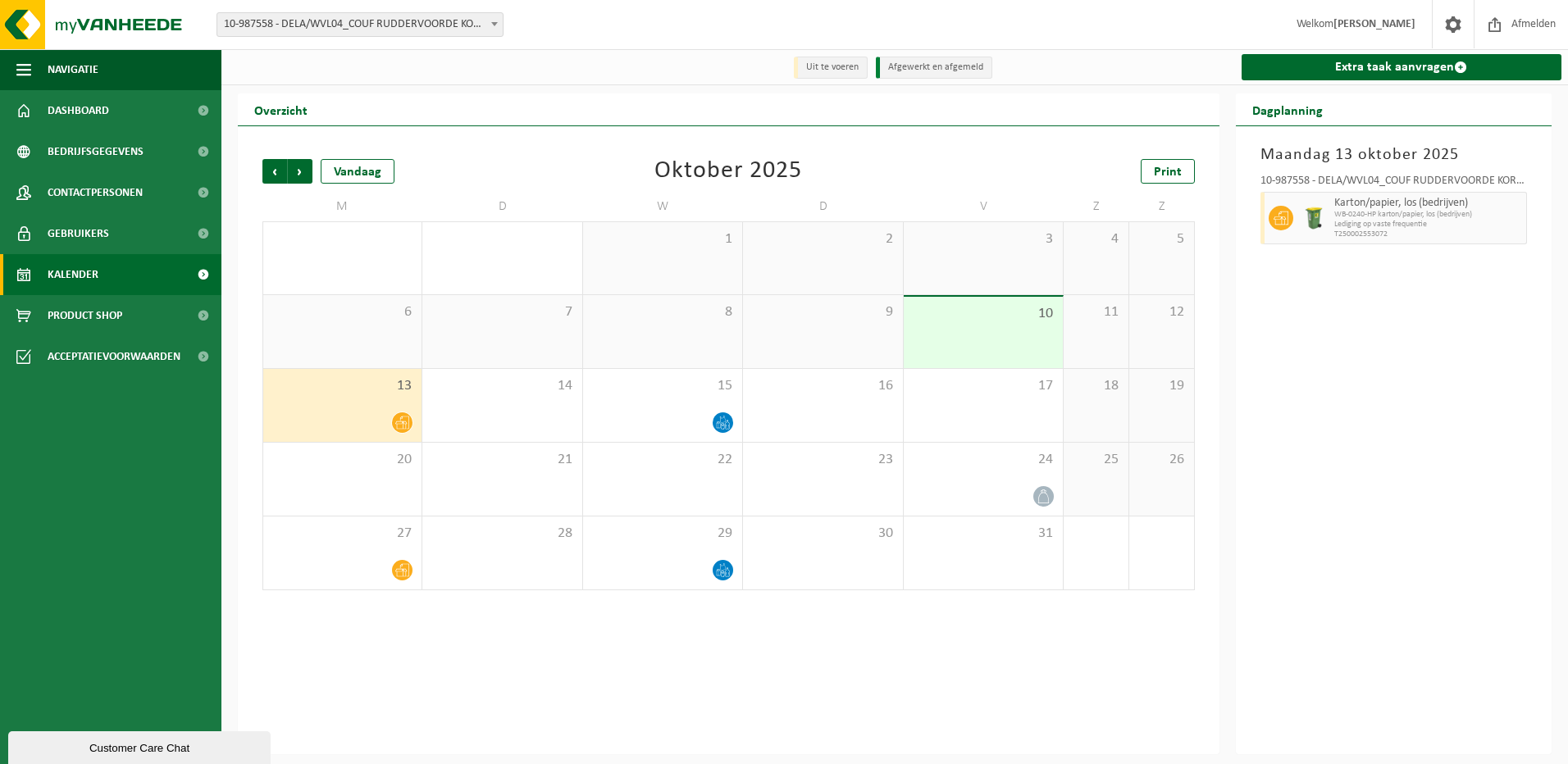
click at [855, 64] on li "Uit te voeren" at bounding box center [831, 67] width 74 height 22
click at [942, 70] on li "Afgewerkt en afgemeld" at bounding box center [934, 67] width 116 height 22
click at [1282, 219] on icon at bounding box center [1281, 218] width 15 height 14
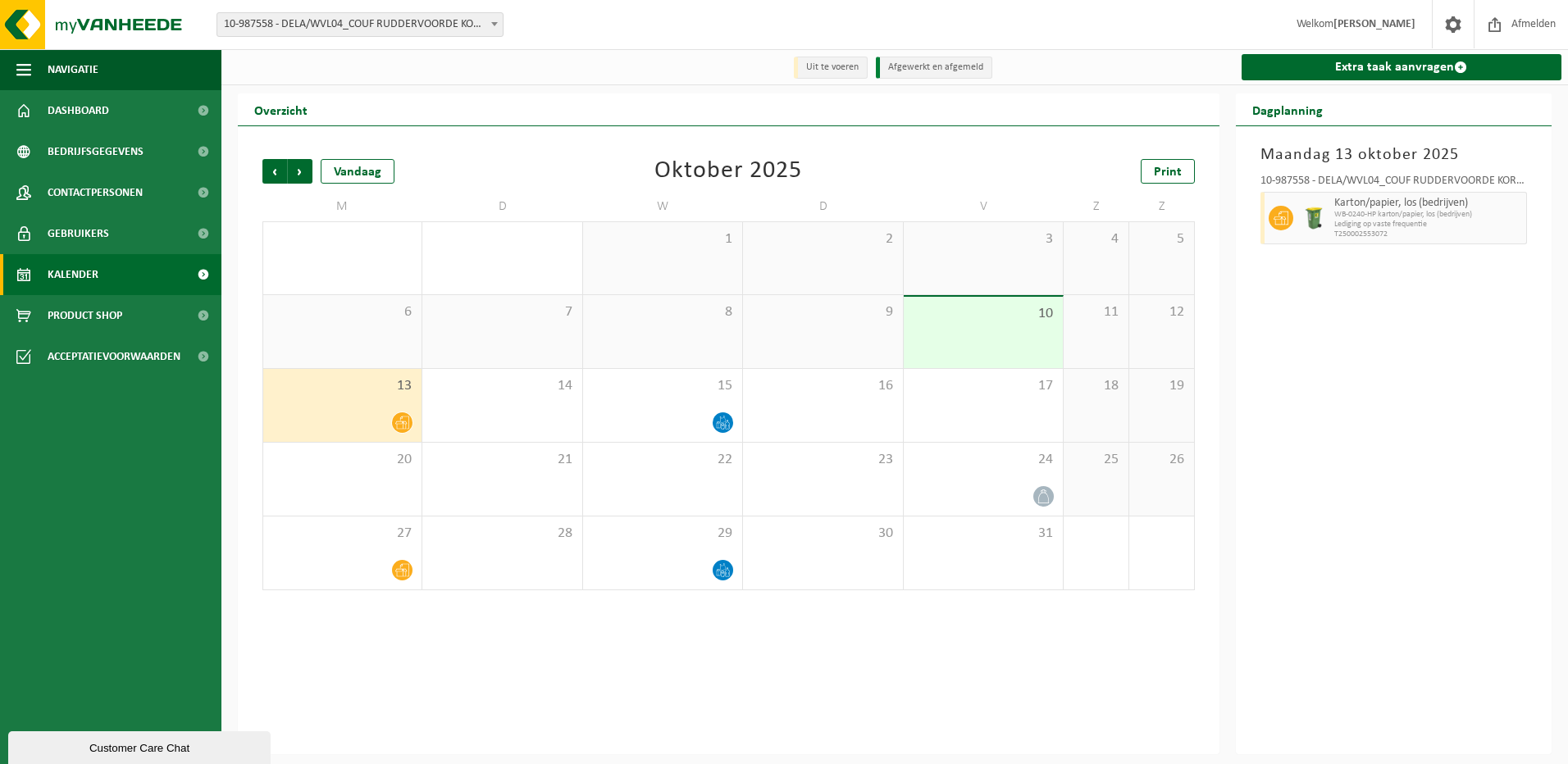
click at [1310, 216] on img at bounding box center [1314, 218] width 25 height 25
click at [1347, 215] on span "WB-0240-HP karton/papier, los (bedrijven)" at bounding box center [1429, 215] width 189 height 10
drag, startPoint x: 1347, startPoint y: 215, endPoint x: 1419, endPoint y: 211, distance: 72.1
drag, startPoint x: 1419, startPoint y: 211, endPoint x: 1300, endPoint y: 205, distance: 119.2
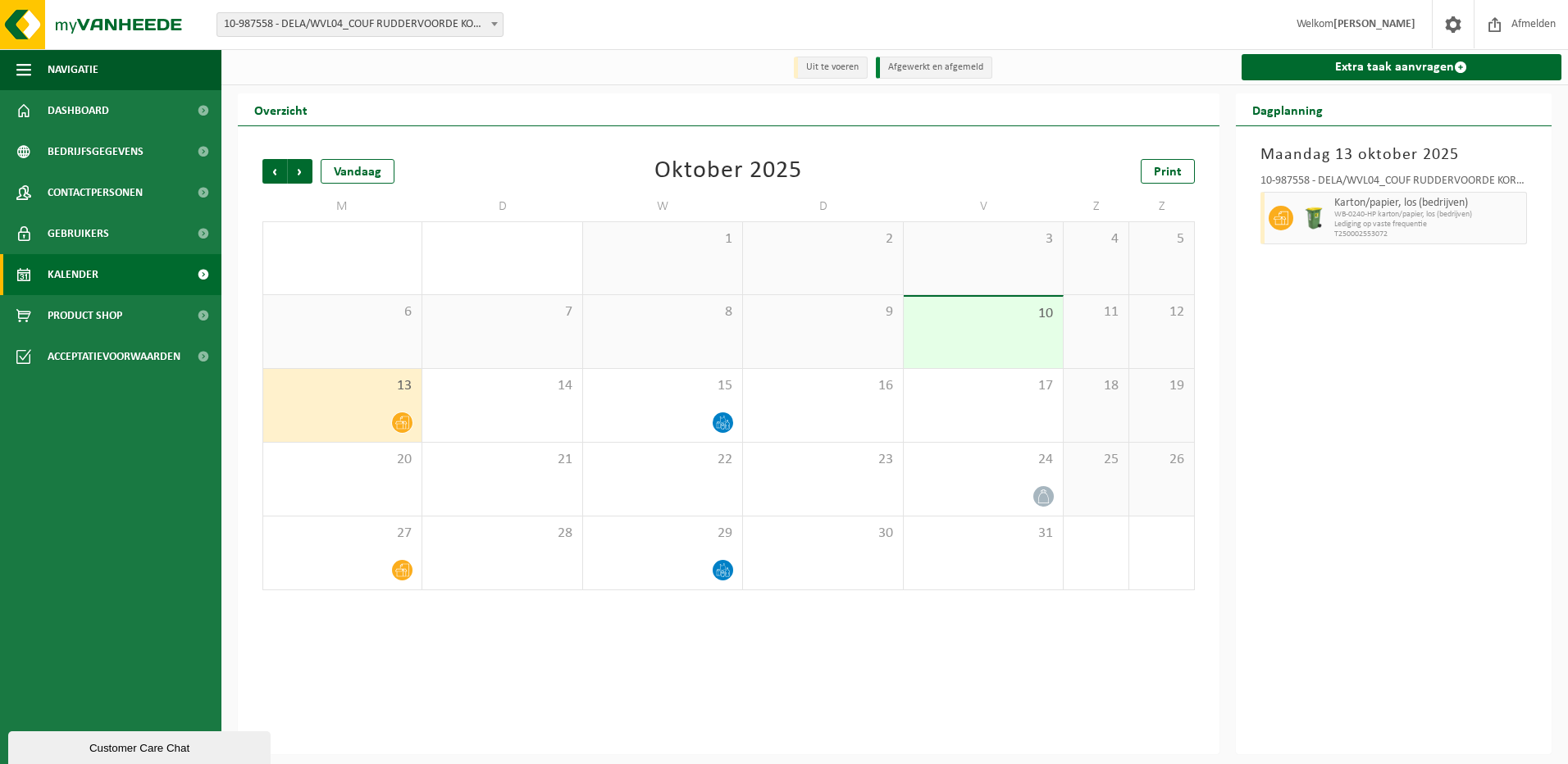
click at [1300, 205] on div at bounding box center [1314, 218] width 33 height 52
click at [1280, 215] on icon at bounding box center [1281, 218] width 15 height 14
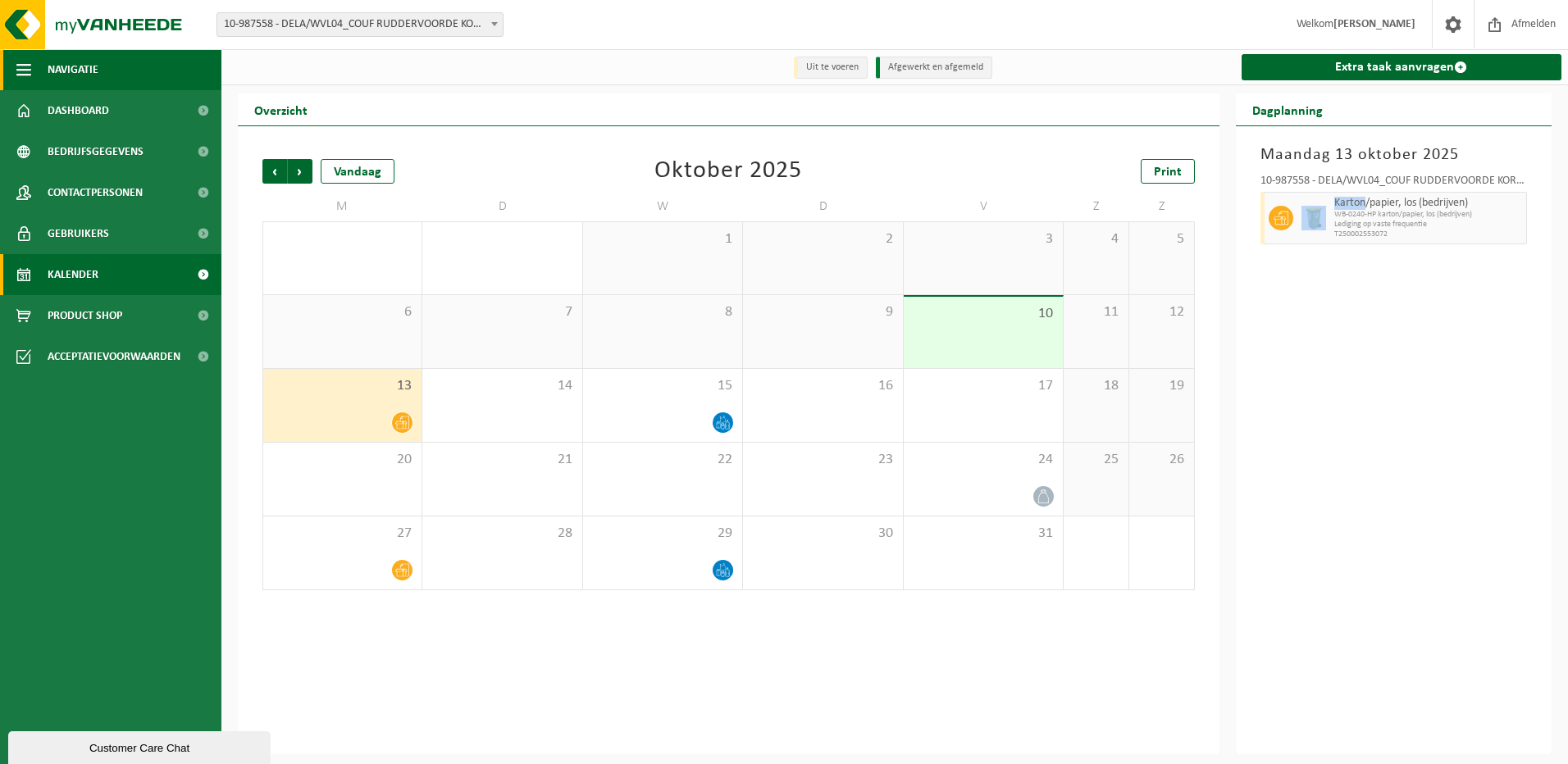
click at [22, 69] on span "button" at bounding box center [24, 70] width 15 height 41
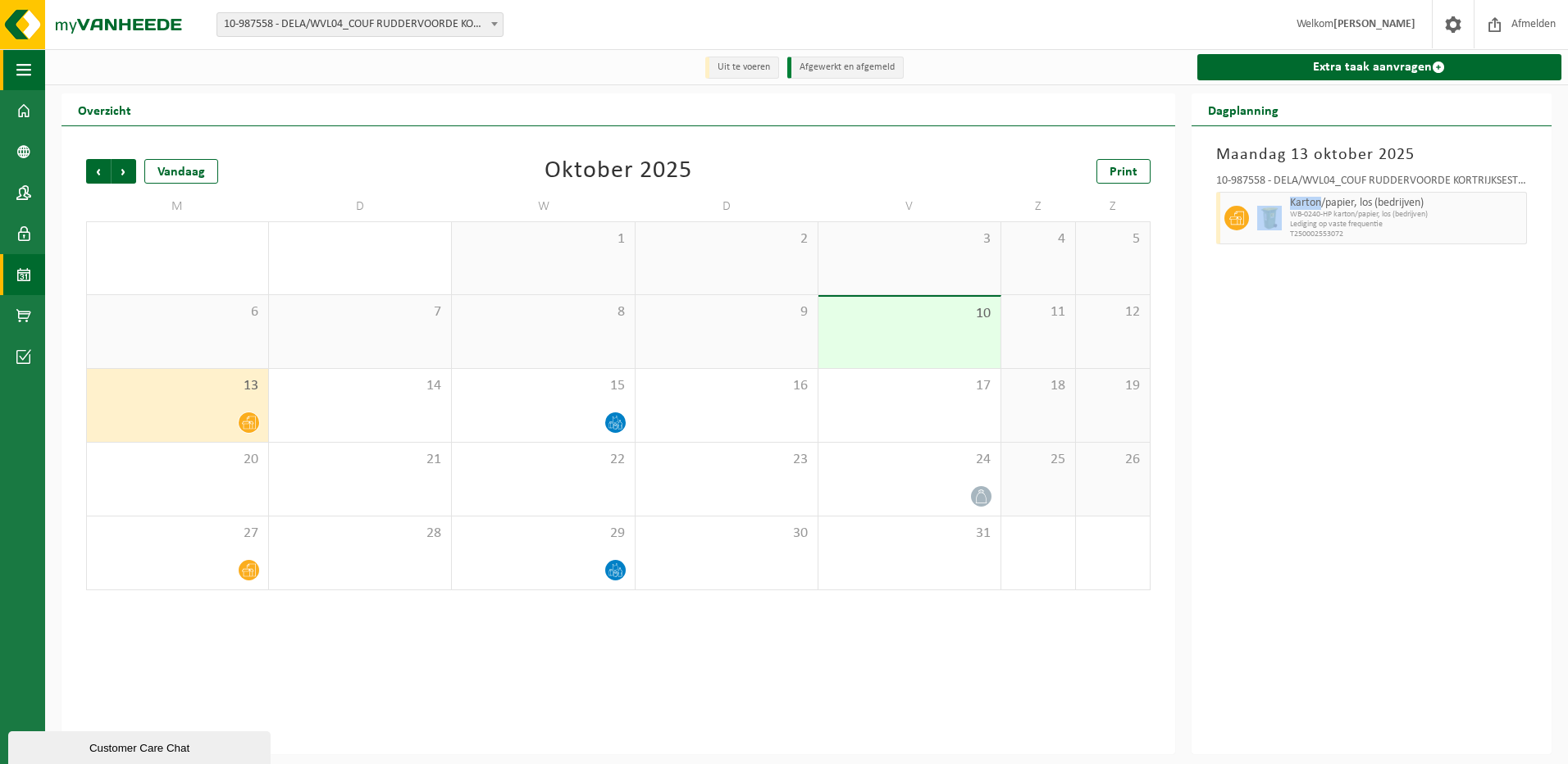
click at [22, 69] on span "button" at bounding box center [24, 70] width 15 height 41
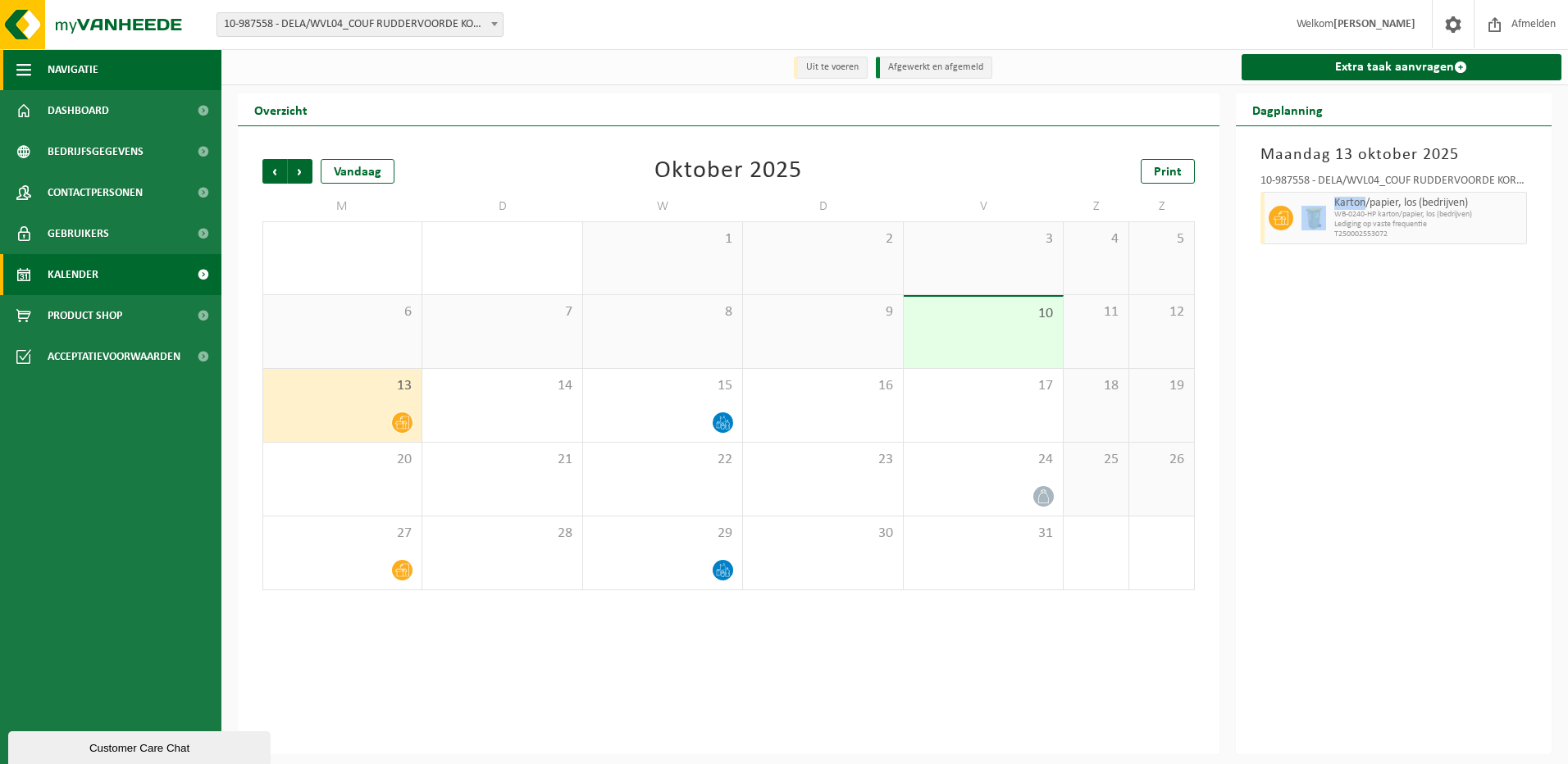
click at [22, 69] on span "button" at bounding box center [24, 70] width 15 height 41
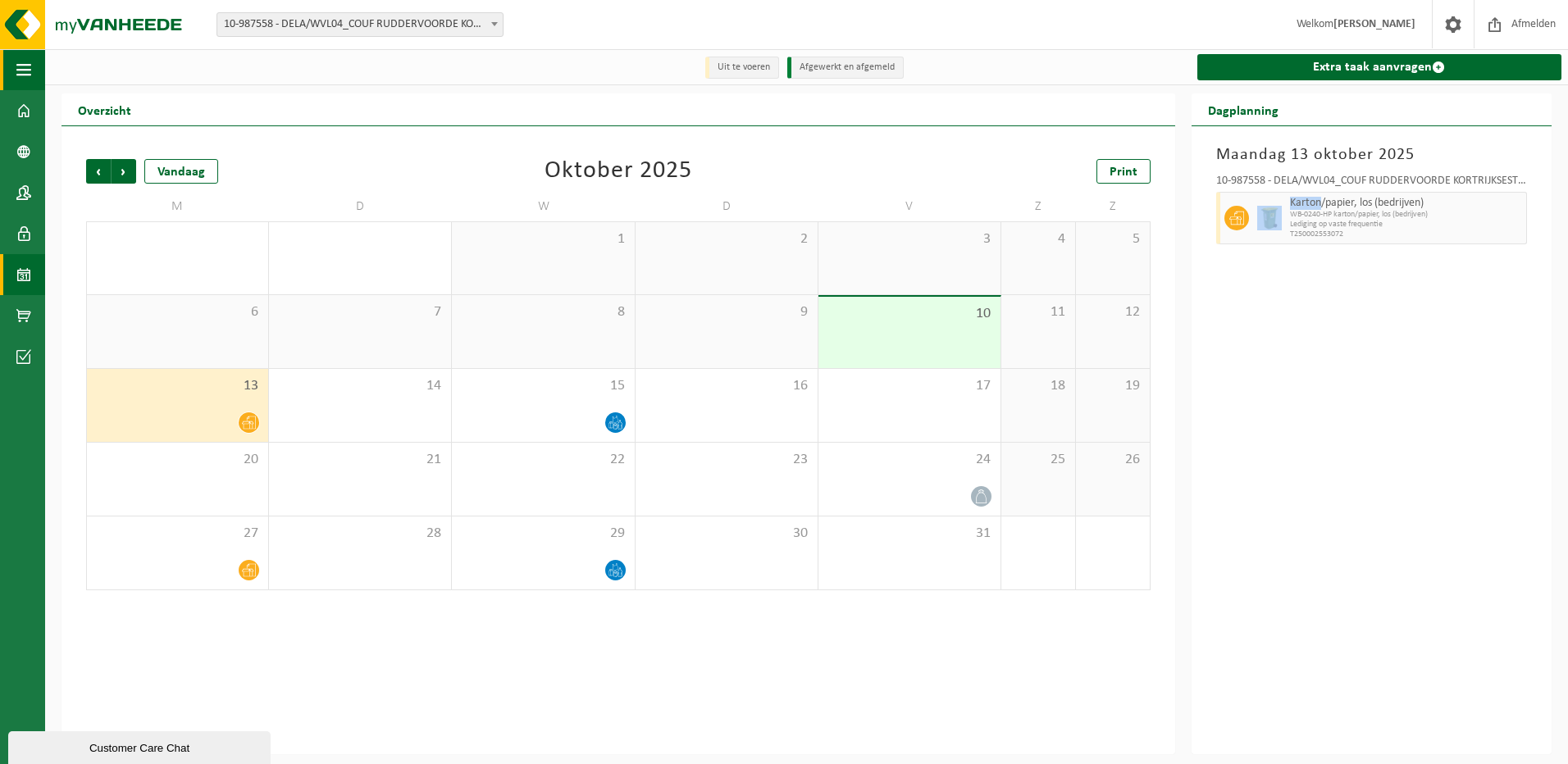
click at [22, 69] on span "button" at bounding box center [24, 70] width 15 height 41
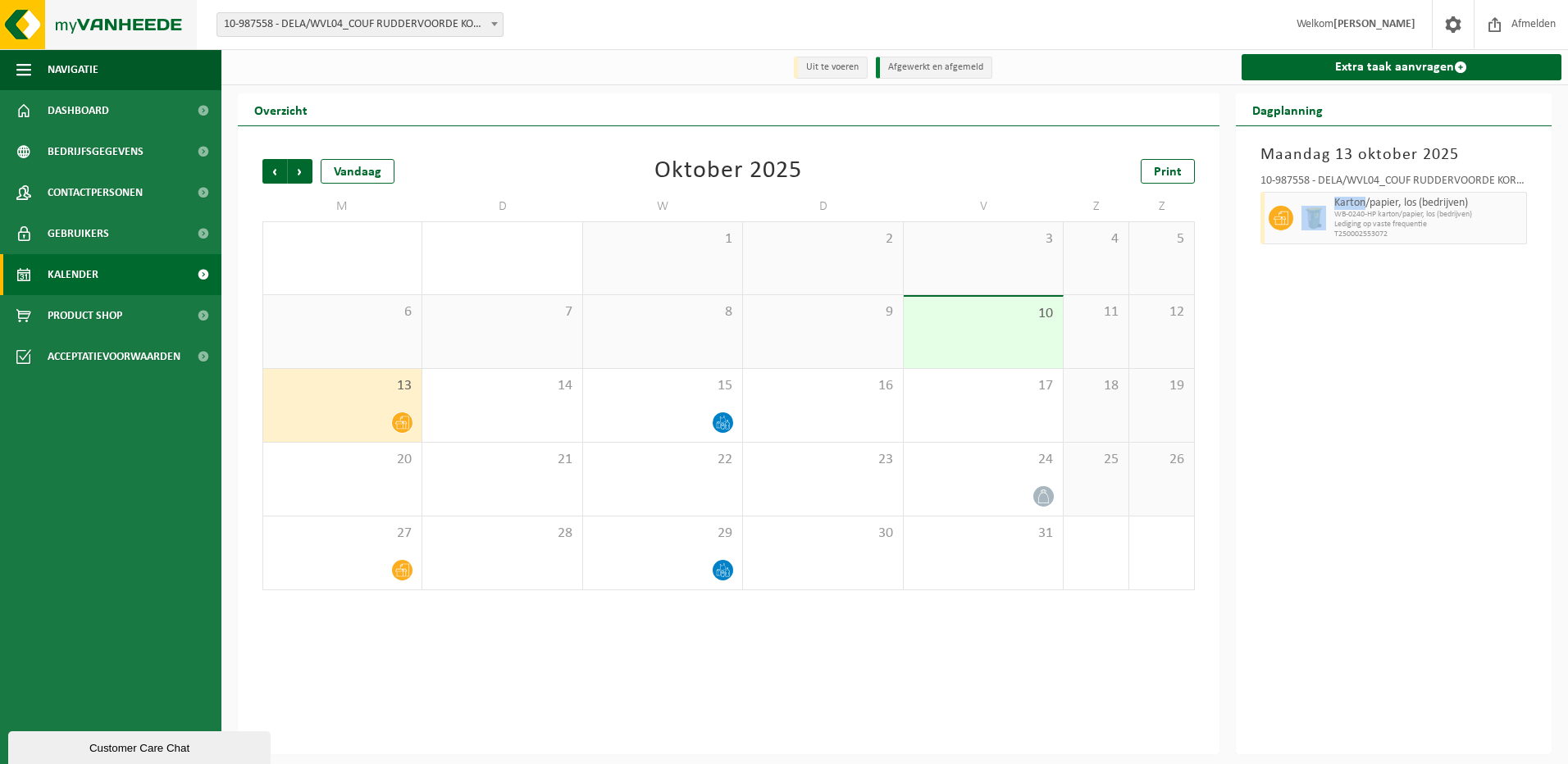
click at [20, 19] on img at bounding box center [98, 25] width 197 height 49
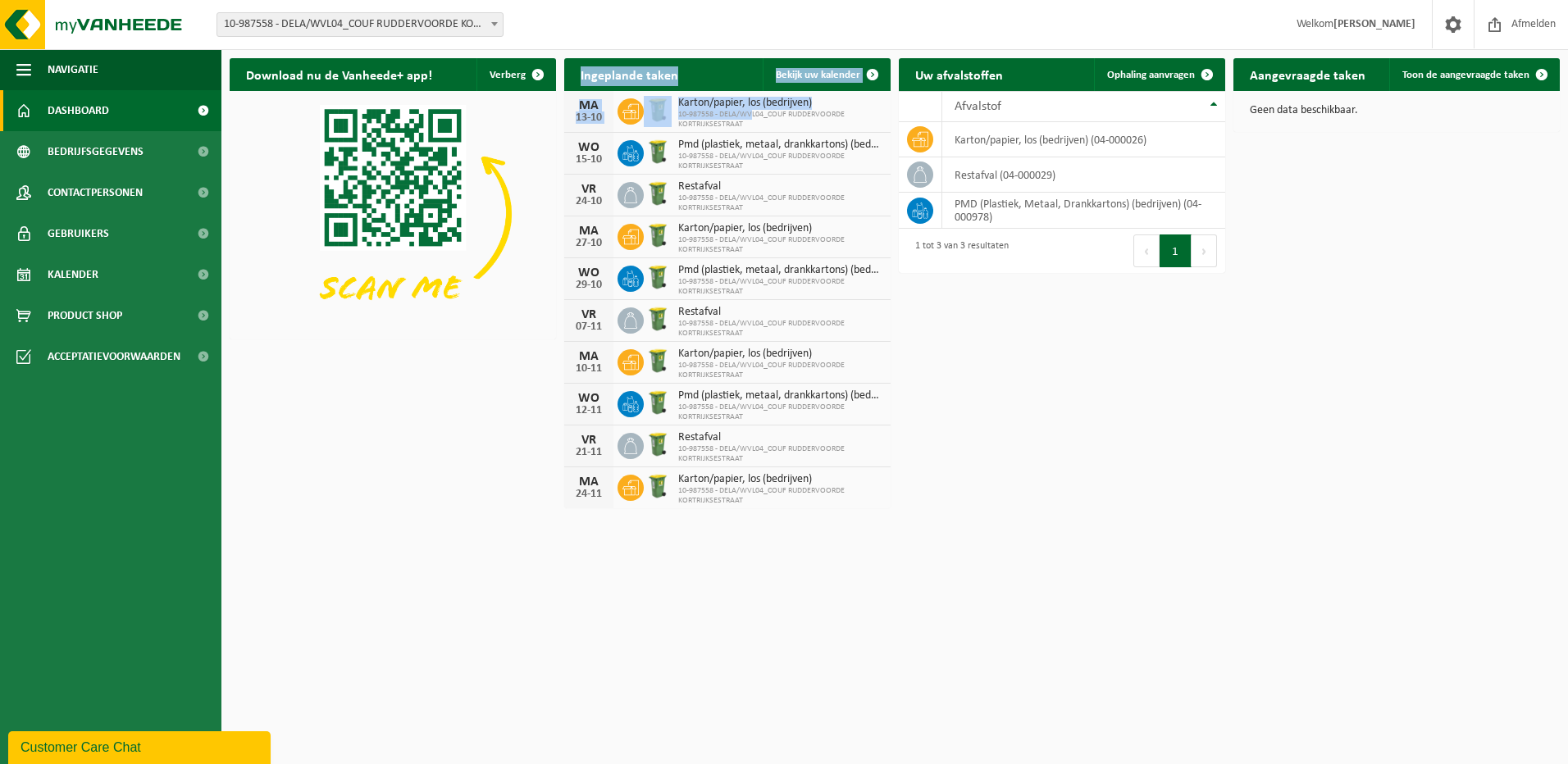
drag, startPoint x: 751, startPoint y: 115, endPoint x: 510, endPoint y: 111, distance: 241.0
click at [510, 111] on div "Download nu de Vanheede+ app! Verberg Ingeplande taken Bekijk uw kalender MA 13…" at bounding box center [895, 283] width 1338 height 466
drag, startPoint x: 510, startPoint y: 111, endPoint x: 741, endPoint y: 103, distance: 231.1
click at [741, 103] on span "Karton/papier, los (bedrijven)" at bounding box center [780, 103] width 204 height 13
click at [732, 154] on span "10-987558 - DELA/WVL04_COUF RUDDERVOORDE KORTRIJKSESTRAAT" at bounding box center [780, 161] width 204 height 20
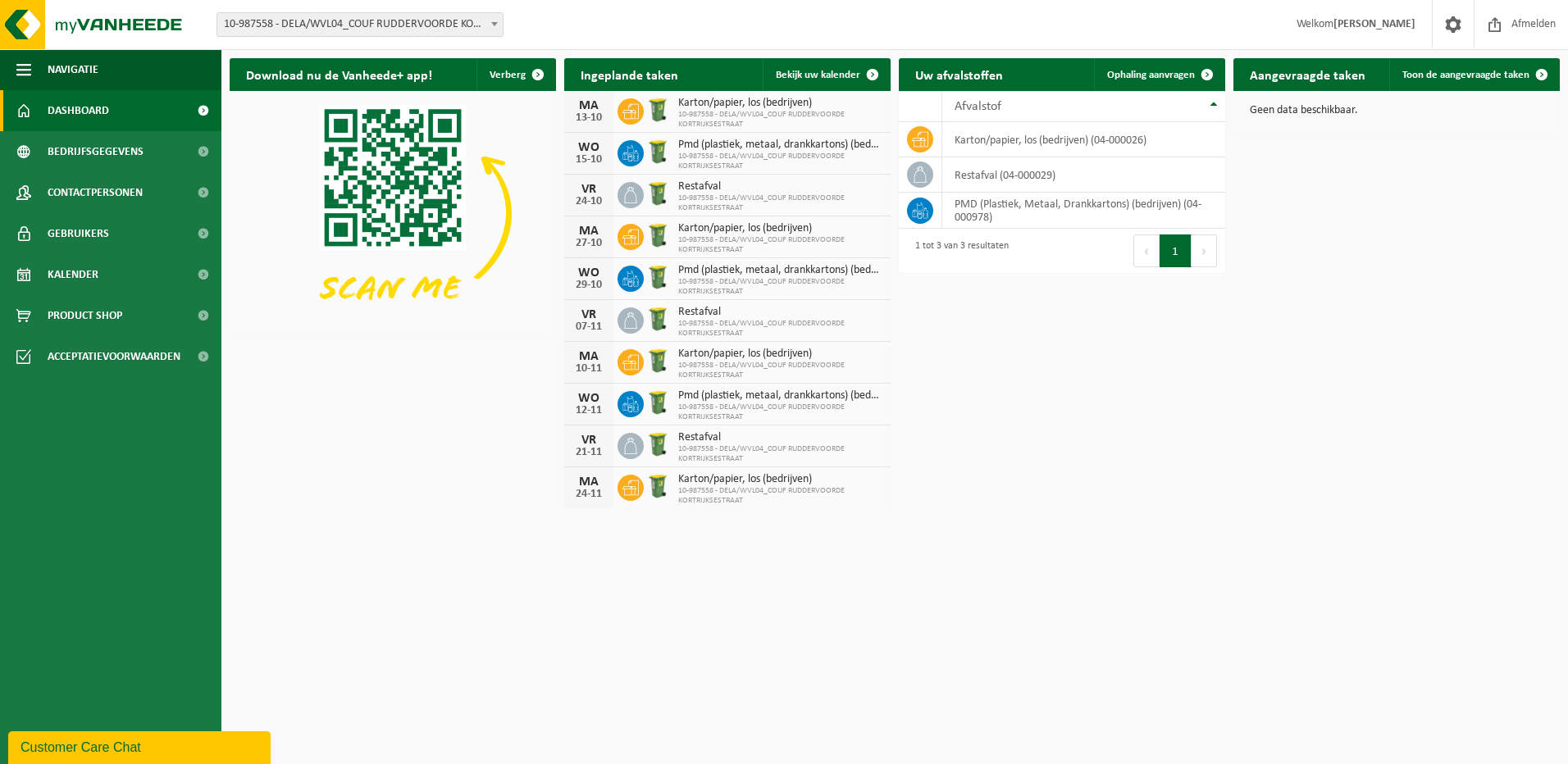
drag, startPoint x: 581, startPoint y: 154, endPoint x: 597, endPoint y: 148, distance: 17.1
click at [597, 148] on div "WO" at bounding box center [589, 148] width 33 height 13
click at [103, 352] on span "Acceptatievoorwaarden" at bounding box center [114, 357] width 133 height 41
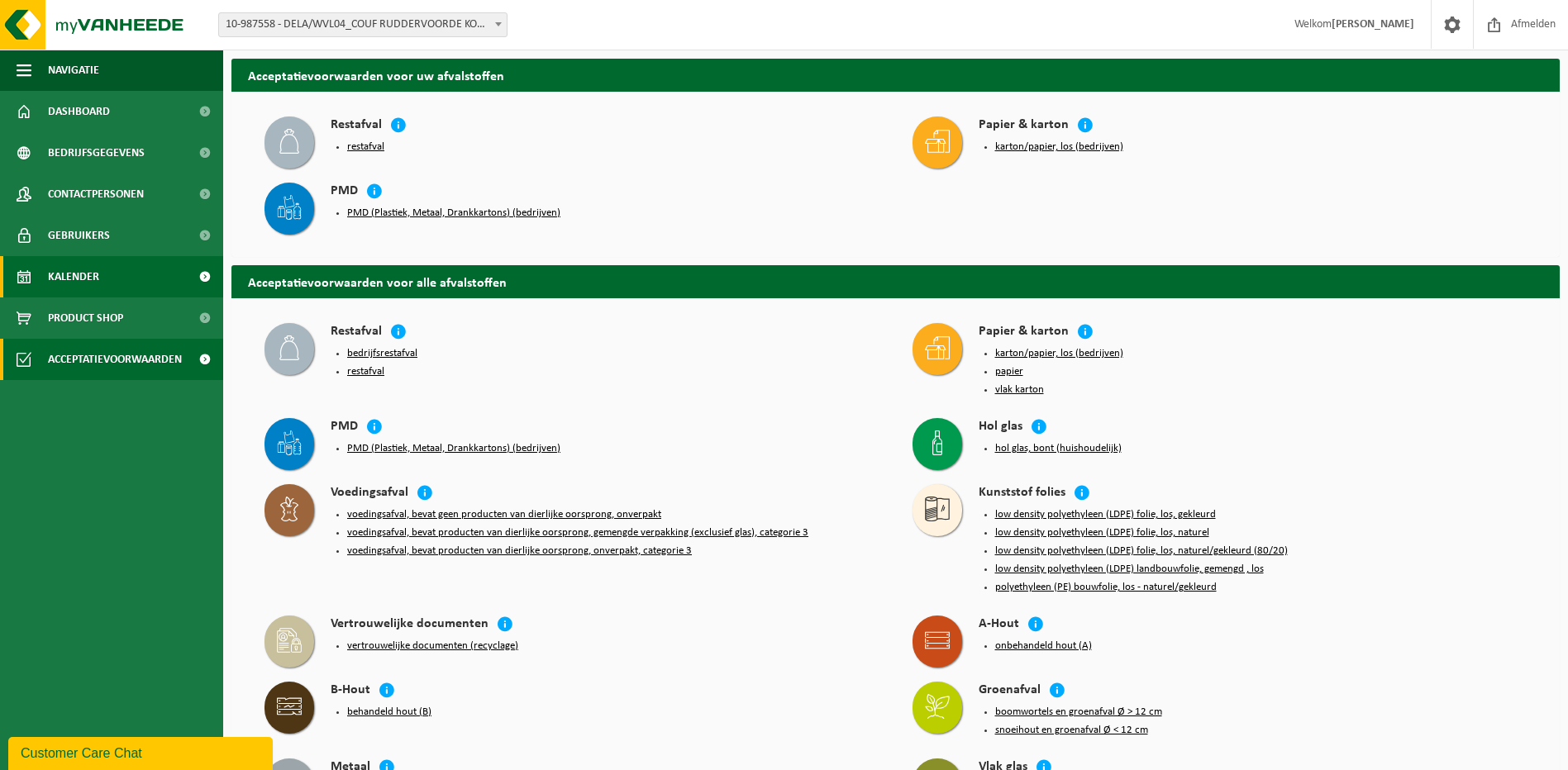
click at [72, 274] on span "Kalender" at bounding box center [74, 277] width 51 height 41
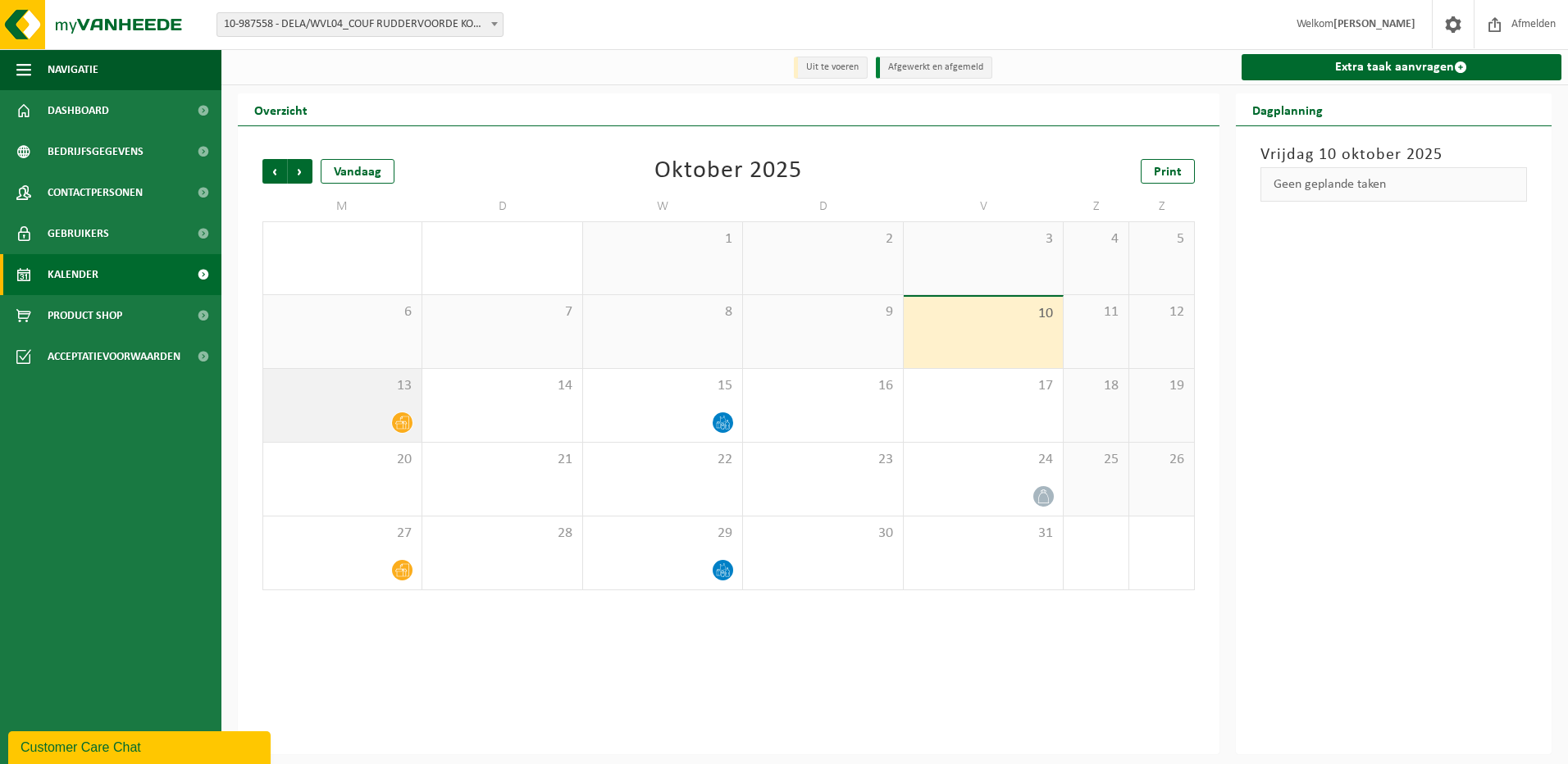
click at [396, 424] on icon at bounding box center [402, 423] width 14 height 13
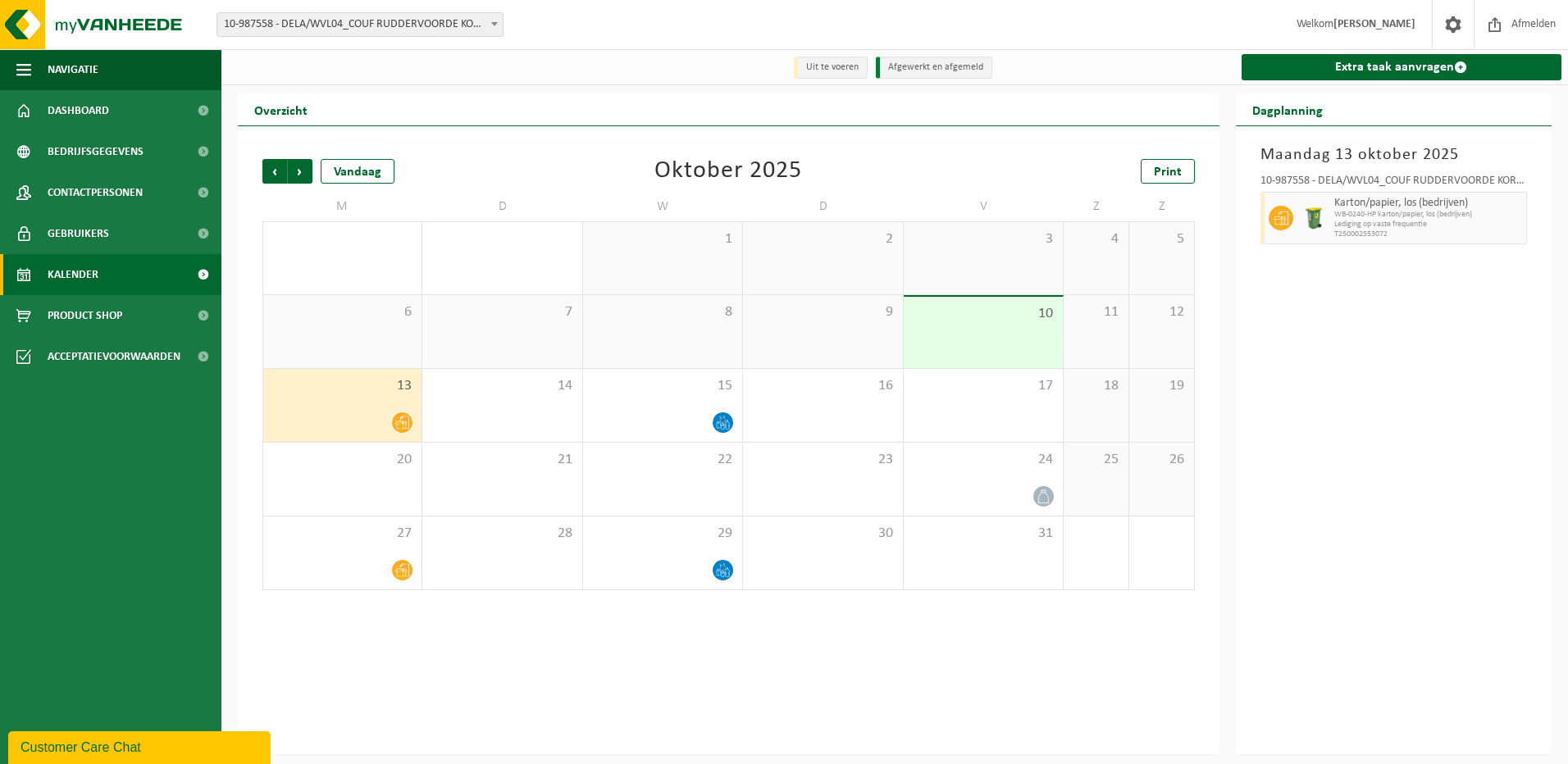
click at [1307, 111] on h2 "Dagplanning" at bounding box center [1288, 109] width 103 height 32
drag, startPoint x: 1308, startPoint y: 116, endPoint x: 1282, endPoint y: 223, distance: 110.1
click at [1282, 223] on icon at bounding box center [1281, 218] width 15 height 15
drag, startPoint x: 1282, startPoint y: 223, endPoint x: 1251, endPoint y: 246, distance: 38.6
click at [1252, 246] on div "10-987558 - DELA/WVL04_COUF RUDDERVOORDE KORTRIJKSESTRAAT - RUDDERVOORDE Karton…" at bounding box center [1394, 207] width 284 height 80
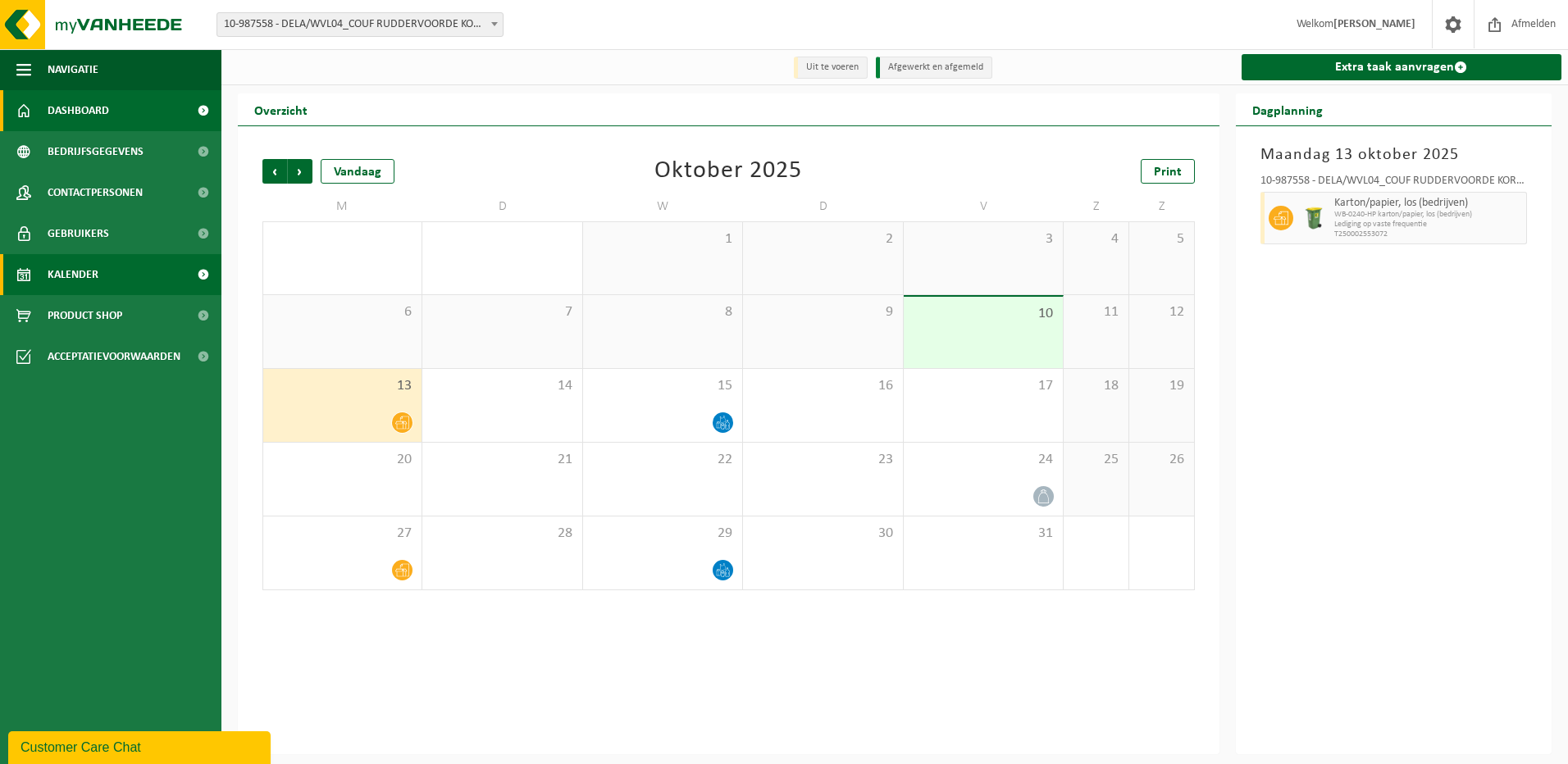
click at [92, 108] on span "Dashboard" at bounding box center [78, 111] width 62 height 41
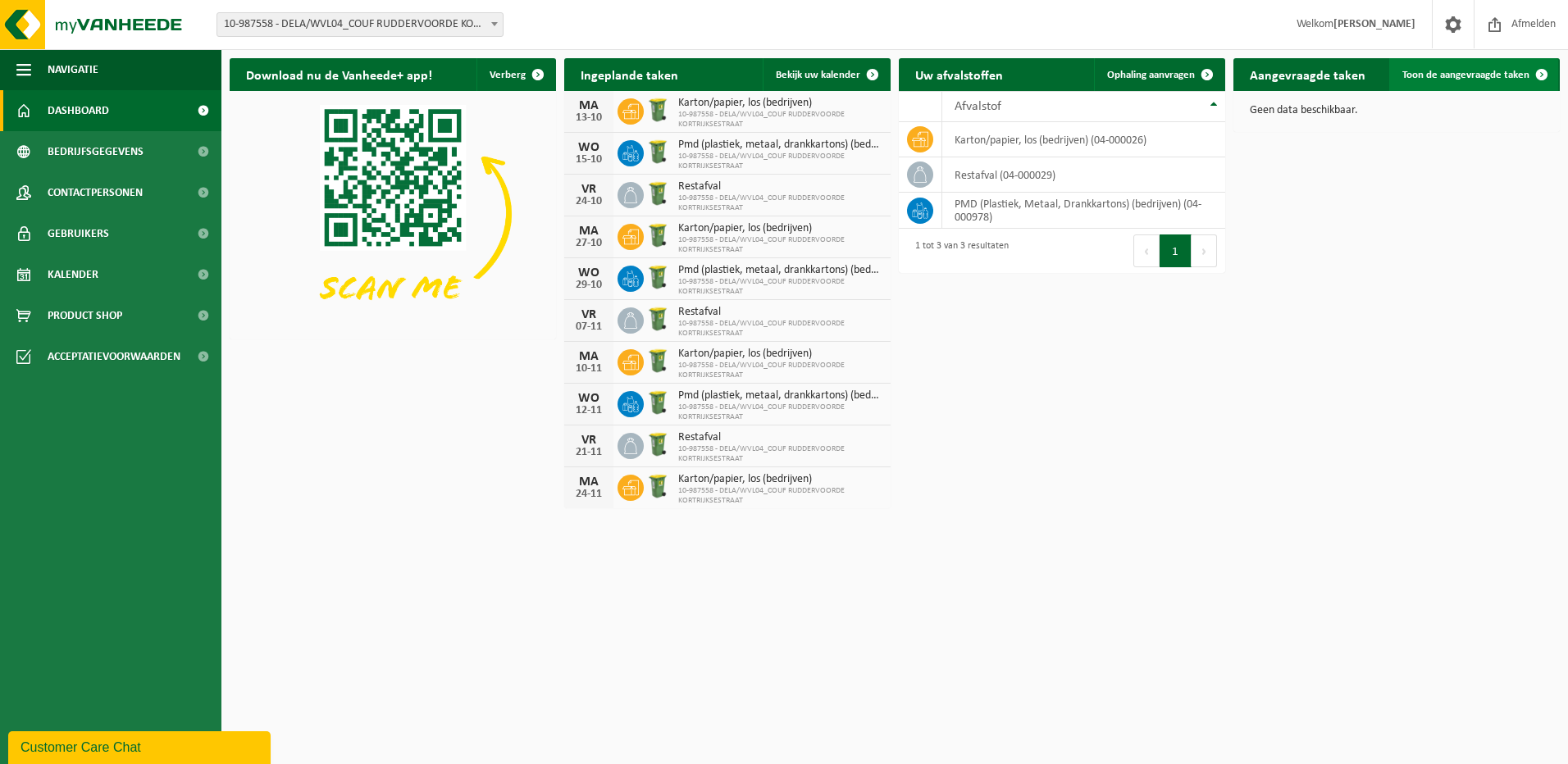
click at [1473, 73] on span "Toon de aangevraagde taken" at bounding box center [1465, 75] width 127 height 11
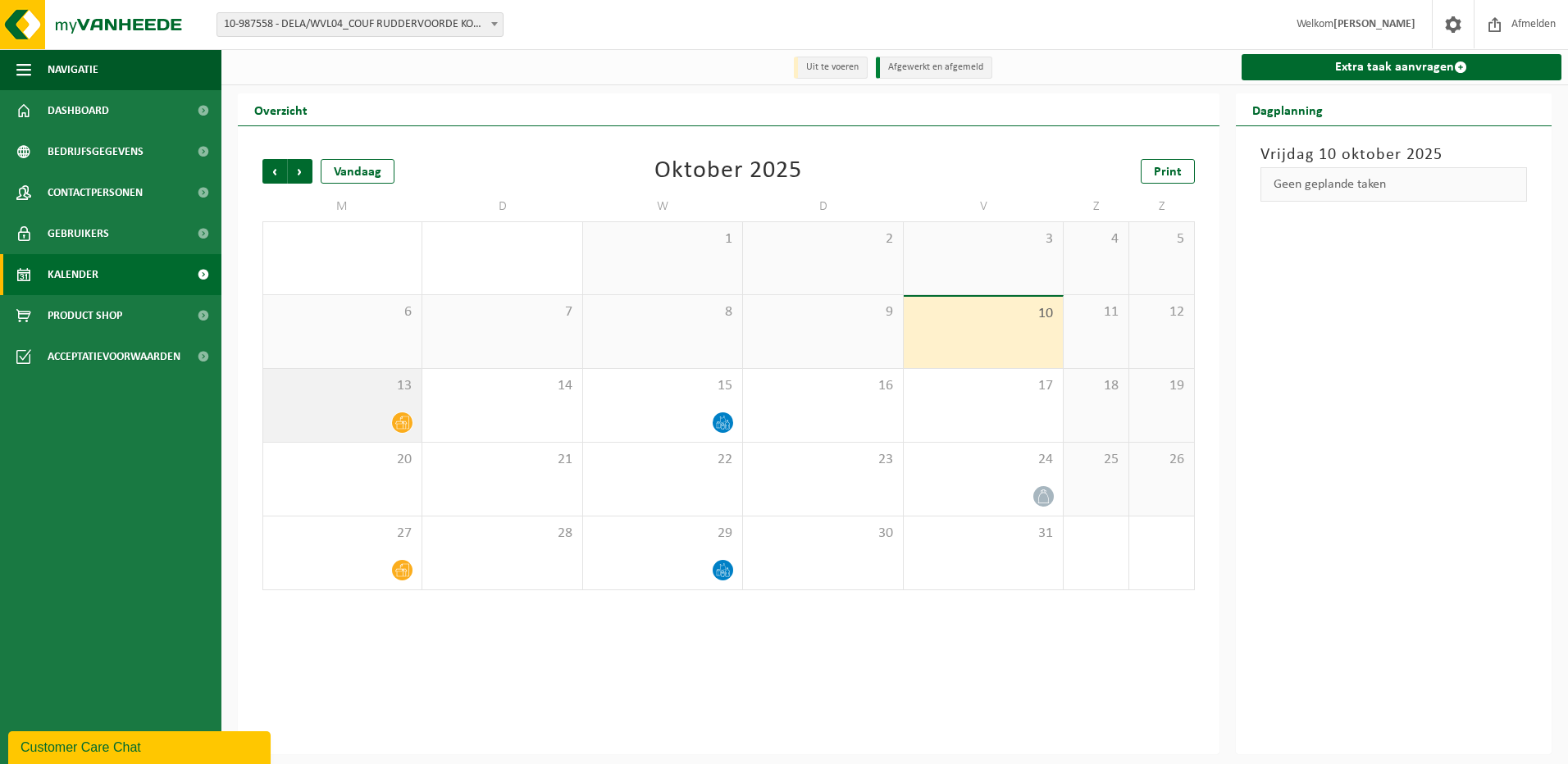
drag, startPoint x: 394, startPoint y: 424, endPoint x: 390, endPoint y: 393, distance: 31.3
click at [390, 393] on span "13" at bounding box center [342, 386] width 142 height 18
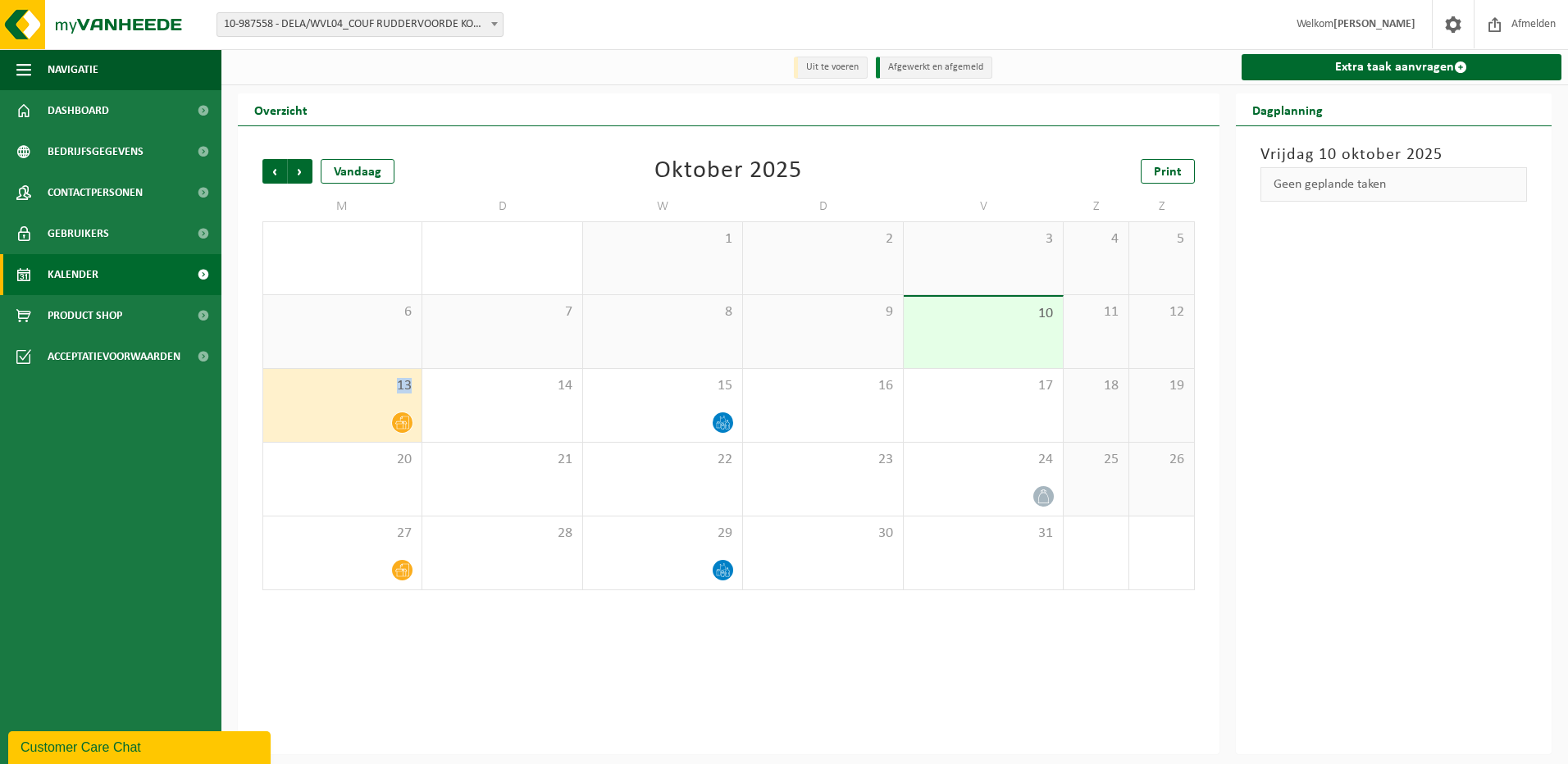
click at [390, 393] on span "13" at bounding box center [342, 386] width 142 height 18
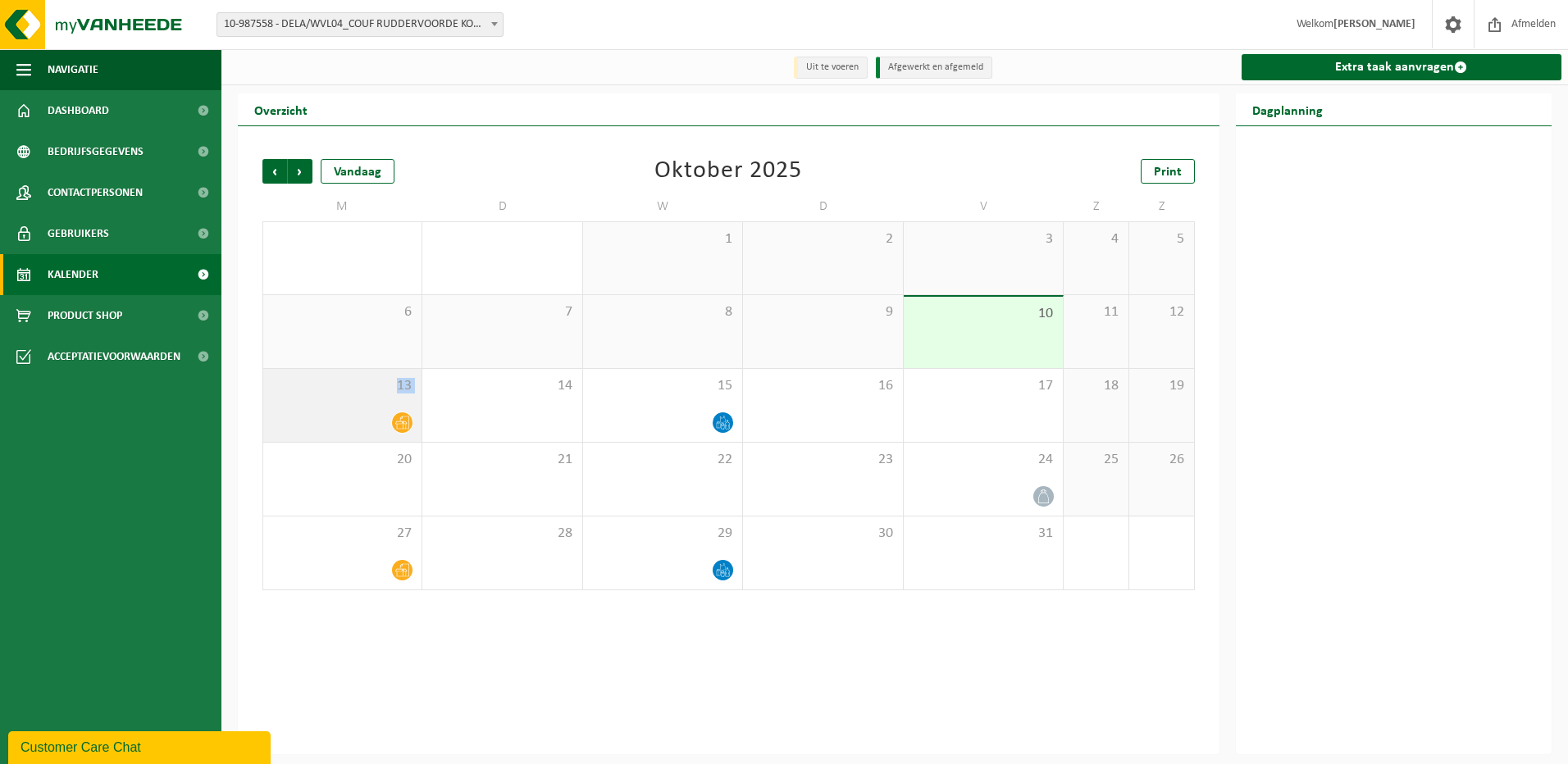
click at [390, 393] on span "13" at bounding box center [342, 386] width 142 height 18
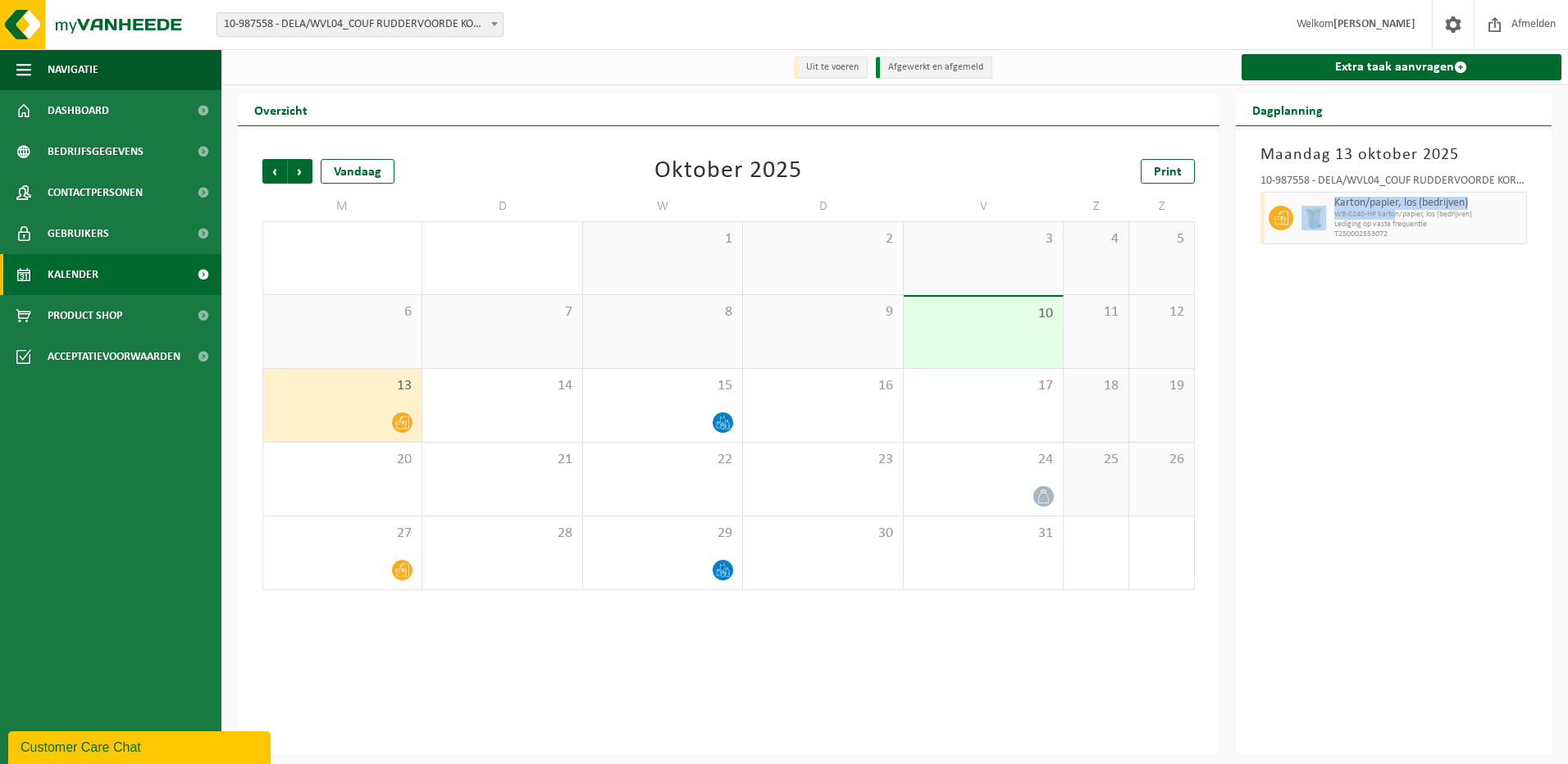
drag, startPoint x: 1262, startPoint y: 221, endPoint x: 1397, endPoint y: 217, distance: 135.1
click at [1397, 217] on div "Karton/papier, los (bedrijven) WB-0240-HP karton/papier, los (bedrijven) Ledigi…" at bounding box center [1394, 218] width 267 height 52
drag, startPoint x: 1397, startPoint y: 217, endPoint x: 1476, endPoint y: 220, distance: 79.1
drag, startPoint x: 1476, startPoint y: 220, endPoint x: 1444, endPoint y: 211, distance: 33.2
click at [1444, 211] on span "WB-0240-HP karton/papier, los (bedrijven)" at bounding box center [1429, 215] width 189 height 10
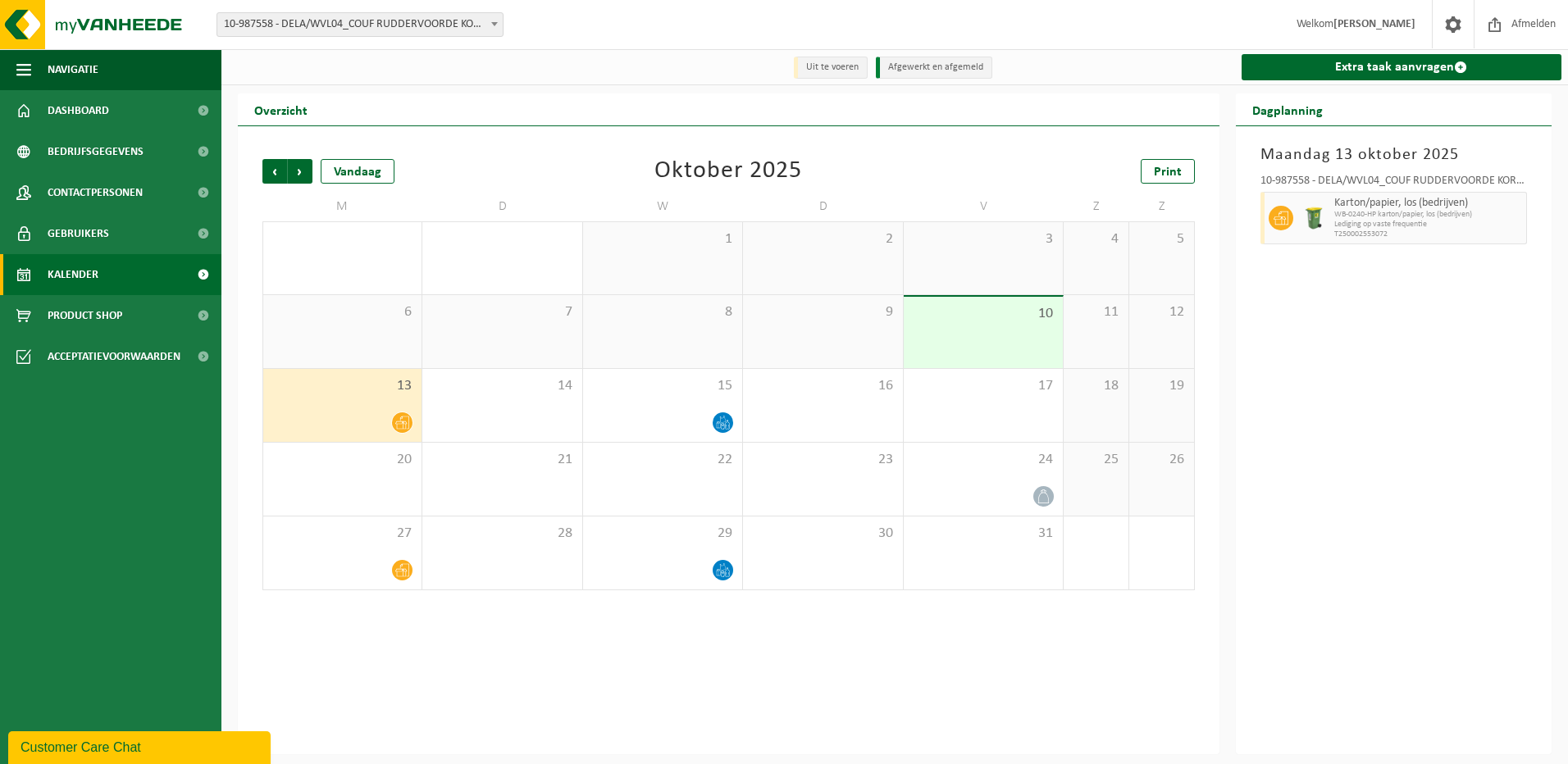
click at [1399, 219] on span "WB-0240-HP karton/papier, los (bedrijven)" at bounding box center [1429, 215] width 189 height 10
drag, startPoint x: 1399, startPoint y: 219, endPoint x: 1284, endPoint y: 219, distance: 115.0
click at [1284, 219] on icon at bounding box center [1281, 218] width 15 height 15
click at [848, 67] on li "Uit te voeren" at bounding box center [831, 67] width 74 height 22
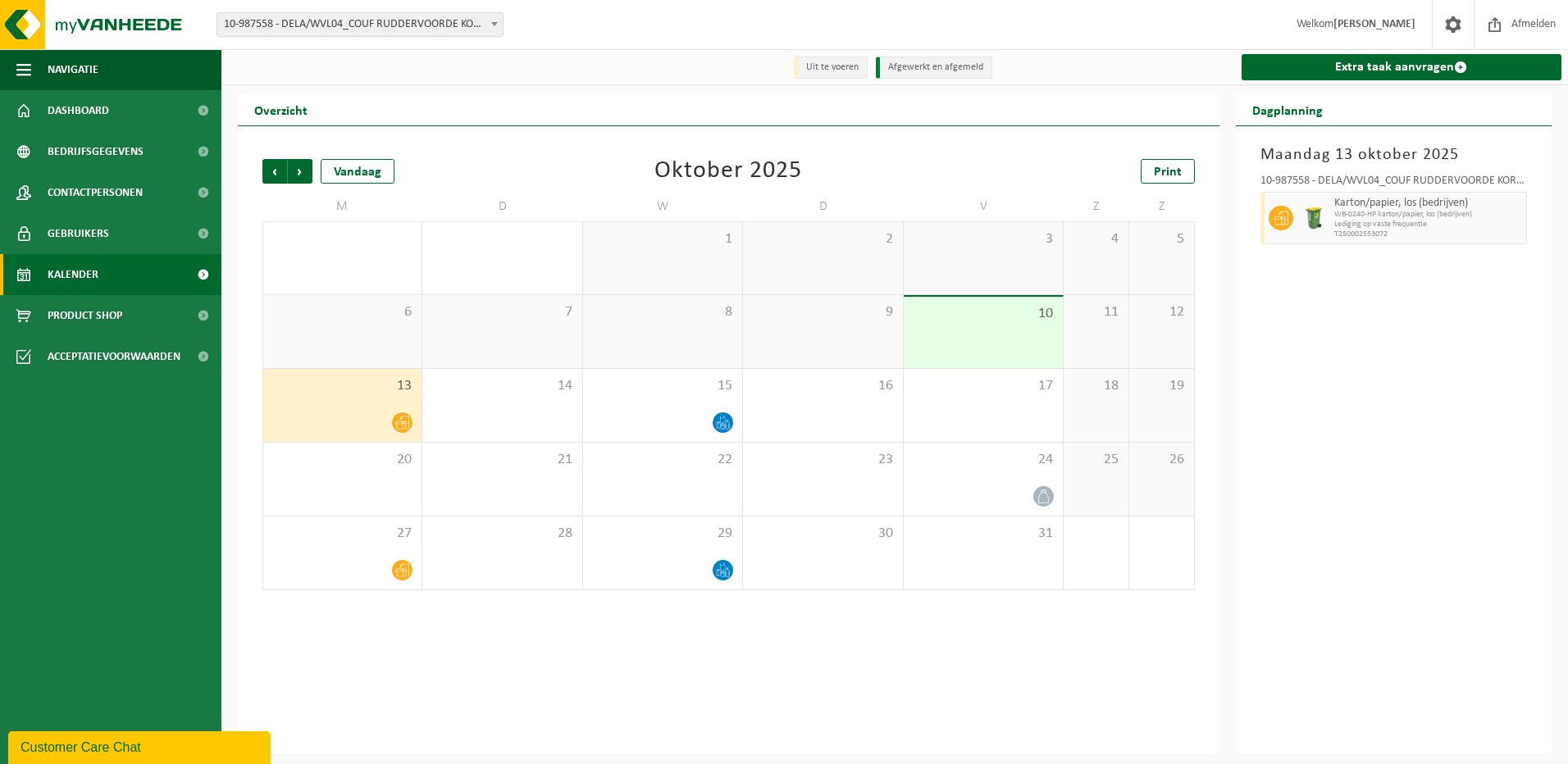
click at [904, 67] on li "Afgewerkt en afgemeld" at bounding box center [934, 67] width 116 height 22
click at [64, 312] on span "Product Shop" at bounding box center [84, 316] width 75 height 41
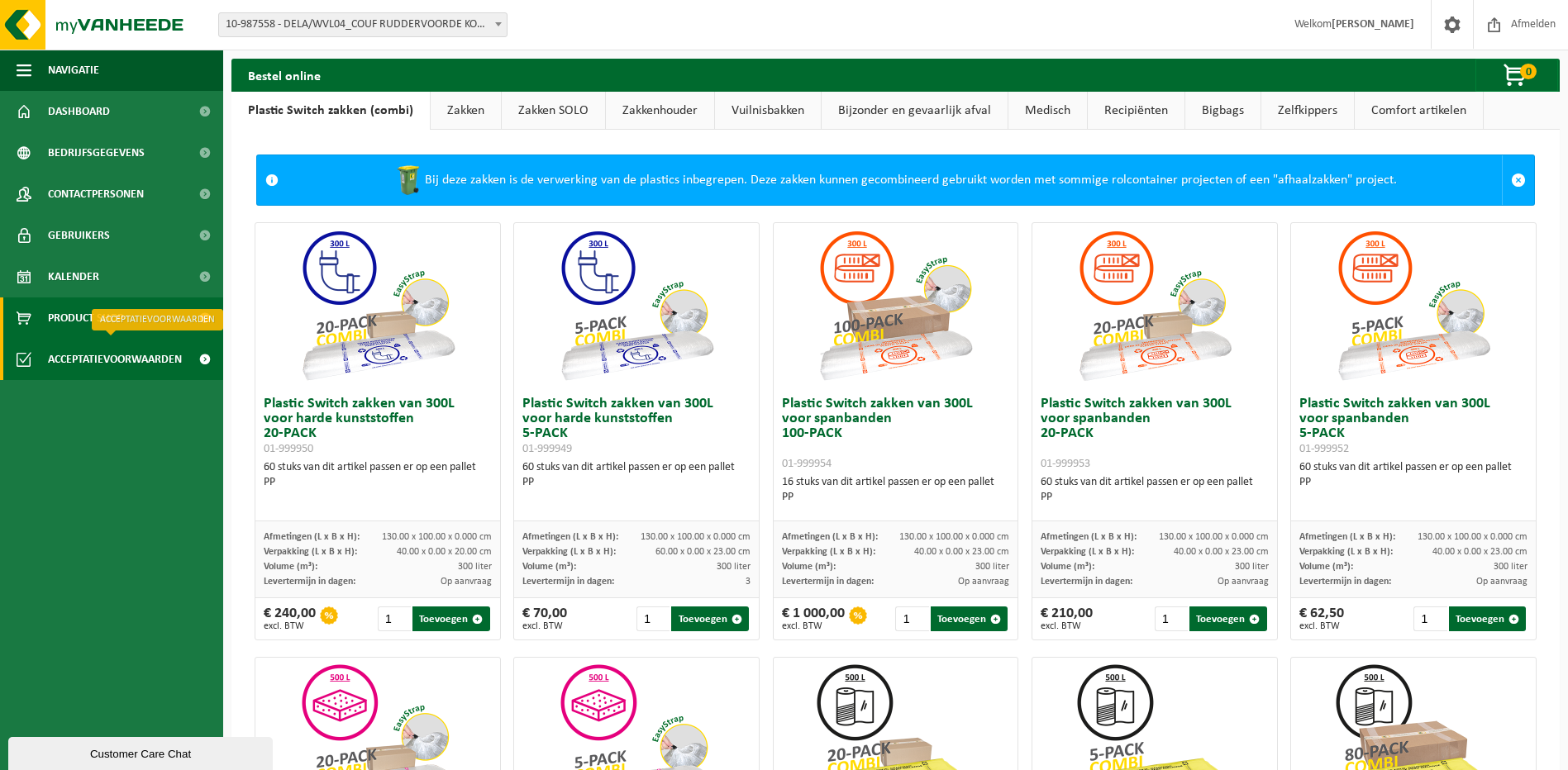
click at [98, 365] on span "Acceptatievoorwaarden" at bounding box center [115, 359] width 134 height 41
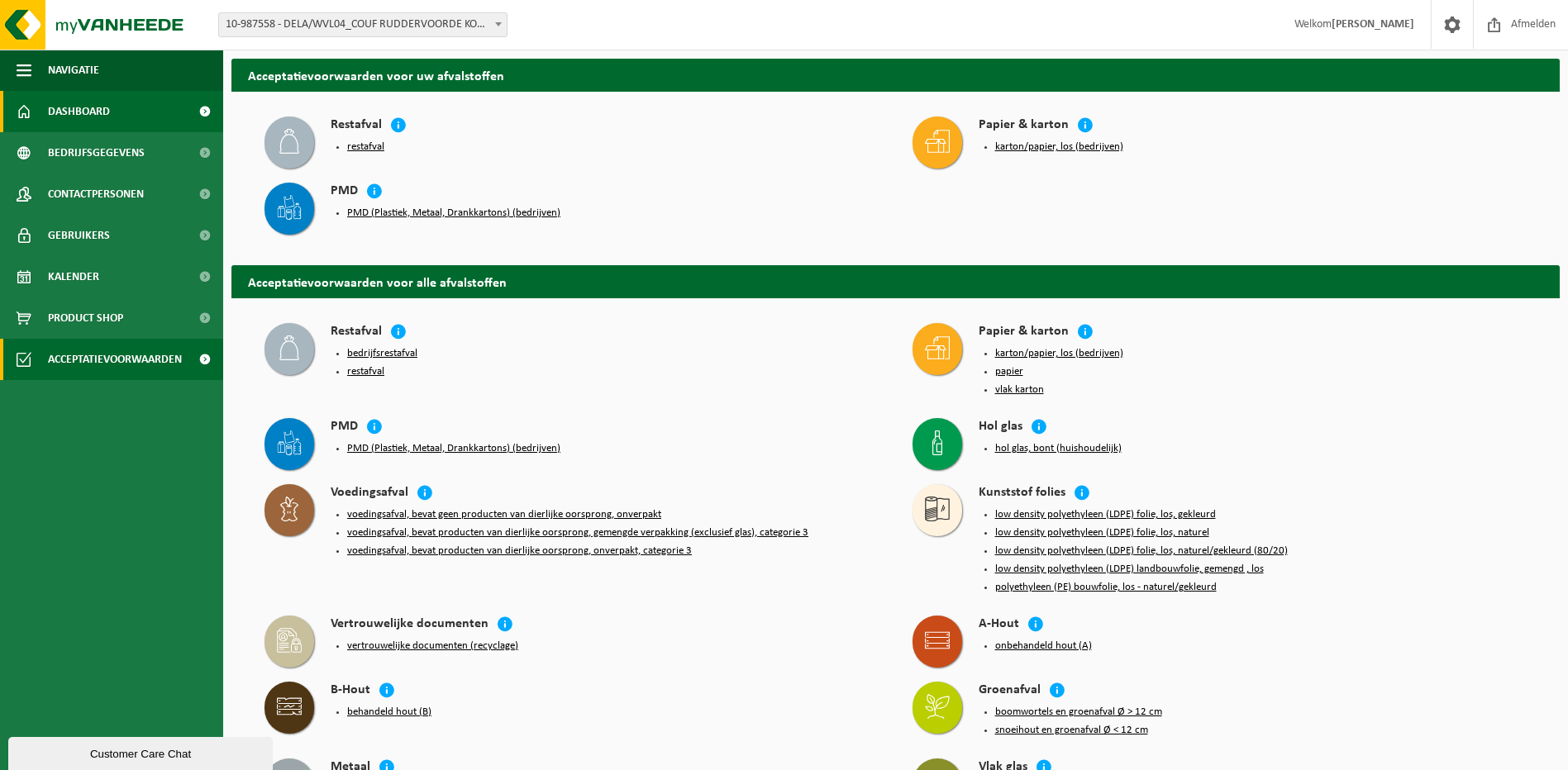
click at [83, 106] on span "Dashboard" at bounding box center [79, 112] width 62 height 41
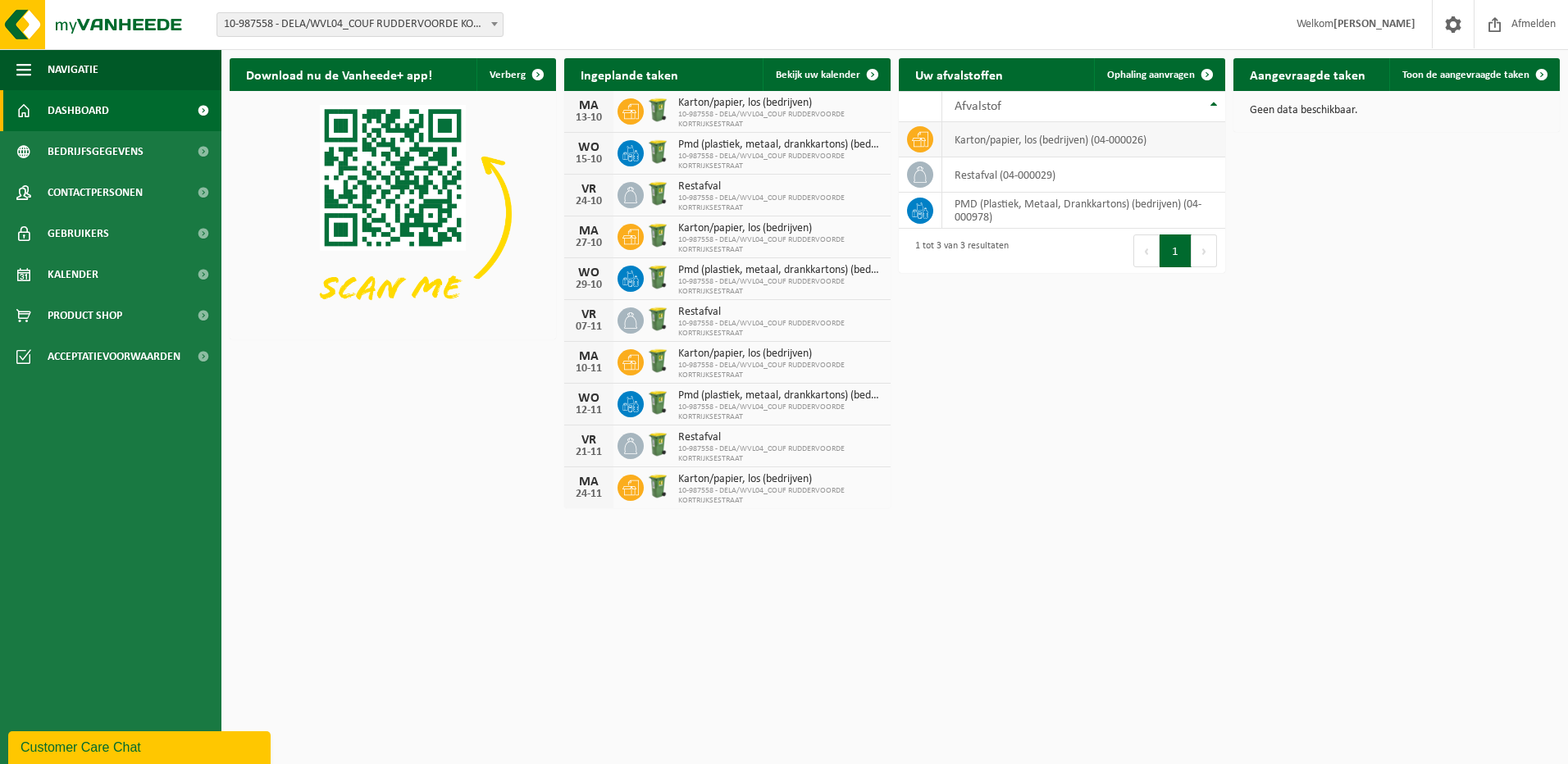
click at [1119, 136] on td "karton/papier, los (bedrijven) (04-000026)" at bounding box center [1083, 139] width 283 height 35
click at [928, 139] on span at bounding box center [920, 139] width 26 height 26
drag, startPoint x: 928, startPoint y: 139, endPoint x: 1007, endPoint y: 138, distance: 79.0
click at [1007, 138] on td "karton/papier, los (bedrijven) (04-000026)" at bounding box center [1083, 139] width 283 height 35
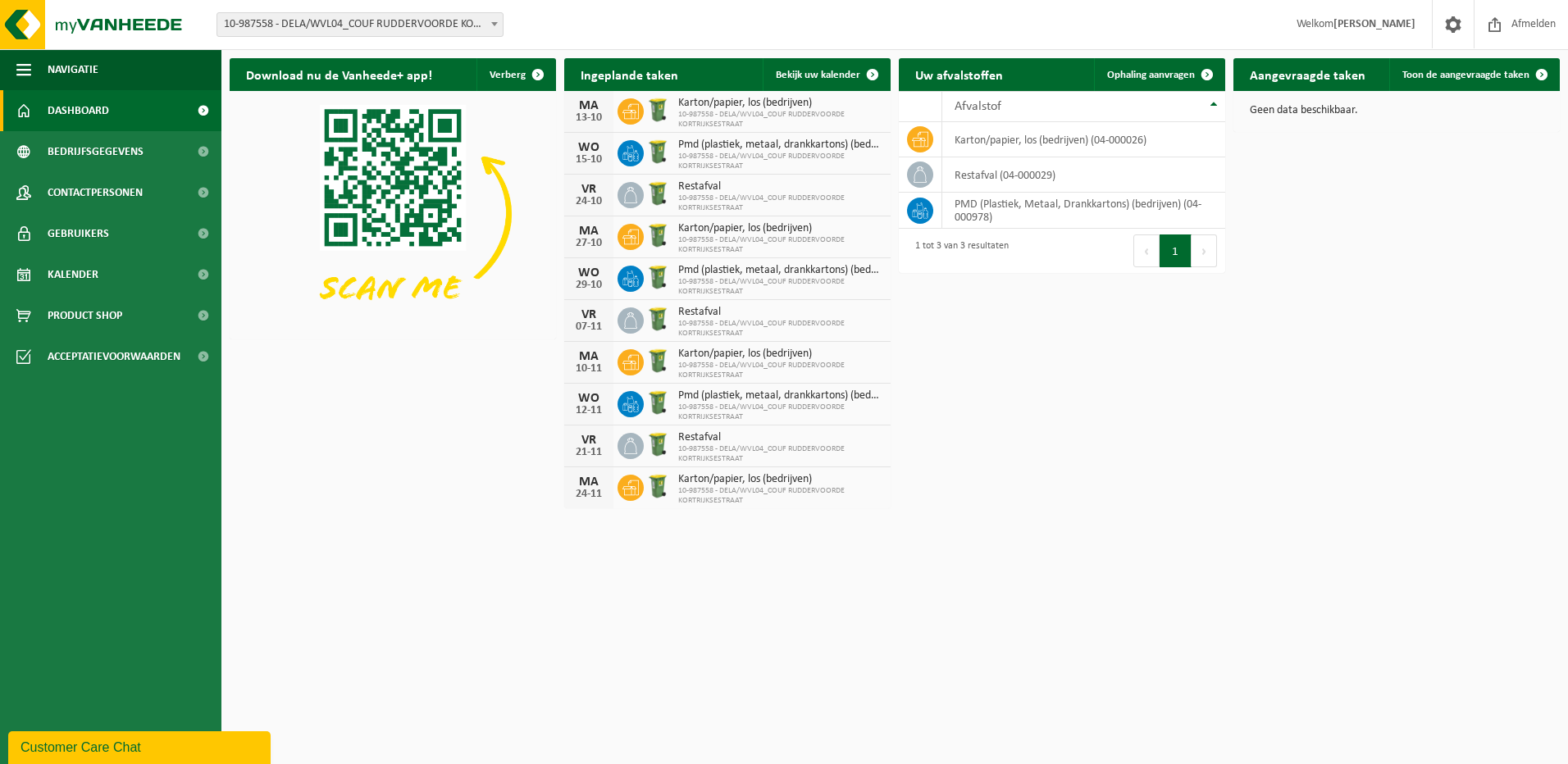
click at [677, 77] on h2 "Ingeplande taken" at bounding box center [629, 74] width 130 height 32
click at [531, 69] on span "button" at bounding box center [538, 75] width 33 height 33
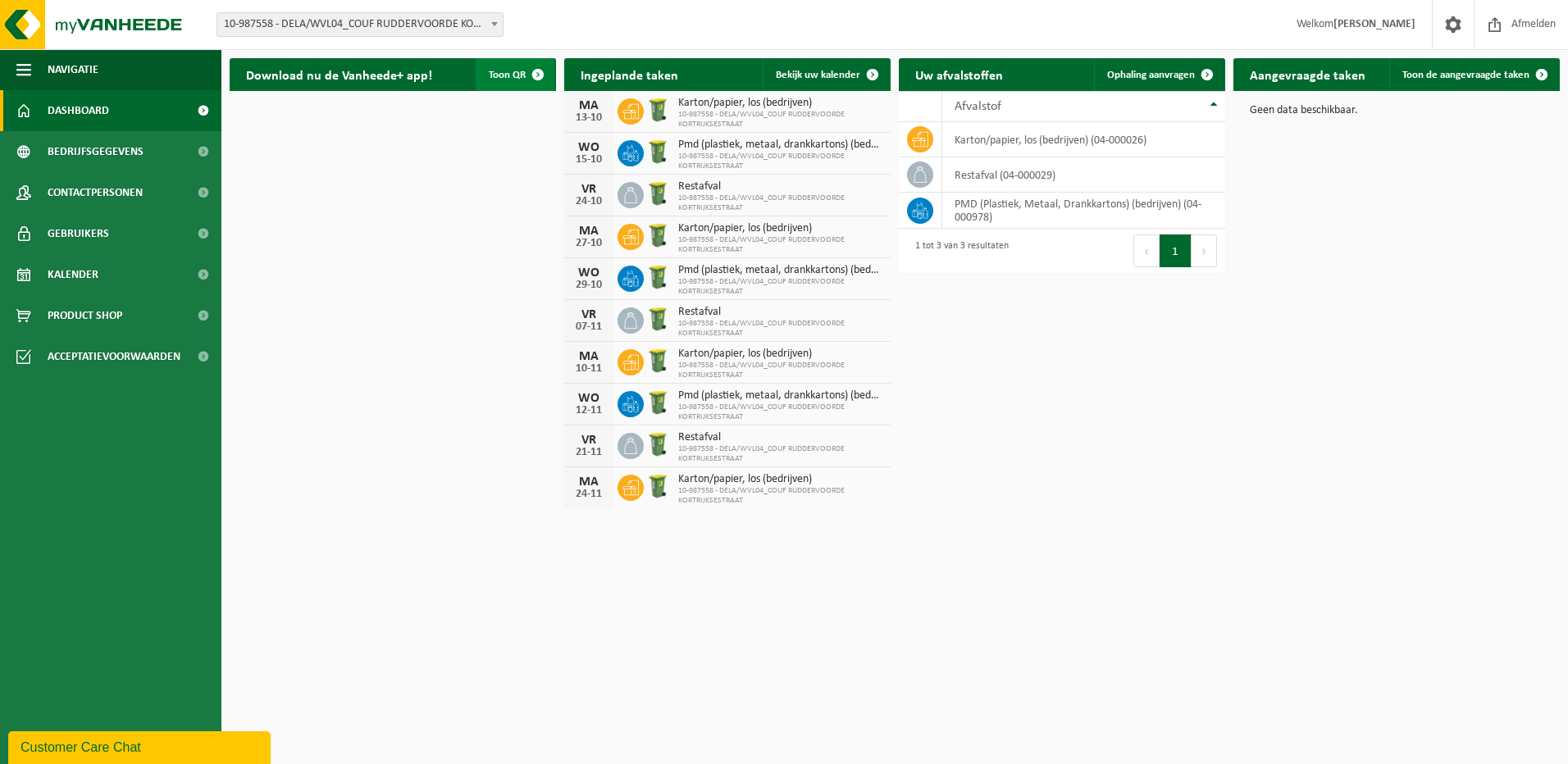
click at [531, 69] on span "button" at bounding box center [538, 75] width 33 height 33
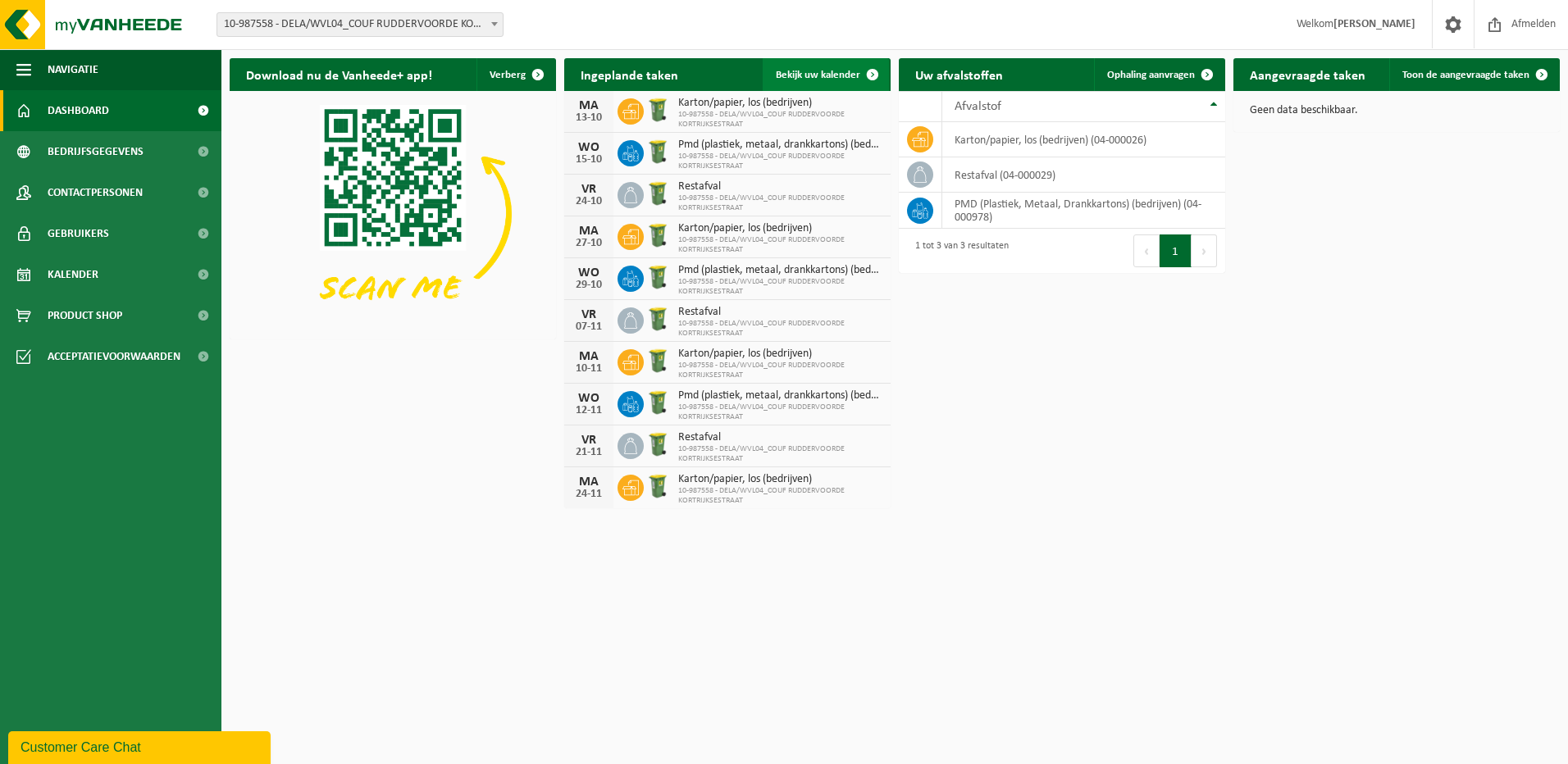
click at [795, 70] on span "Bekijk uw kalender" at bounding box center [818, 75] width 84 height 11
